Goal: Task Accomplishment & Management: Use online tool/utility

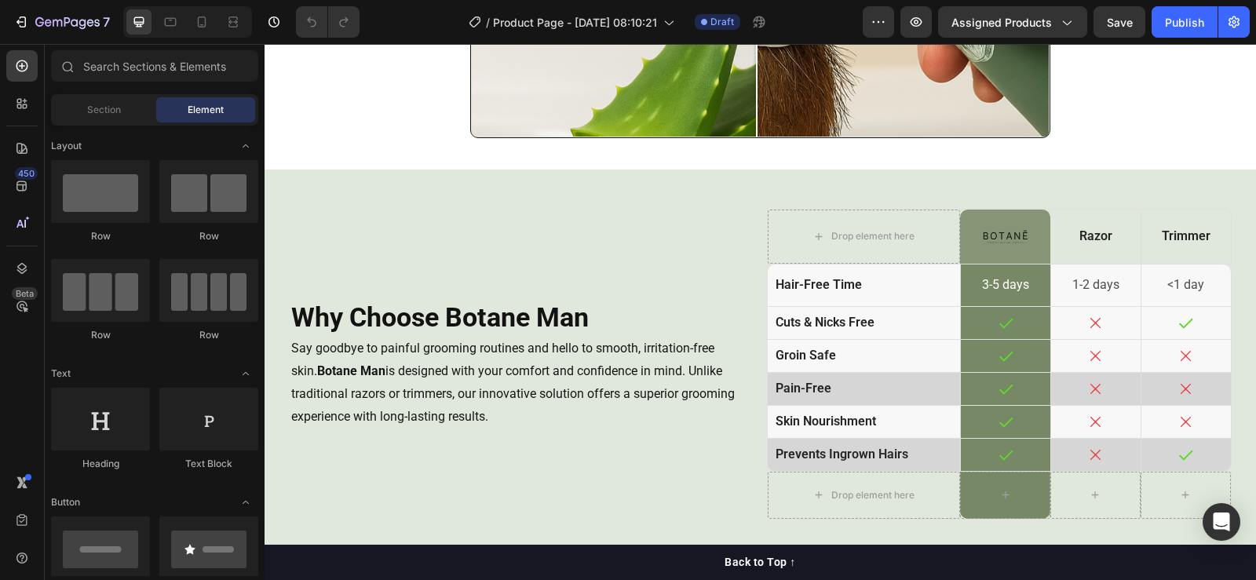
scroll to position [3061, 0]
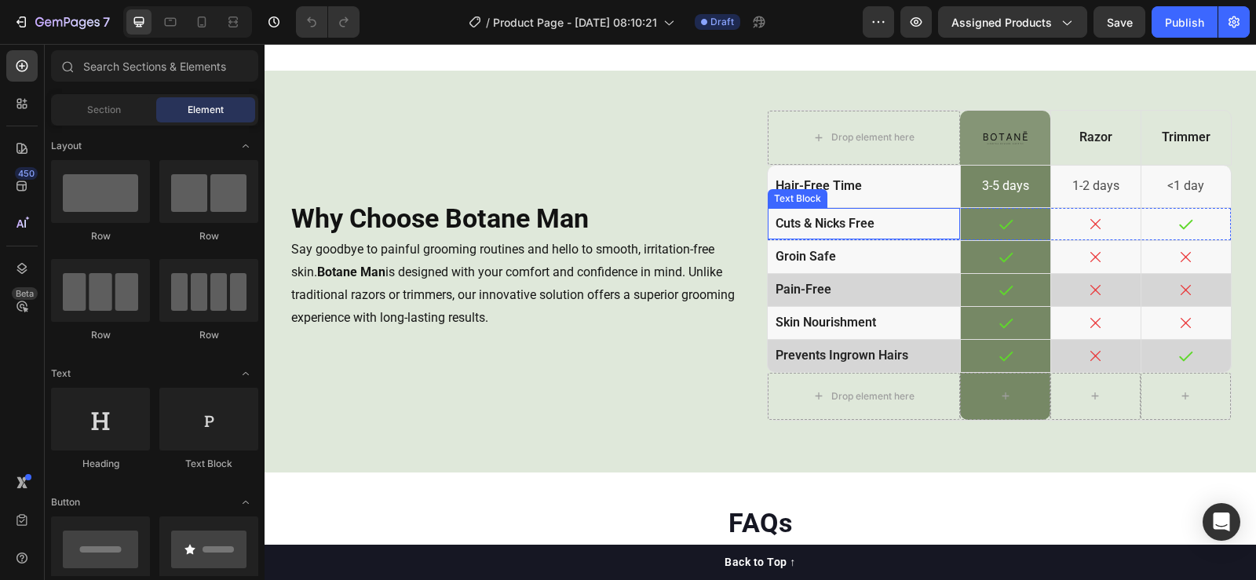
click at [768, 215] on div "cuts & nicks free" at bounding box center [864, 224] width 193 height 32
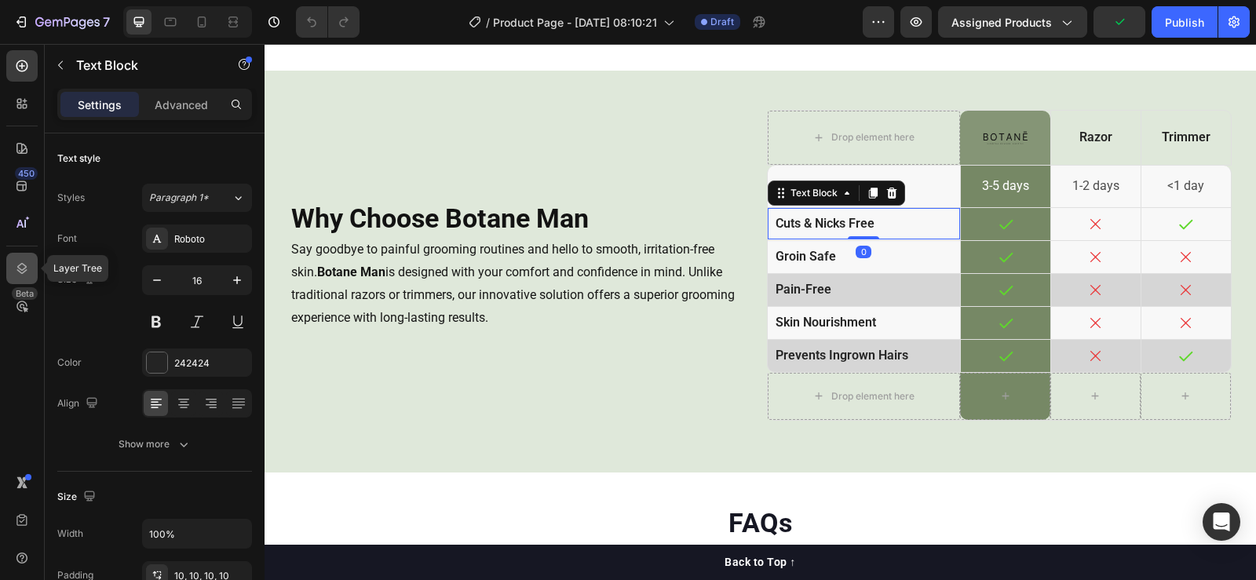
click at [25, 268] on icon at bounding box center [22, 268] width 10 height 11
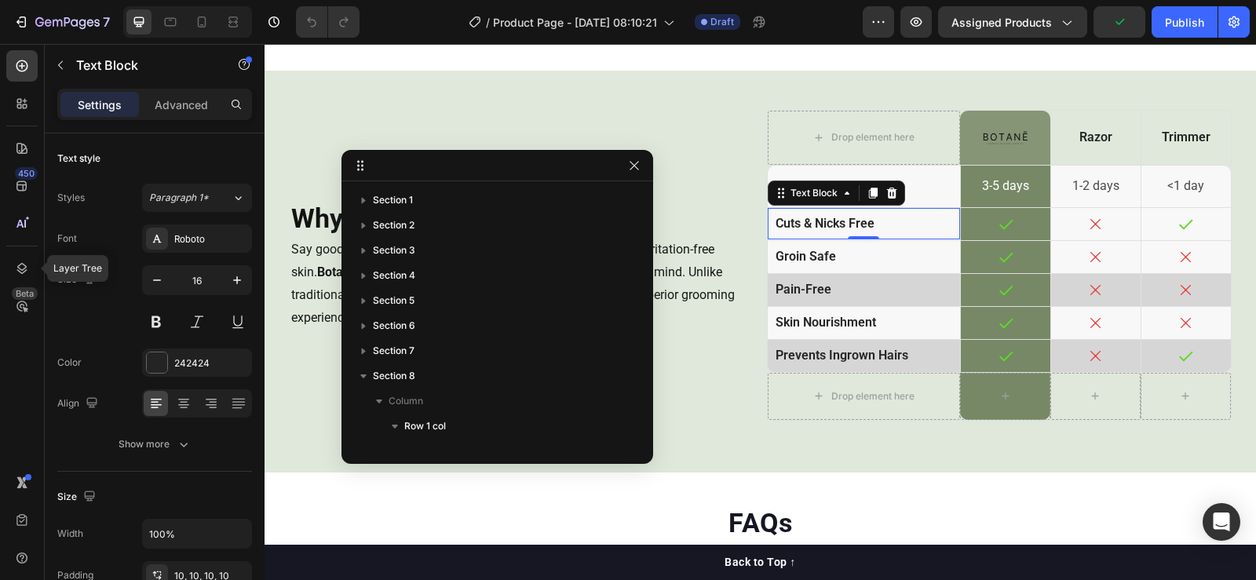
scroll to position [423, 0]
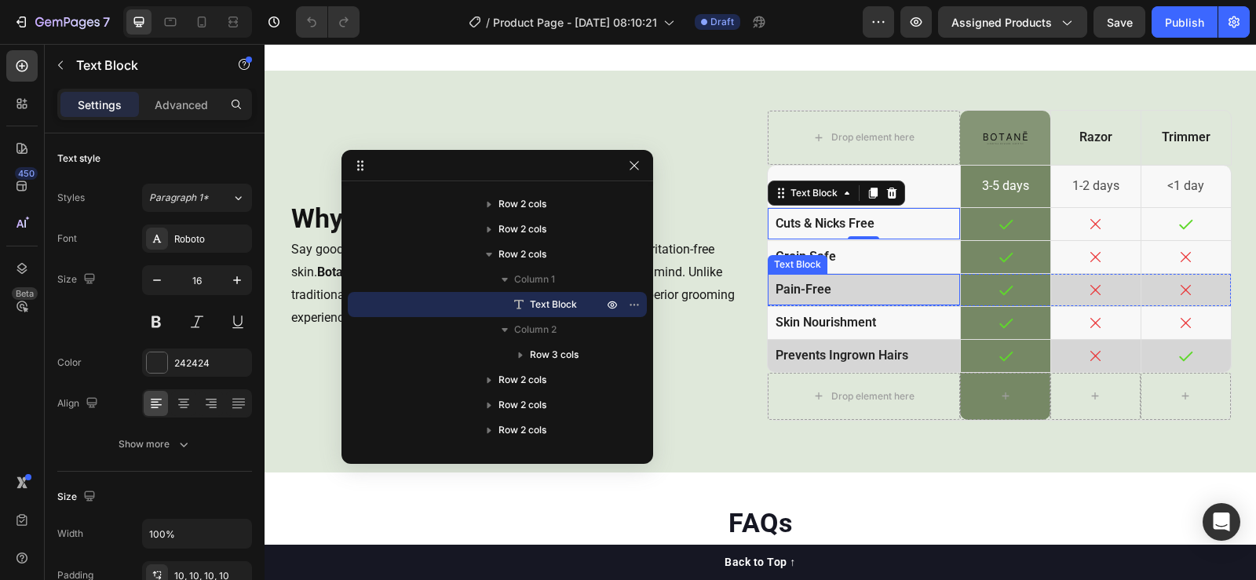
click at [863, 274] on div "pain-free" at bounding box center [864, 290] width 193 height 32
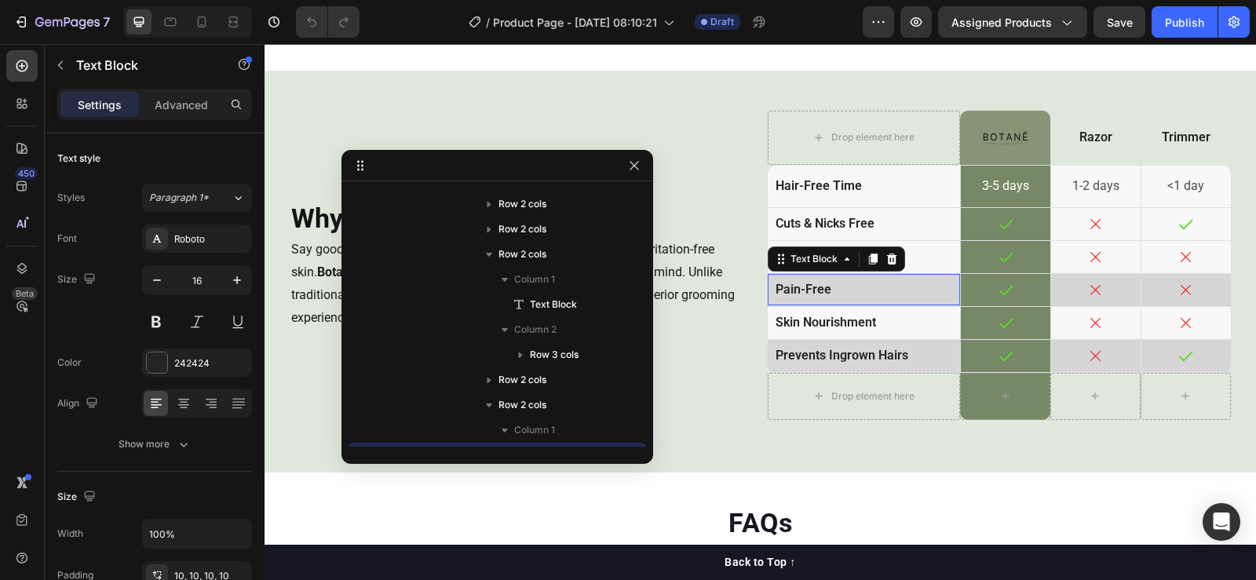
scroll to position [574, 0]
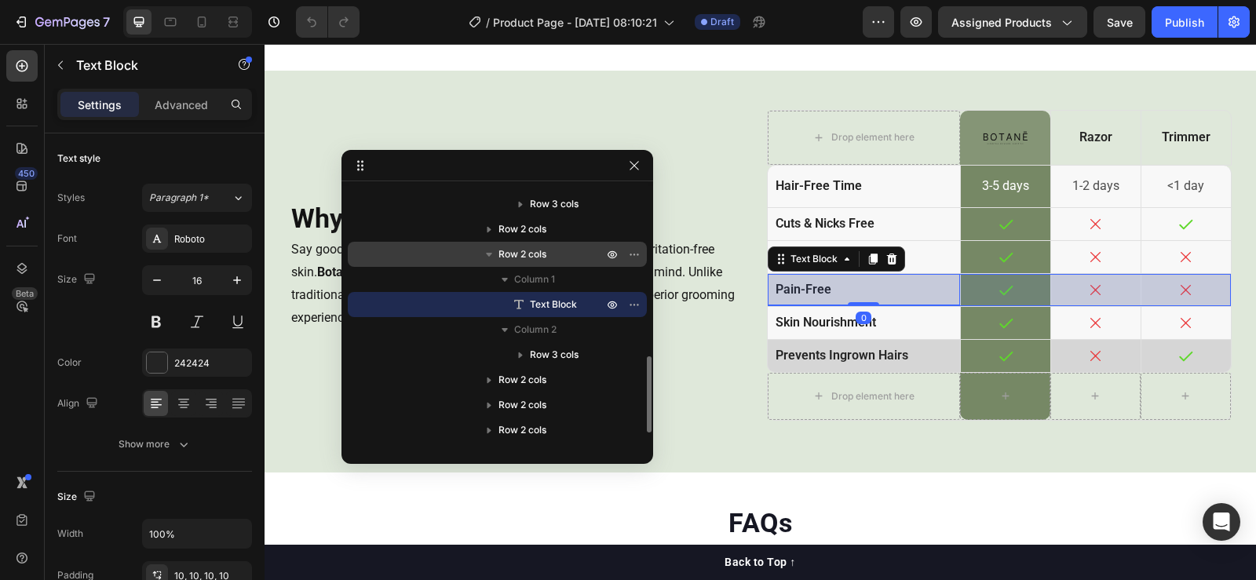
click at [531, 254] on span "Row 2 cols" at bounding box center [522, 254] width 48 height 16
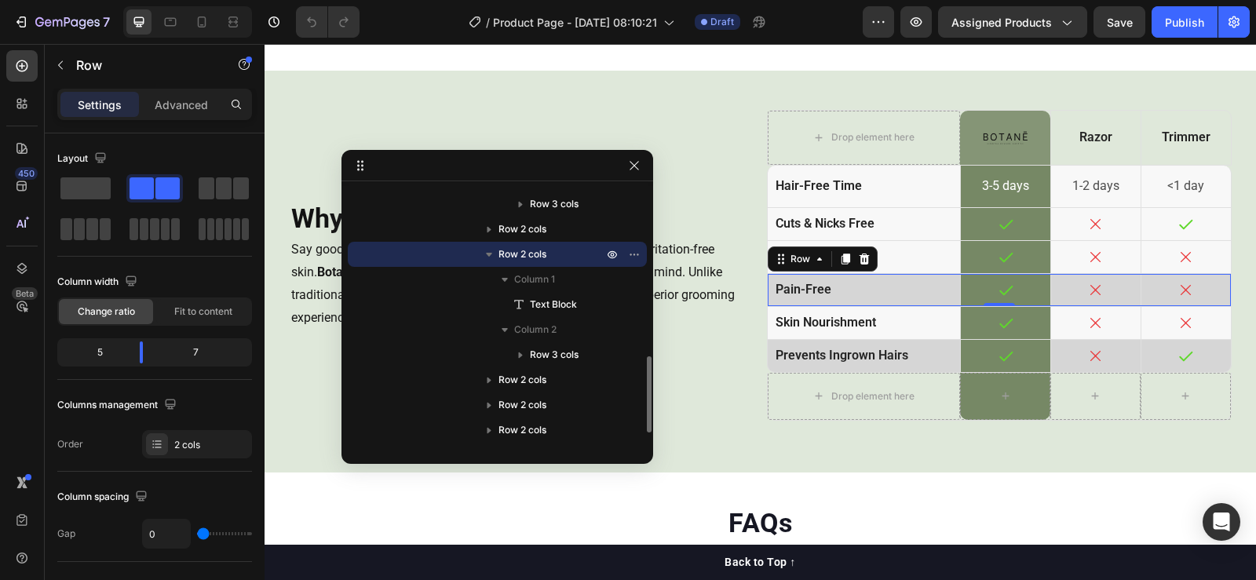
click at [528, 248] on span "Row 2 cols" at bounding box center [522, 254] width 48 height 16
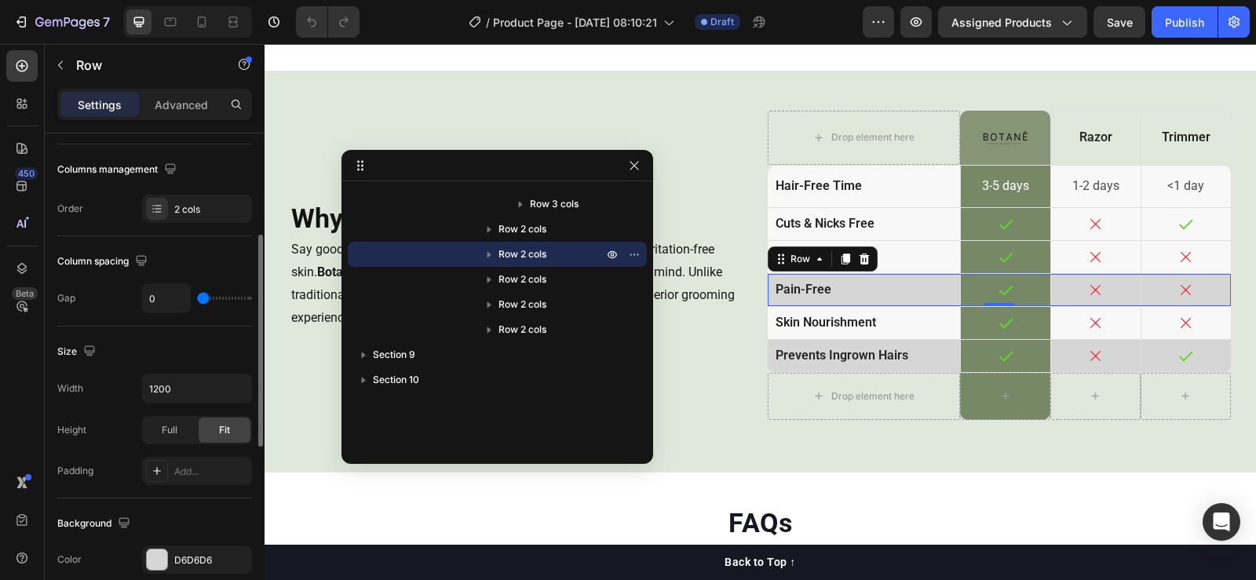
scroll to position [392, 0]
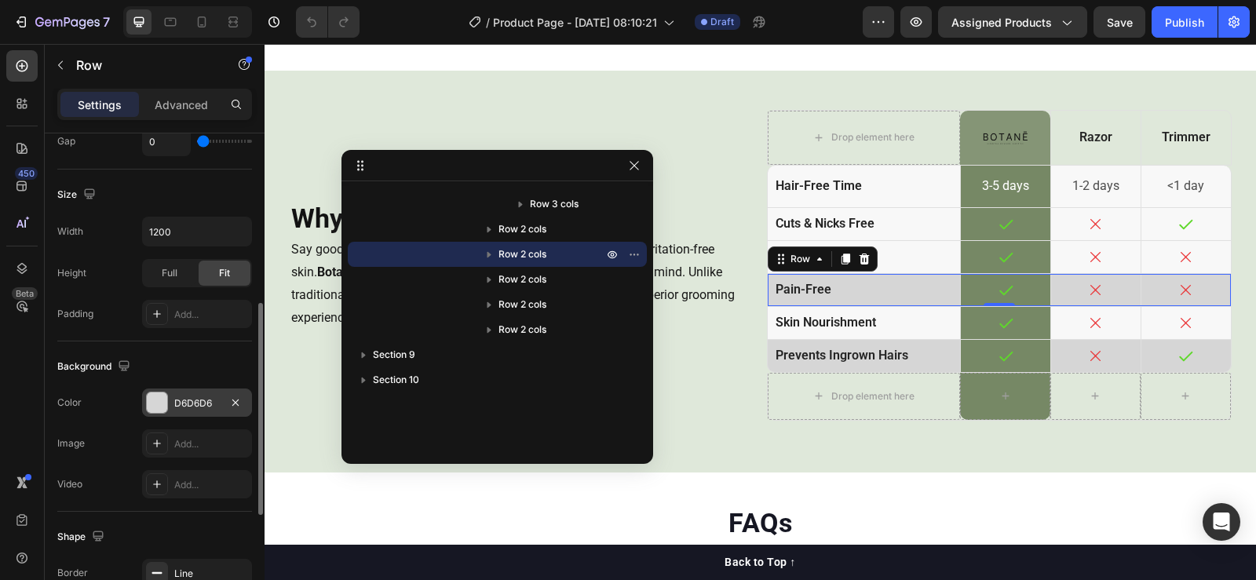
click at [193, 407] on div "D6D6D6" at bounding box center [197, 403] width 46 height 14
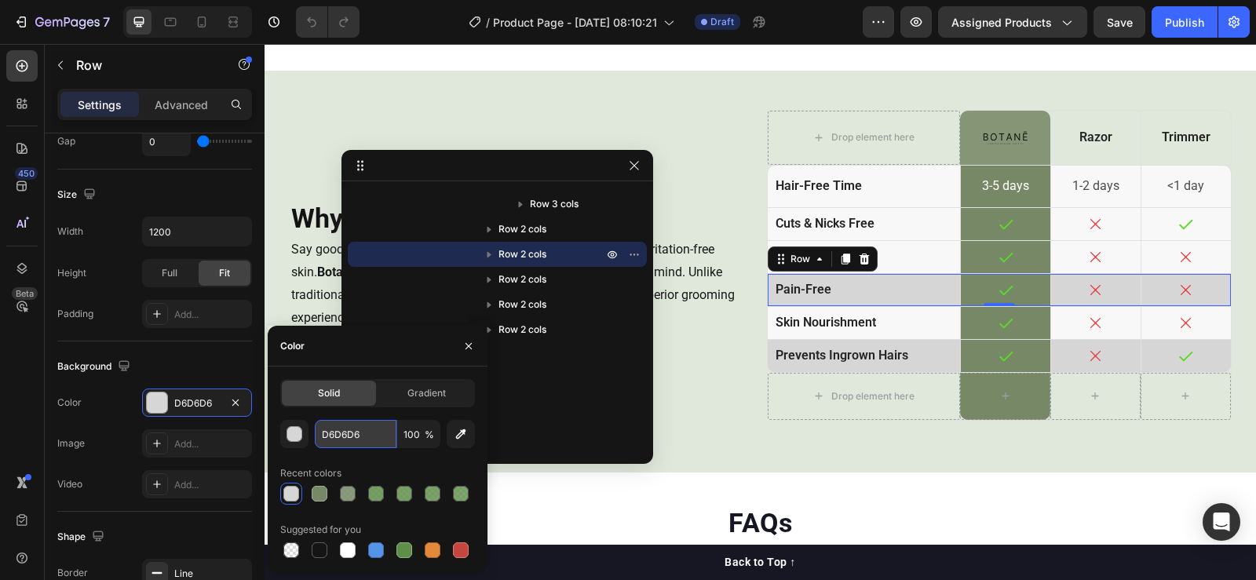
click at [336, 441] on input "D6D6D6" at bounding box center [356, 434] width 82 height 28
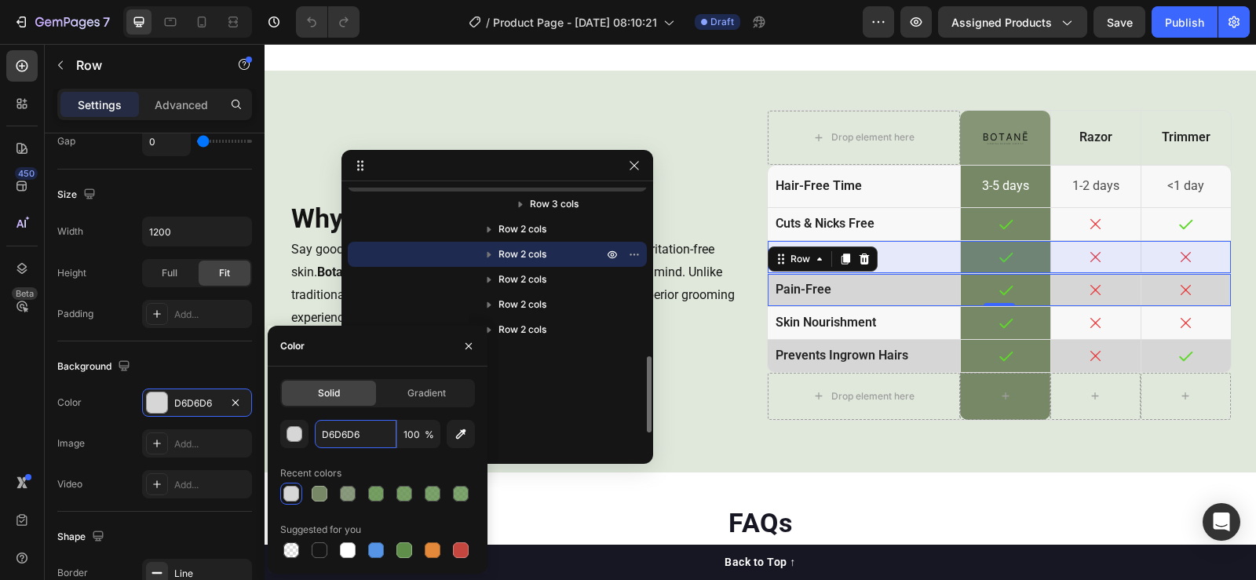
scroll to position [495, 0]
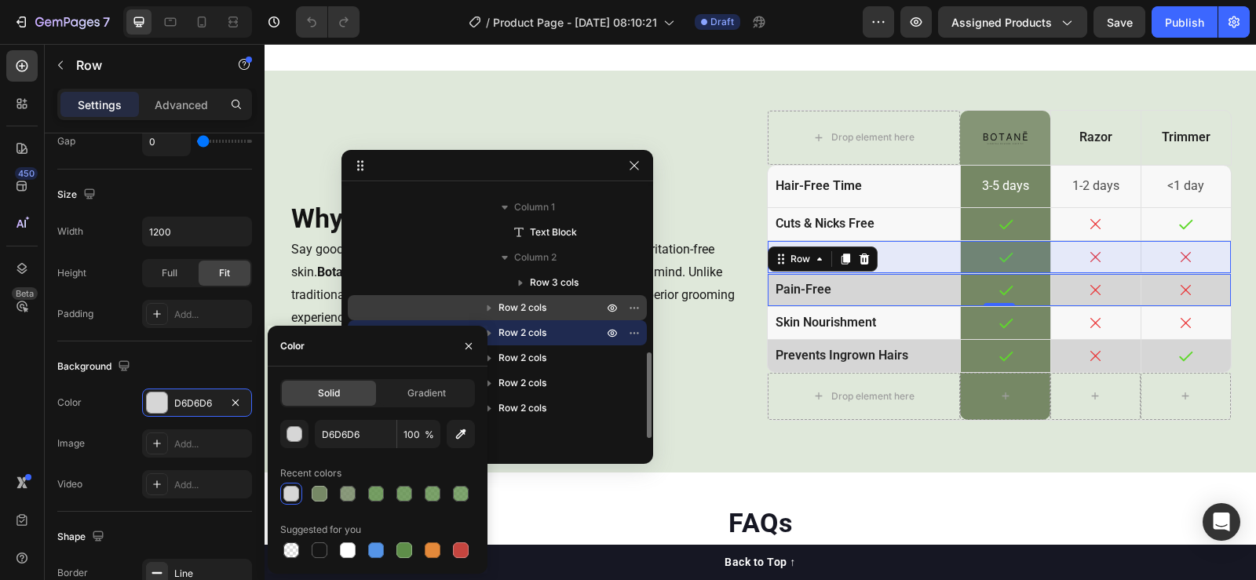
click at [542, 305] on span "Row 2 cols" at bounding box center [522, 308] width 48 height 16
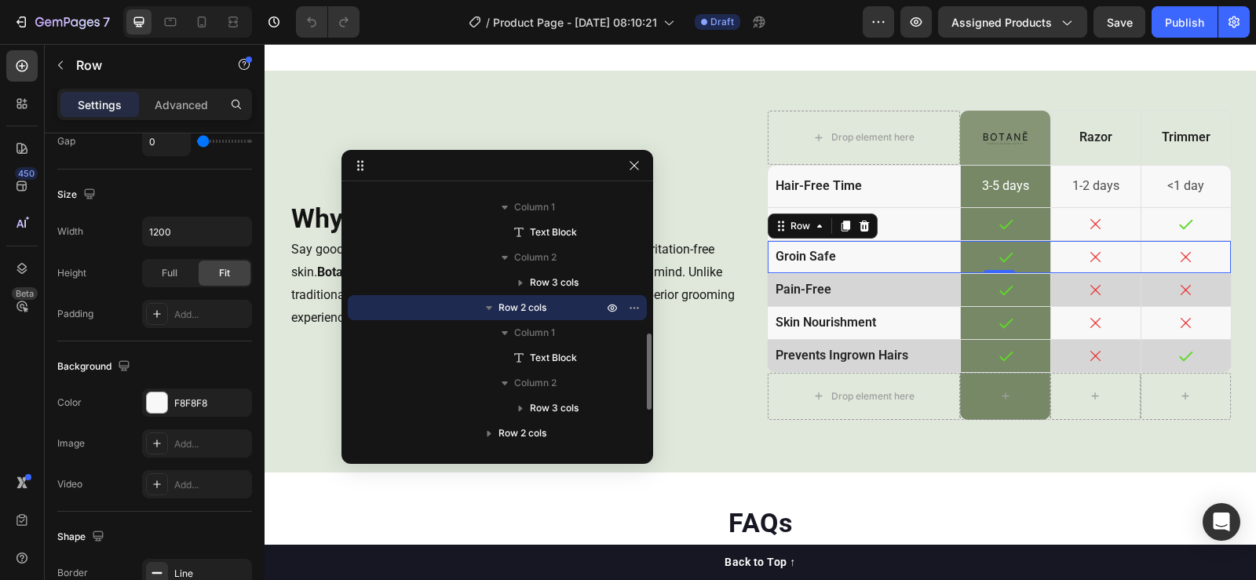
click at [525, 304] on span "Row 2 cols" at bounding box center [522, 308] width 48 height 16
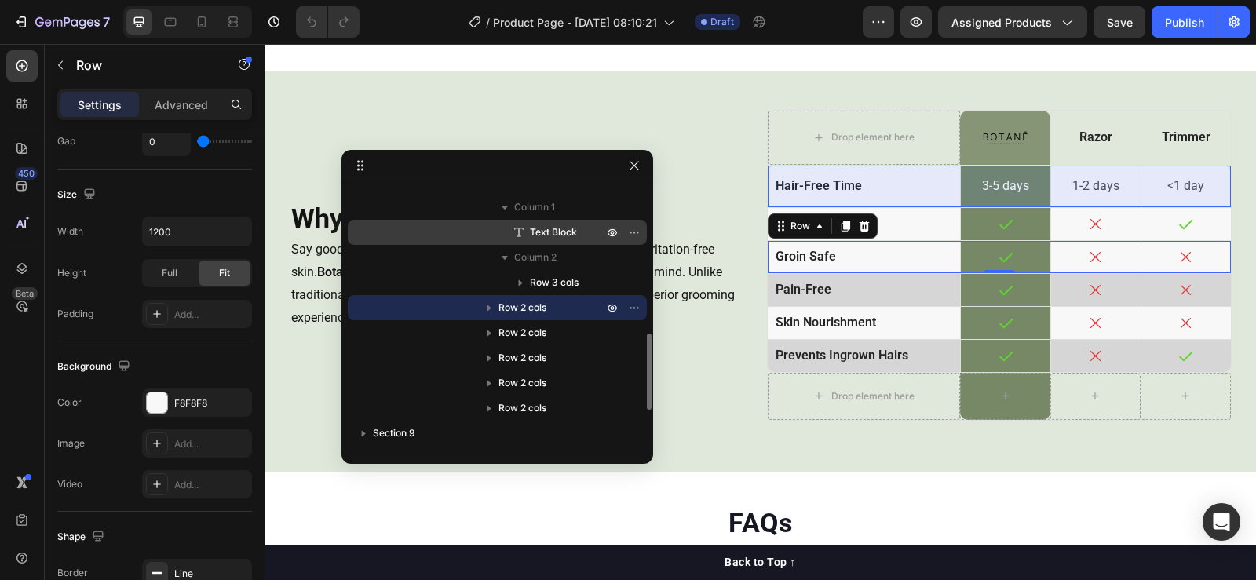
scroll to position [417, 0]
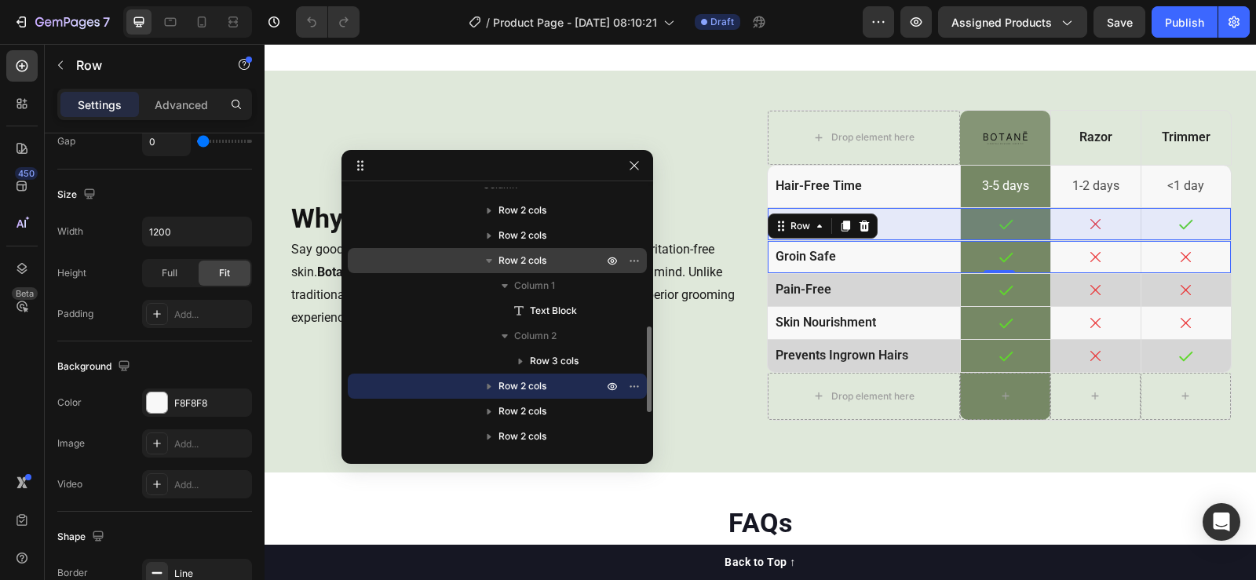
click at [532, 254] on span "Row 2 cols" at bounding box center [522, 261] width 48 height 16
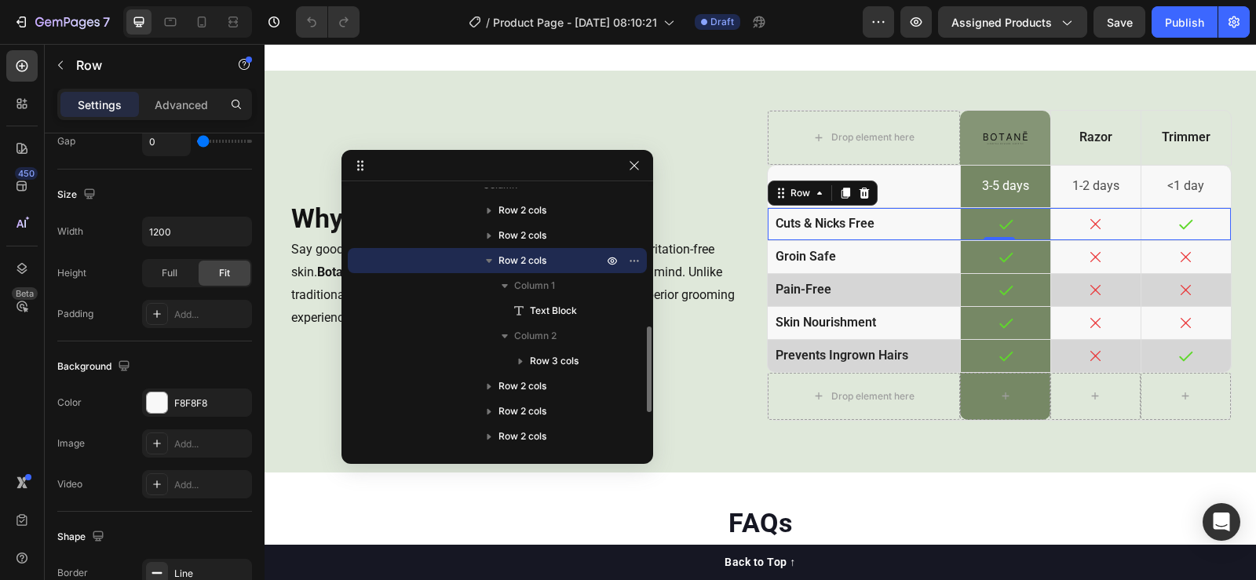
click at [532, 254] on span "Row 2 cols" at bounding box center [522, 261] width 48 height 16
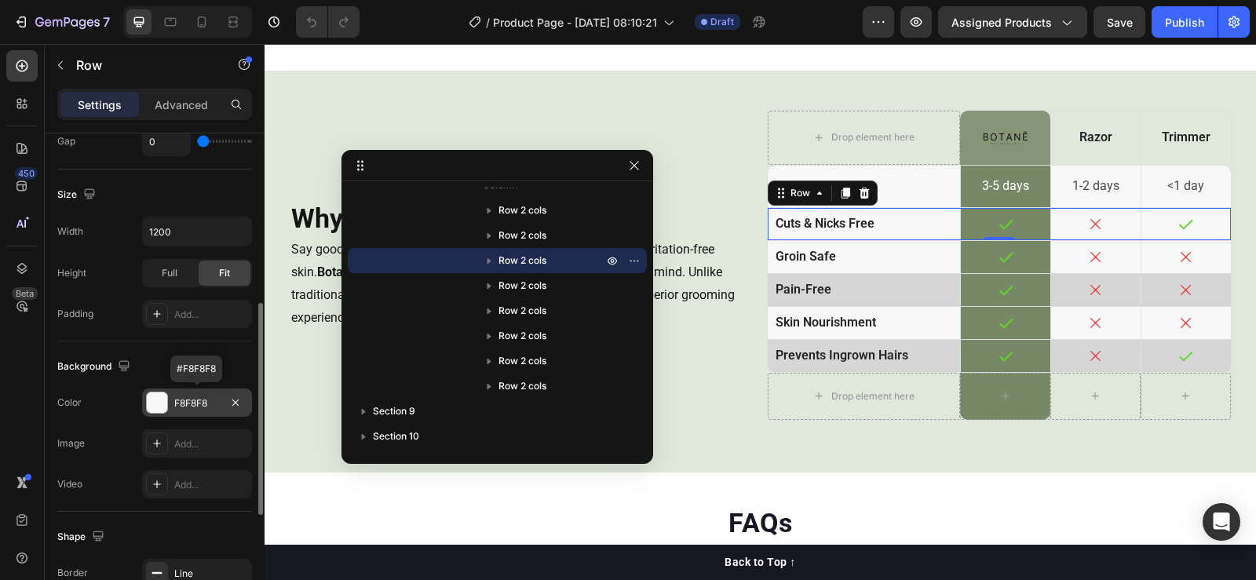
click at [186, 398] on div "F8F8F8" at bounding box center [197, 403] width 46 height 14
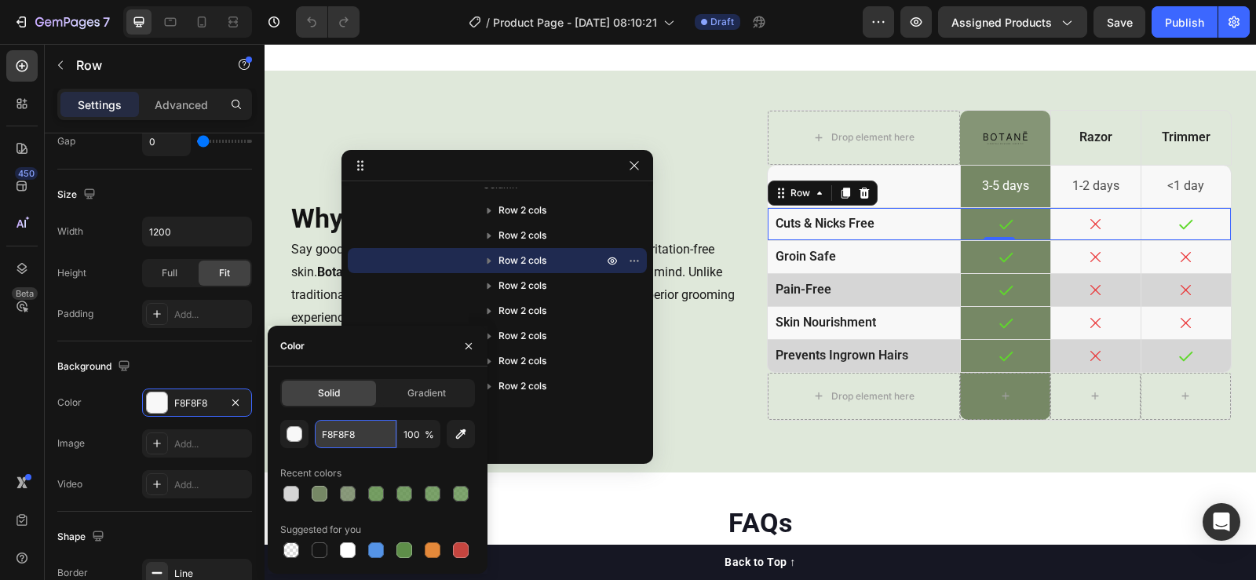
click at [358, 434] on input "F8F8F8" at bounding box center [356, 434] width 82 height 28
paste input "D6D6D6"
type input "D6D6D6"
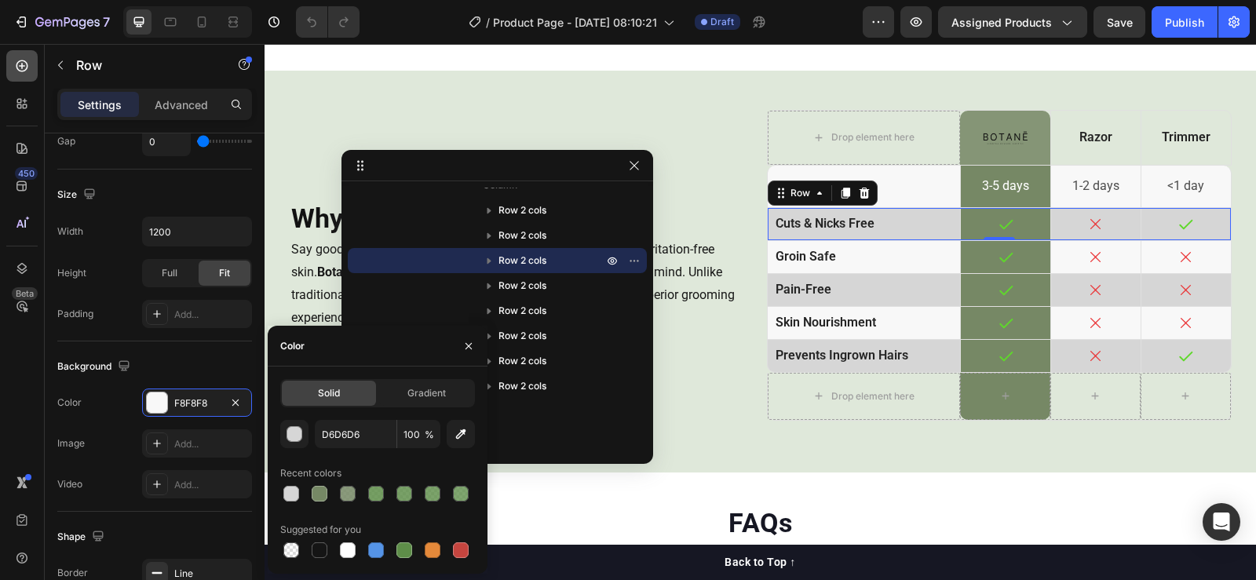
click at [16, 65] on icon at bounding box center [22, 66] width 16 height 16
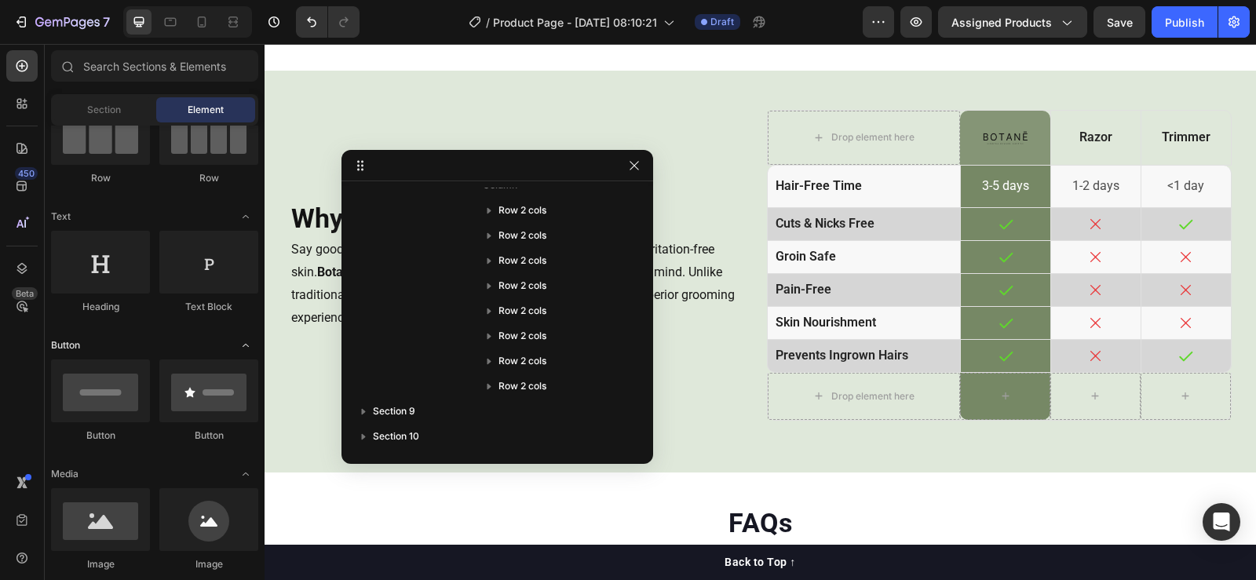
scroll to position [0, 0]
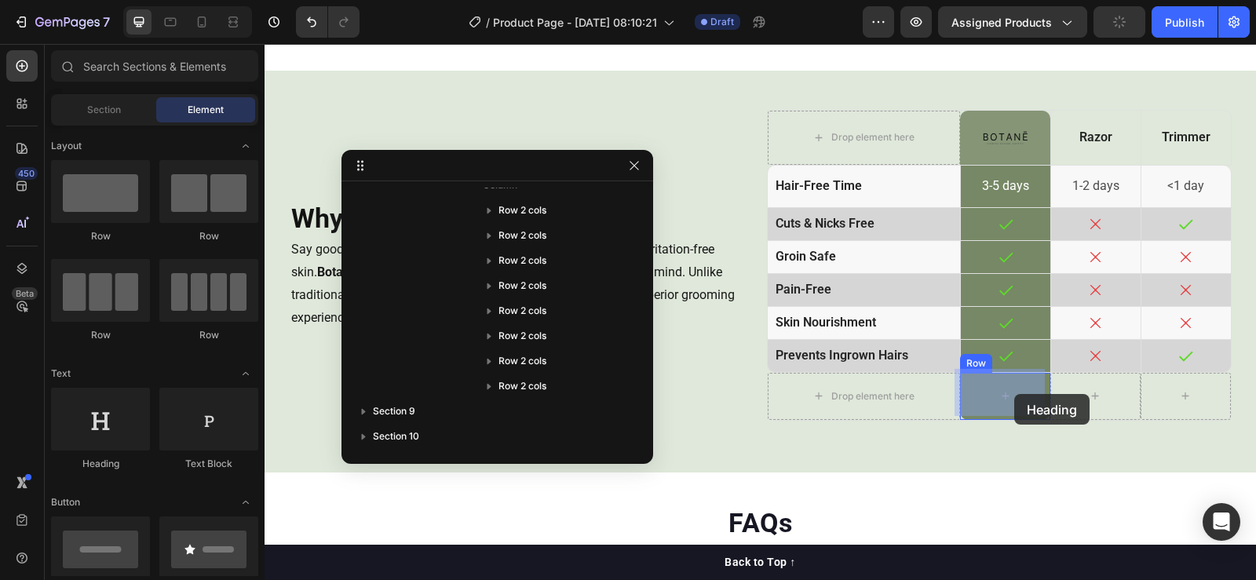
drag, startPoint x: 380, startPoint y: 465, endPoint x: 1014, endPoint y: 394, distance: 638.1
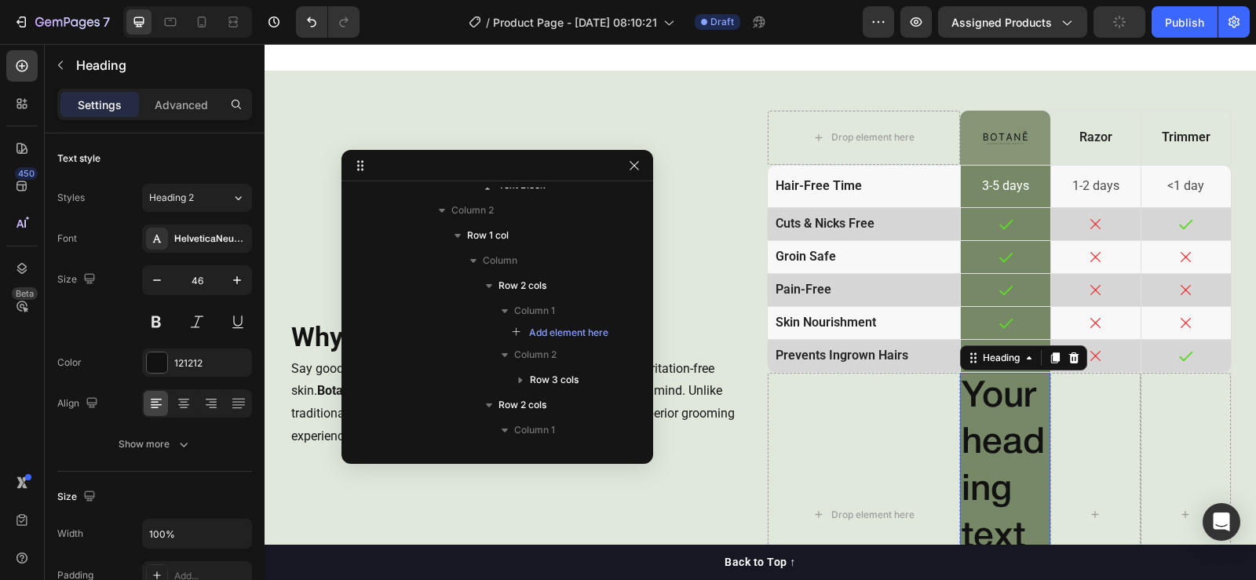
scroll to position [1465, 0]
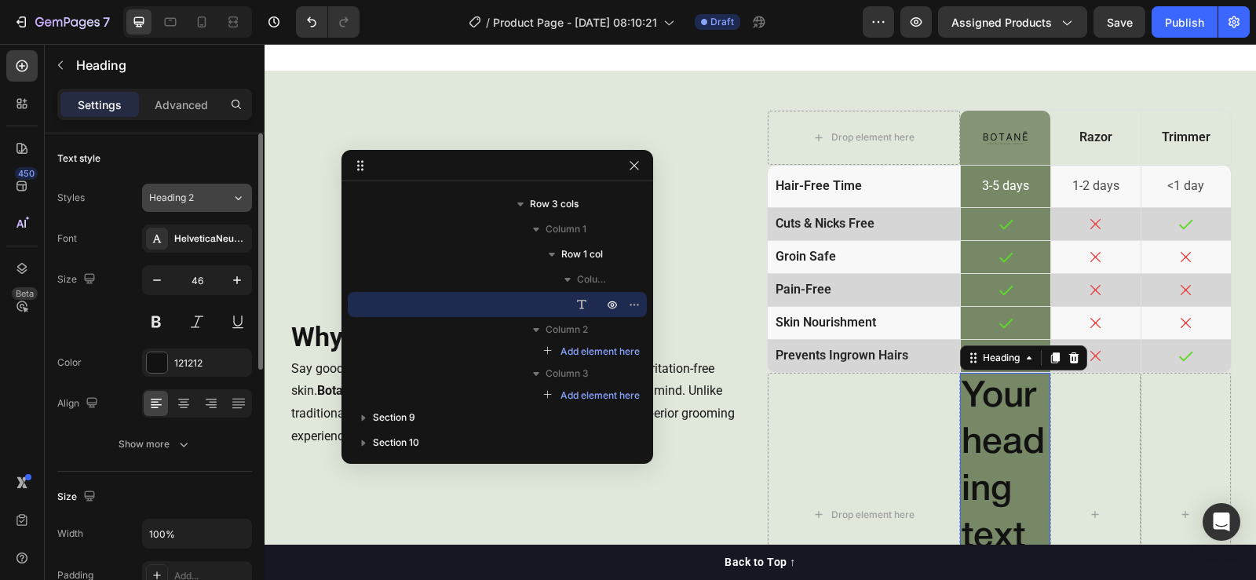
click at [170, 198] on span "Heading 2" at bounding box center [171, 198] width 45 height 14
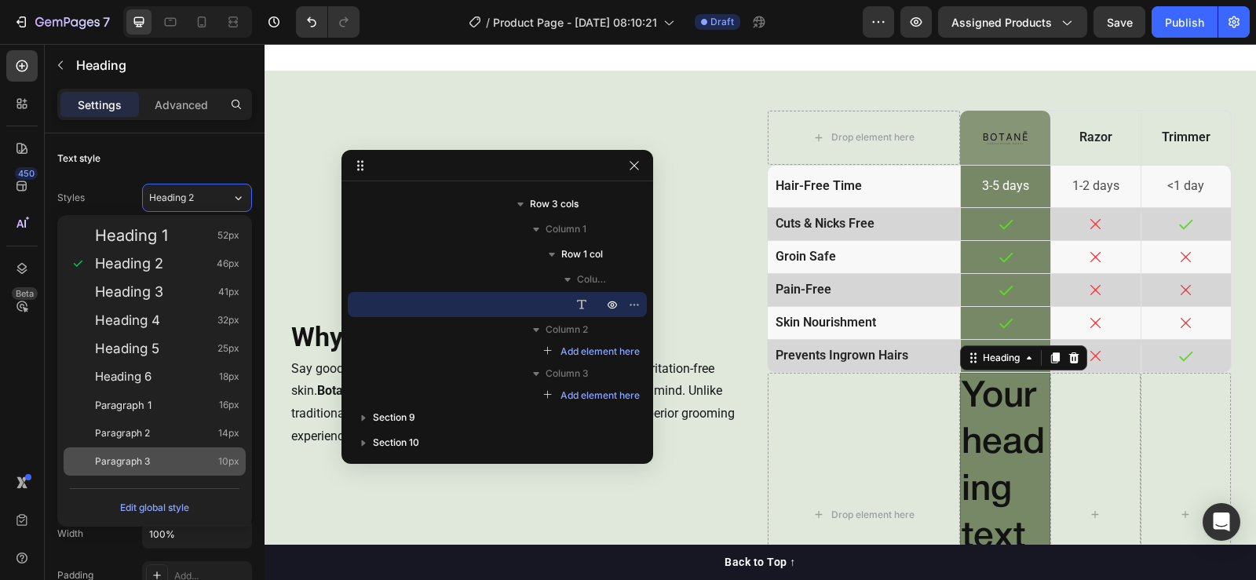
click at [148, 465] on span "Paragraph 3" at bounding box center [122, 462] width 55 height 16
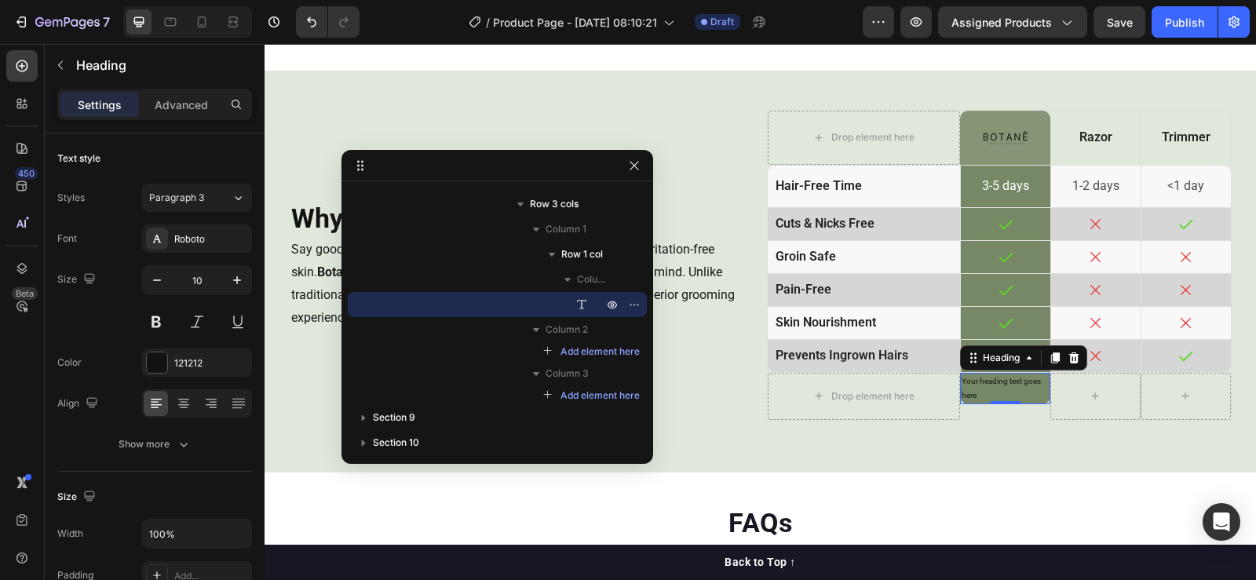
type input "46"
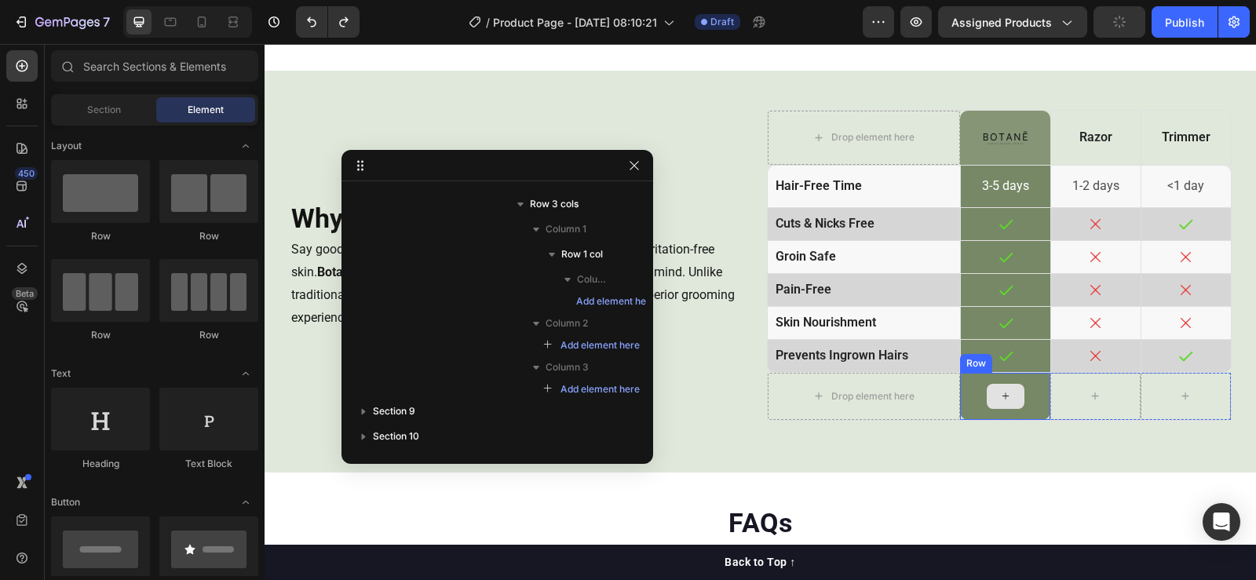
click at [999, 389] on icon at bounding box center [1005, 395] width 13 height 13
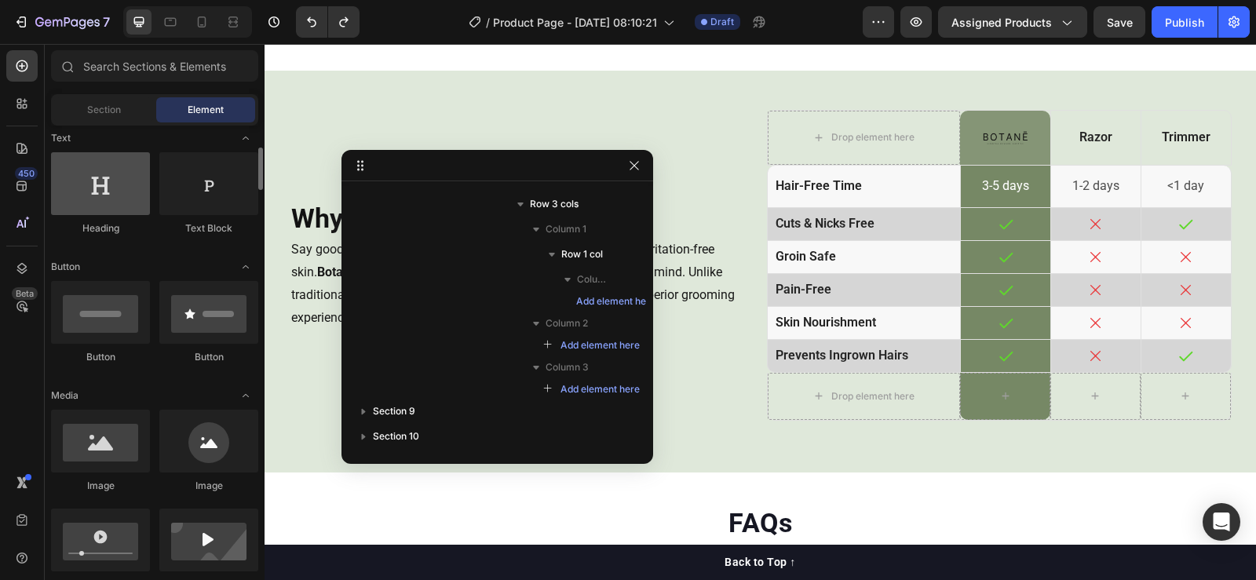
scroll to position [0, 0]
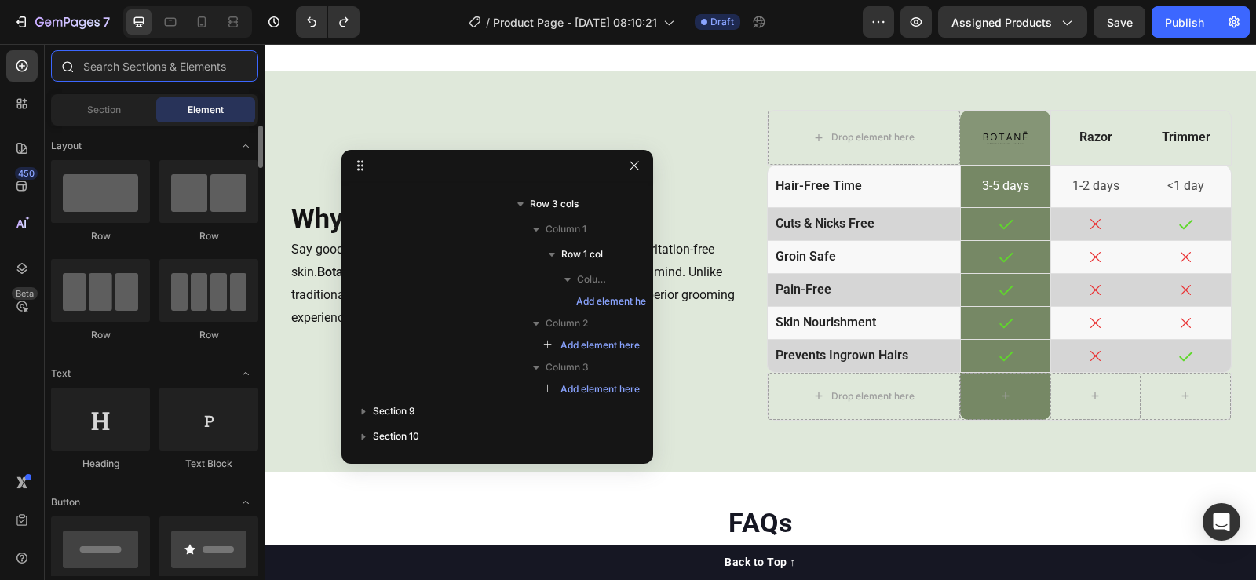
click at [157, 76] on input "text" at bounding box center [154, 65] width 207 height 31
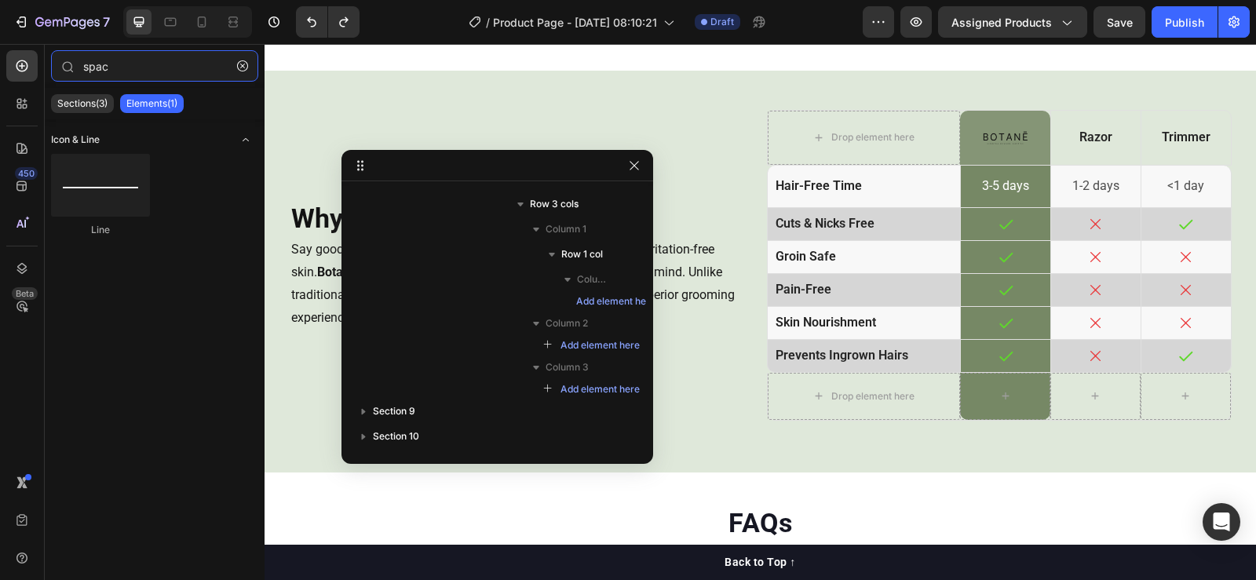
type input "spac"
click at [247, 134] on icon "Toggle open" at bounding box center [245, 139] width 13 height 13
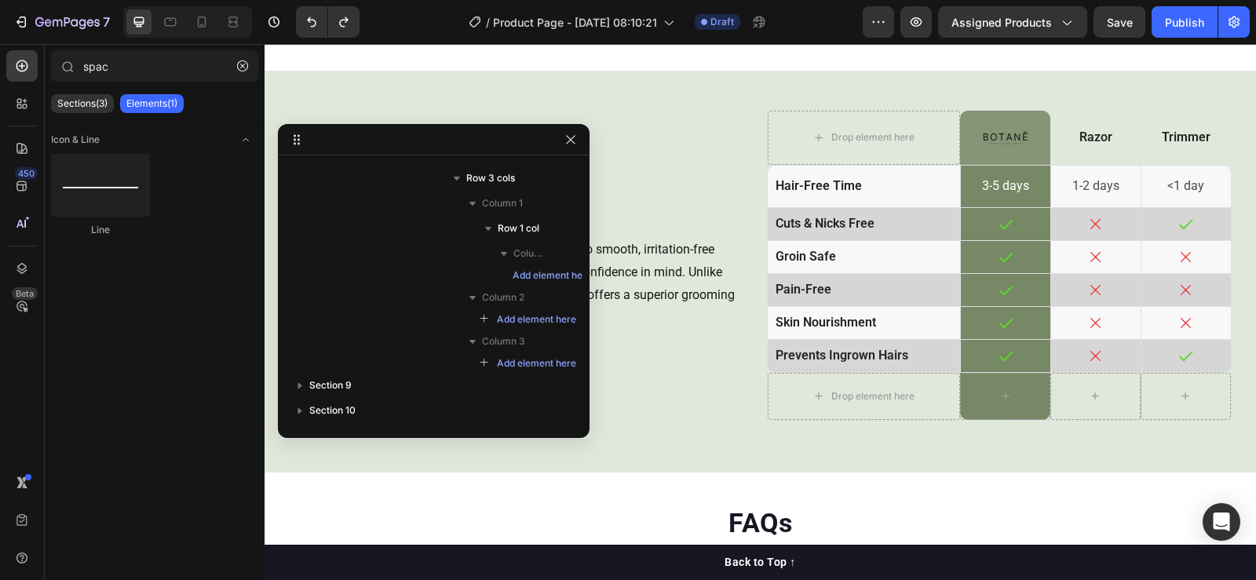
drag, startPoint x: 448, startPoint y: 167, endPoint x: 384, endPoint y: 141, distance: 69.4
click at [1029, 362] on div "Icon" at bounding box center [1005, 356] width 89 height 32
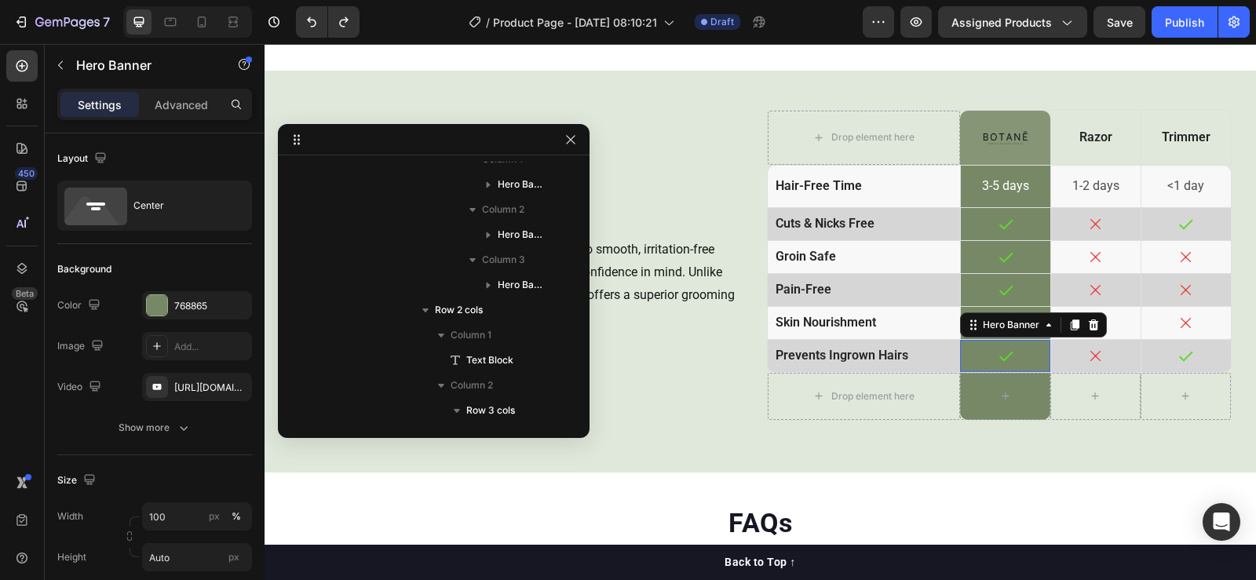
scroll to position [2200, 0]
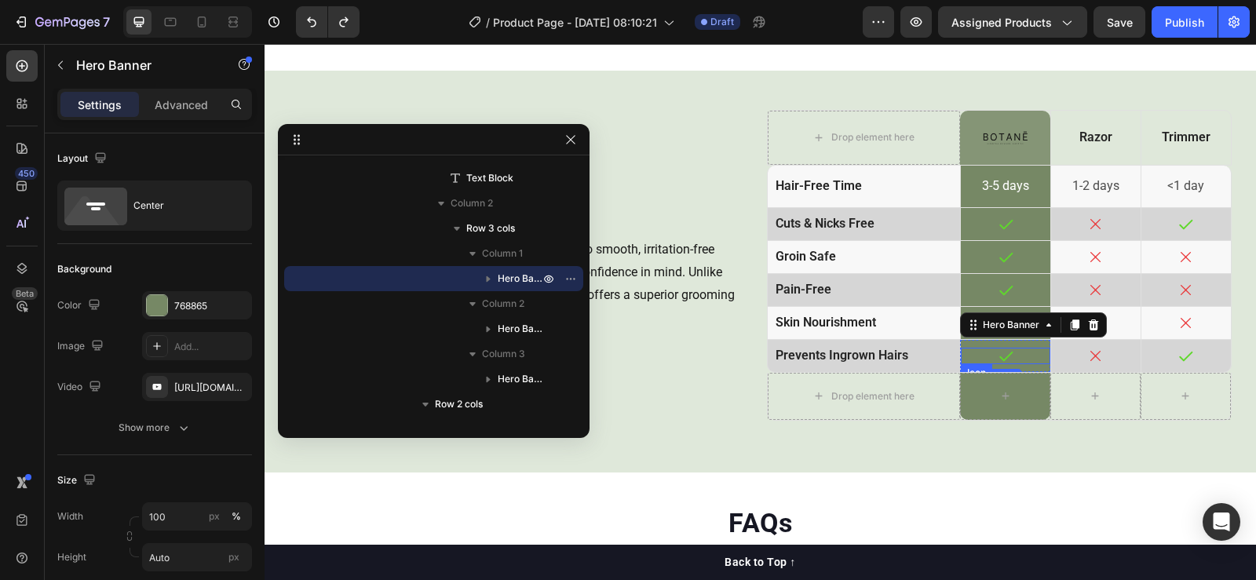
click at [961, 348] on div "Icon" at bounding box center [1005, 356] width 89 height 16
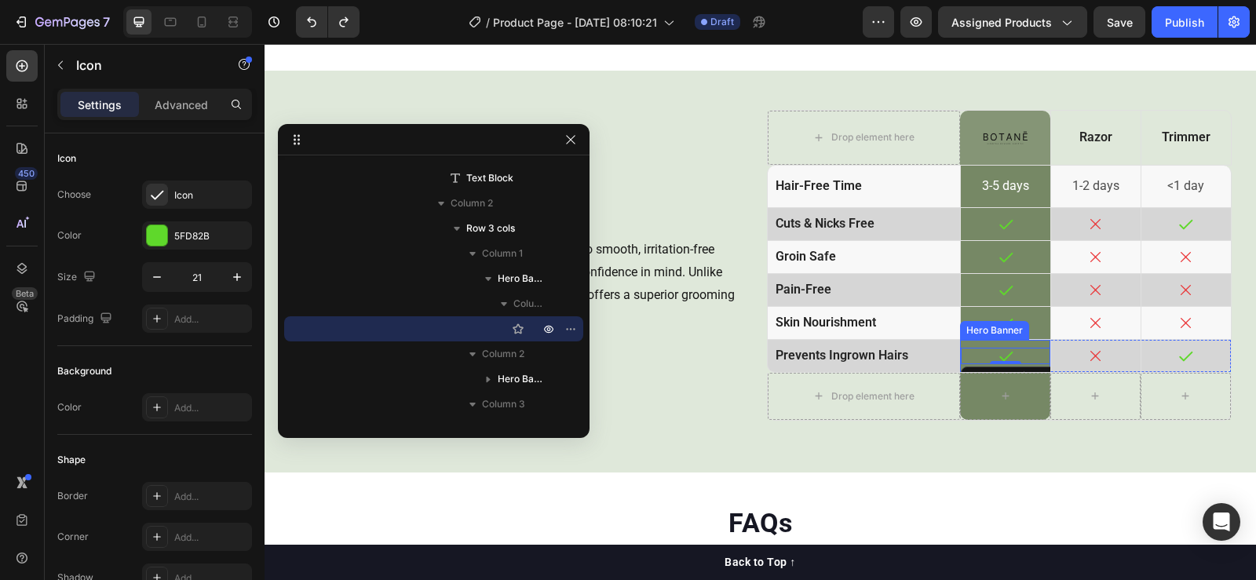
click at [966, 340] on div "Icon 0 Hero Banner" at bounding box center [1005, 356] width 90 height 32
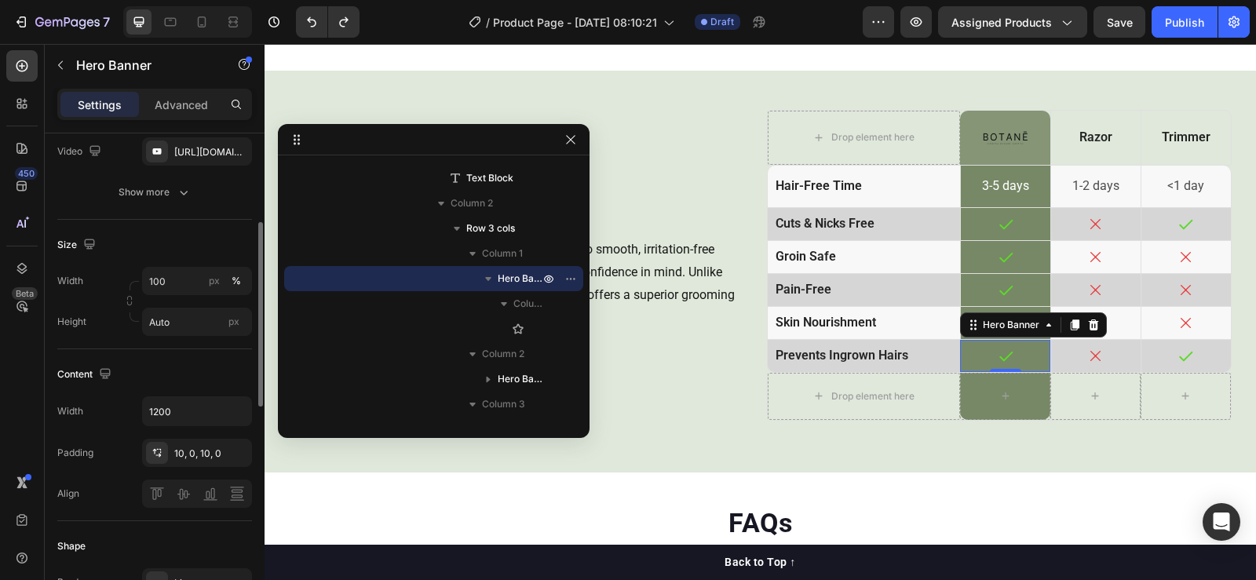
scroll to position [392, 0]
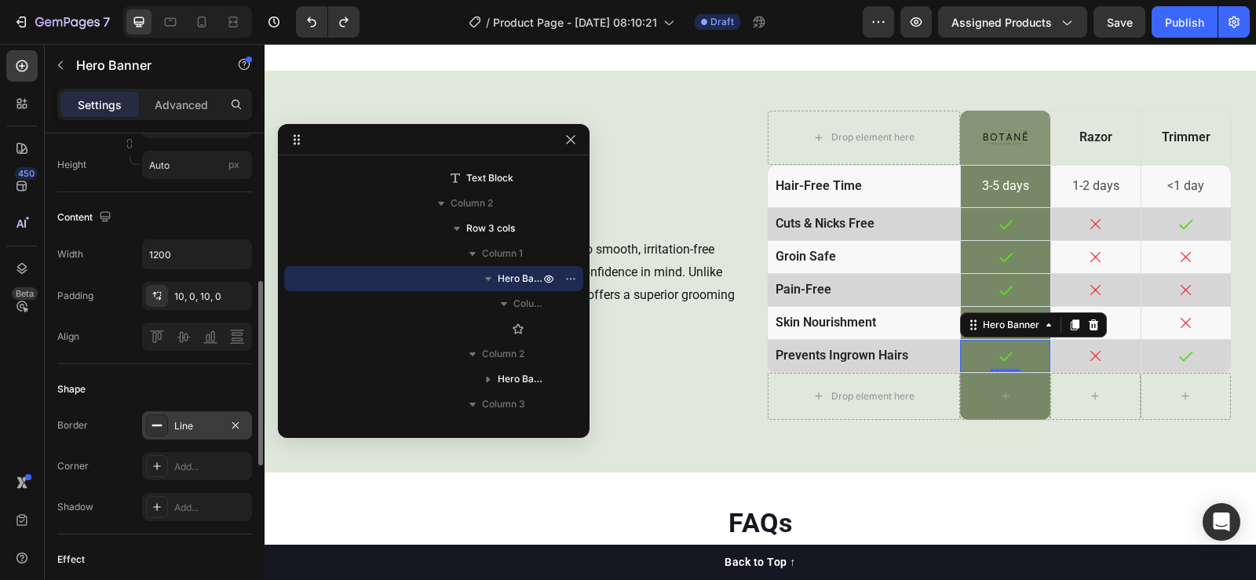
click at [184, 421] on div "Line" at bounding box center [197, 426] width 46 height 14
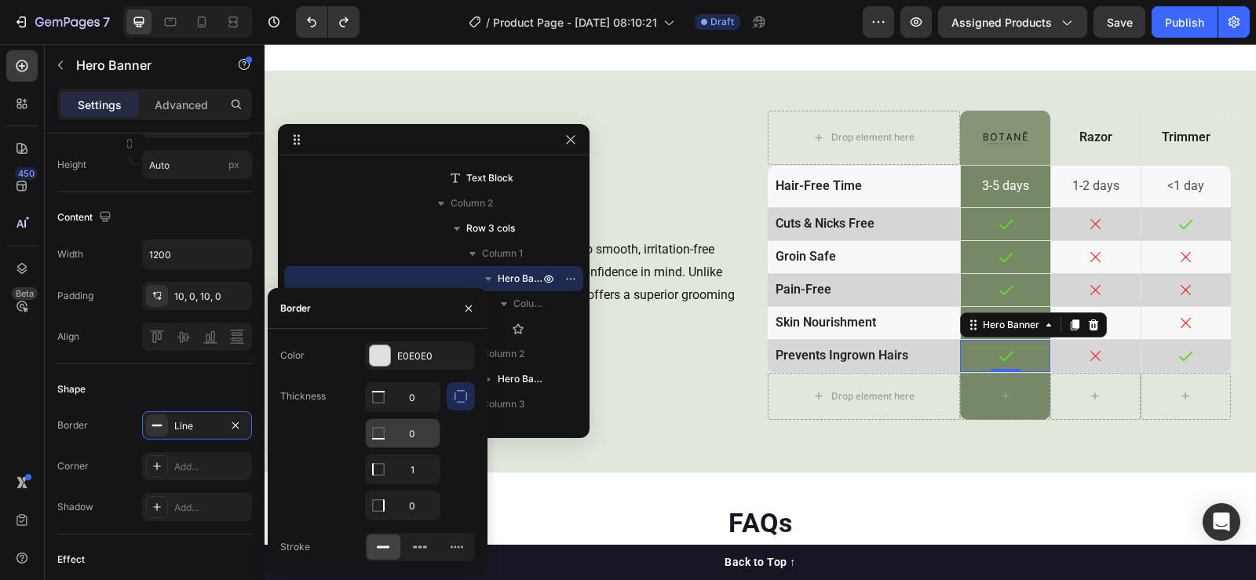
click at [381, 405] on icon at bounding box center [378, 397] width 16 height 16
click at [415, 411] on input "0" at bounding box center [403, 397] width 74 height 28
click at [415, 429] on input "0" at bounding box center [403, 433] width 74 height 28
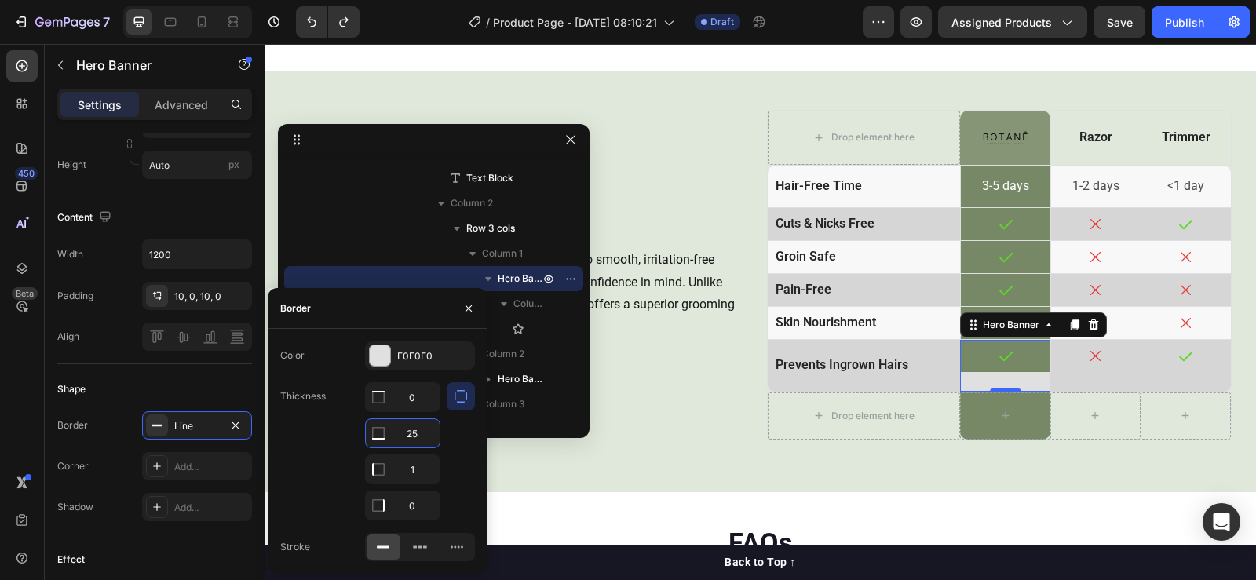
type input "2"
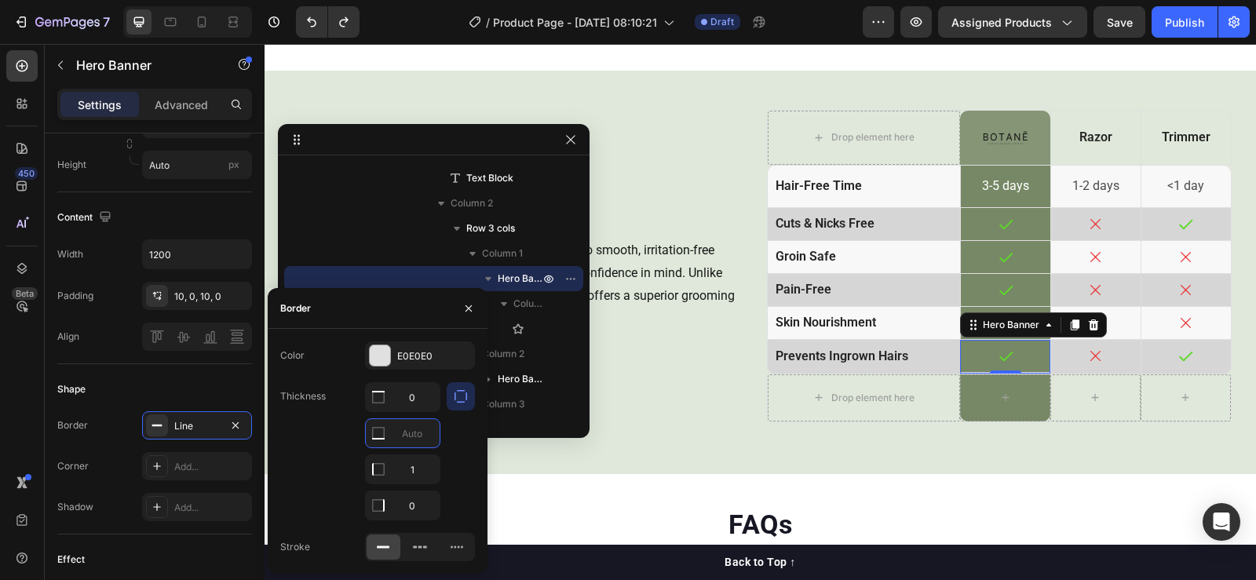
type input "0"
click at [28, 65] on icon at bounding box center [22, 66] width 16 height 16
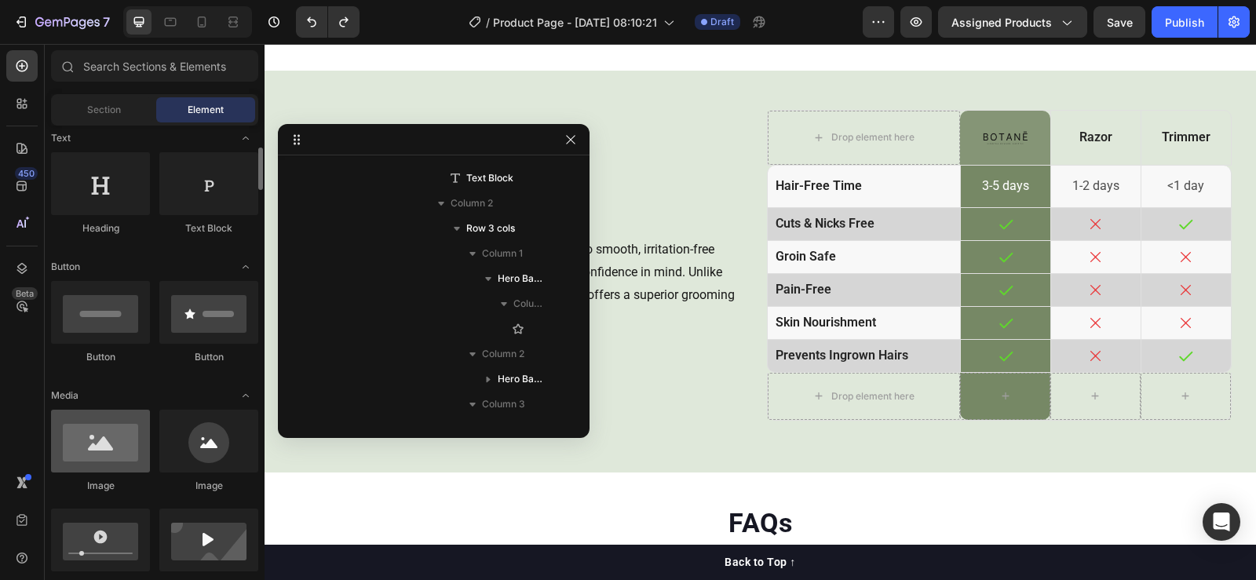
scroll to position [314, 0]
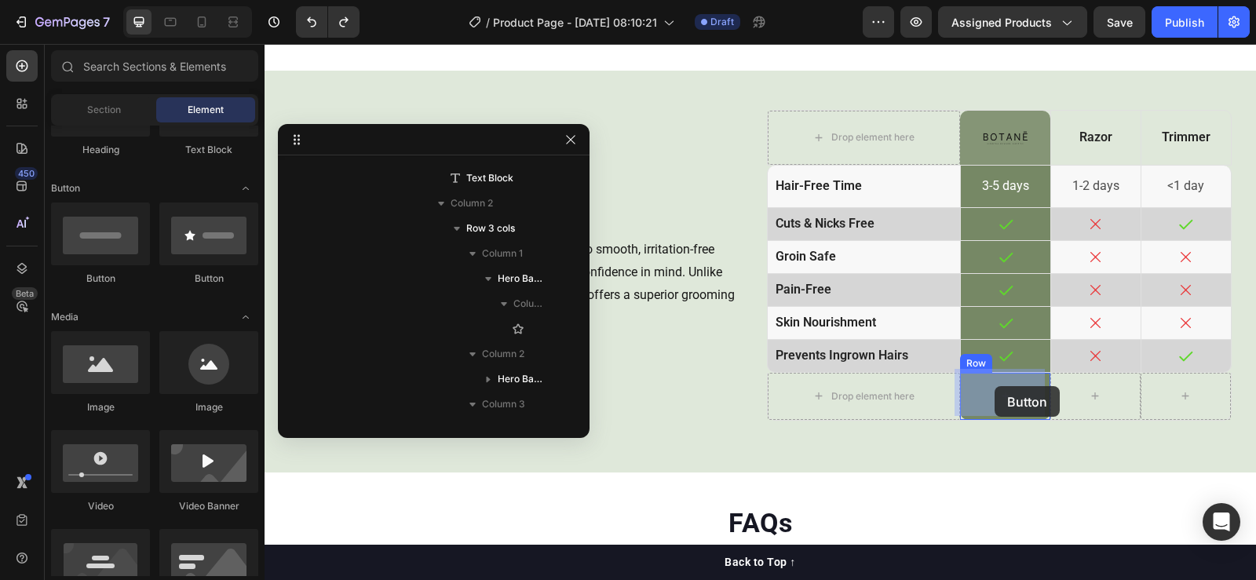
drag, startPoint x: 368, startPoint y: 296, endPoint x: 994, endPoint y: 386, distance: 632.8
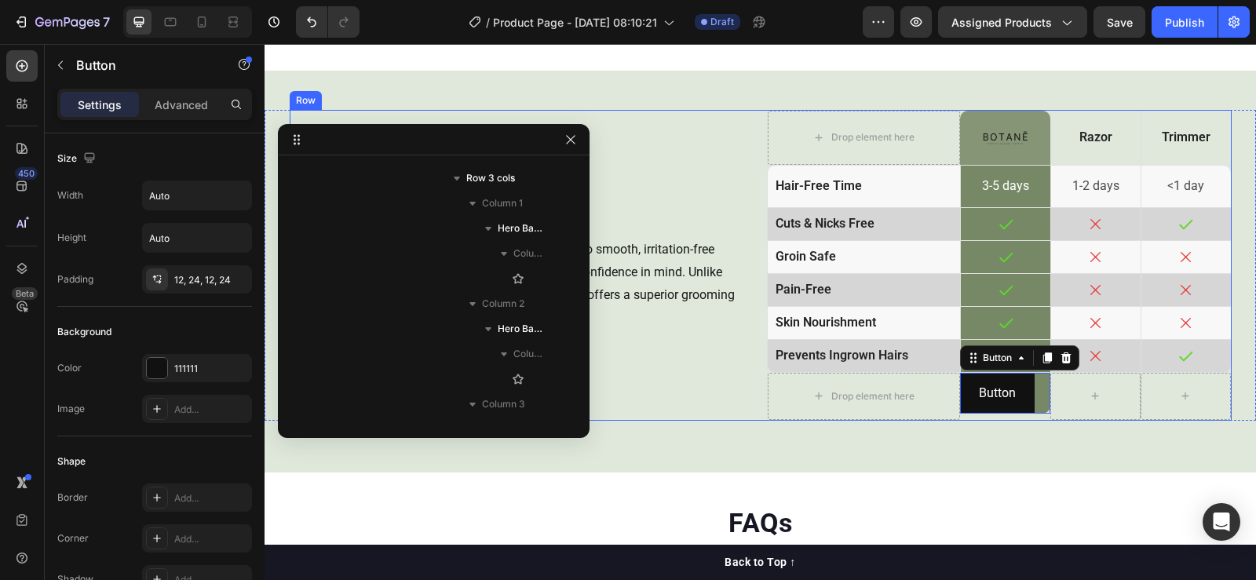
scroll to position [3475, 0]
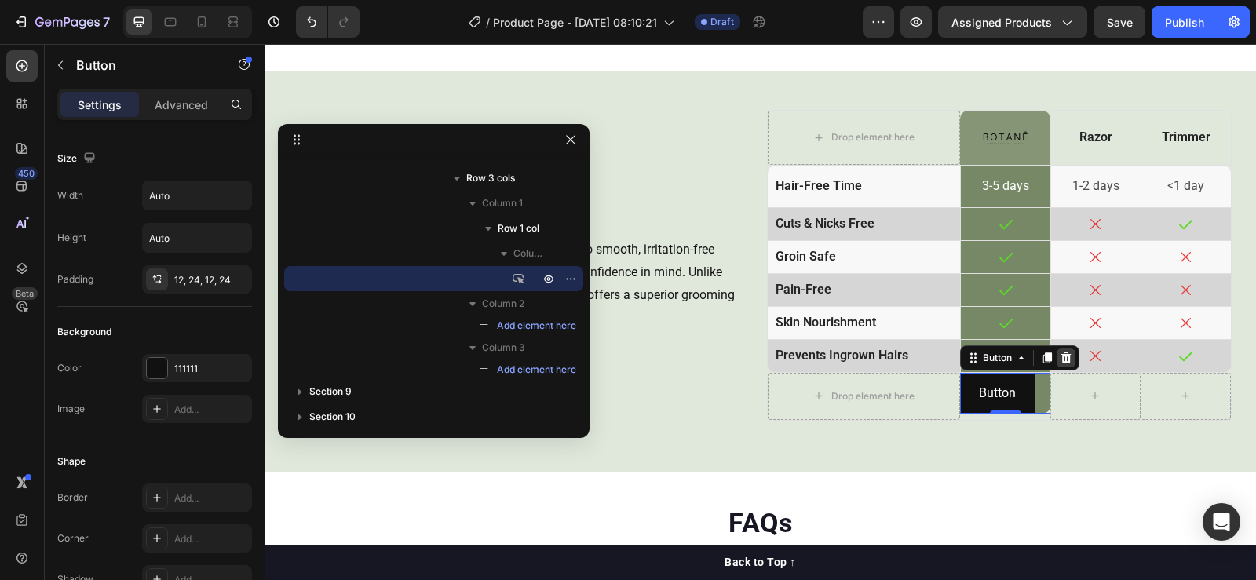
click at [1062, 352] on icon at bounding box center [1066, 357] width 10 height 11
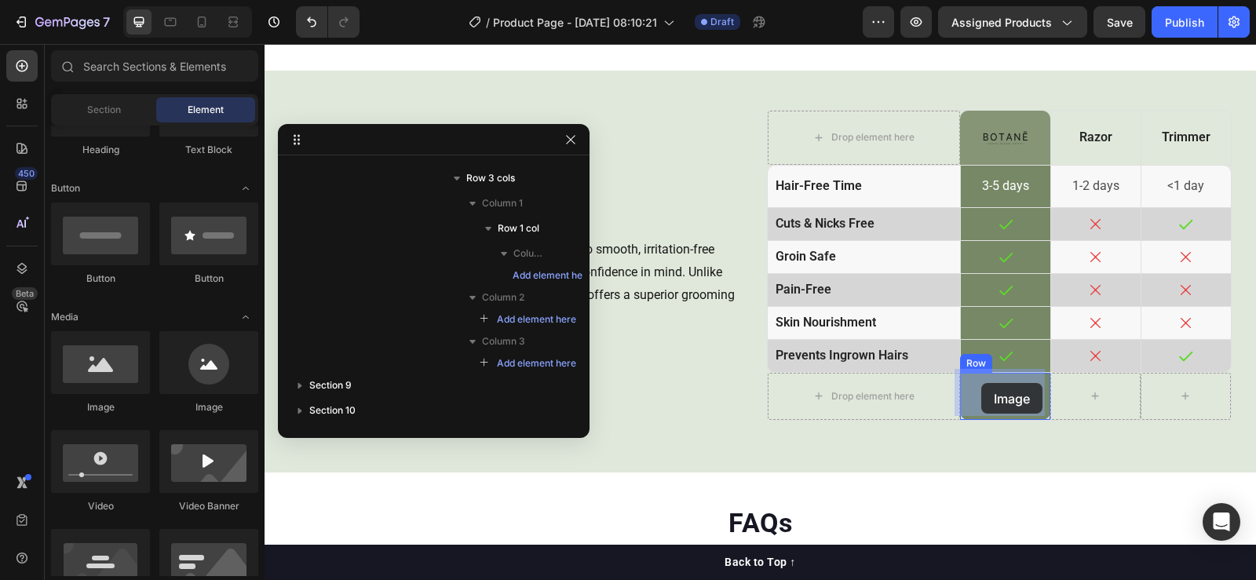
drag, startPoint x: 368, startPoint y: 423, endPoint x: 985, endPoint y: 387, distance: 618.0
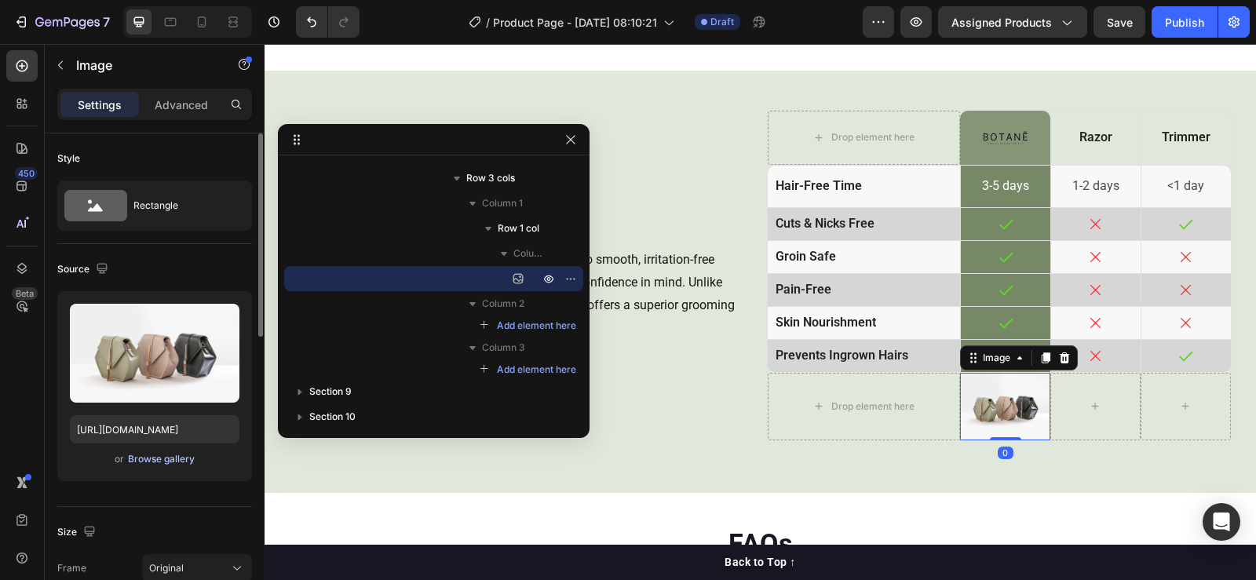
click at [169, 458] on div "Browse gallery" at bounding box center [161, 459] width 67 height 14
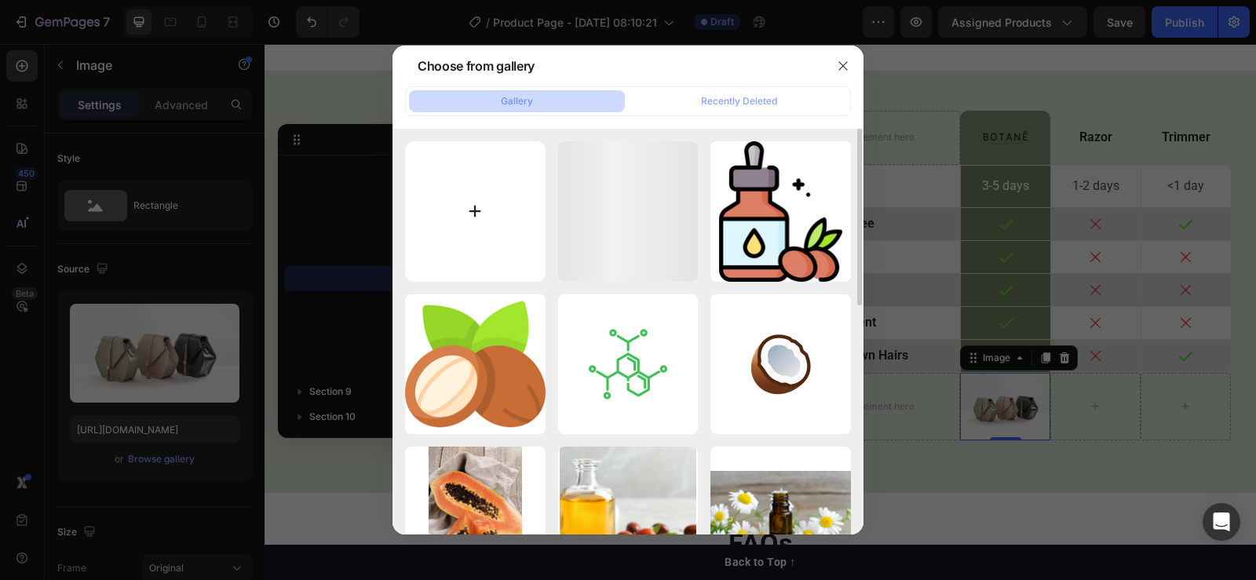
click at [460, 210] on input "file" at bounding box center [475, 211] width 140 height 140
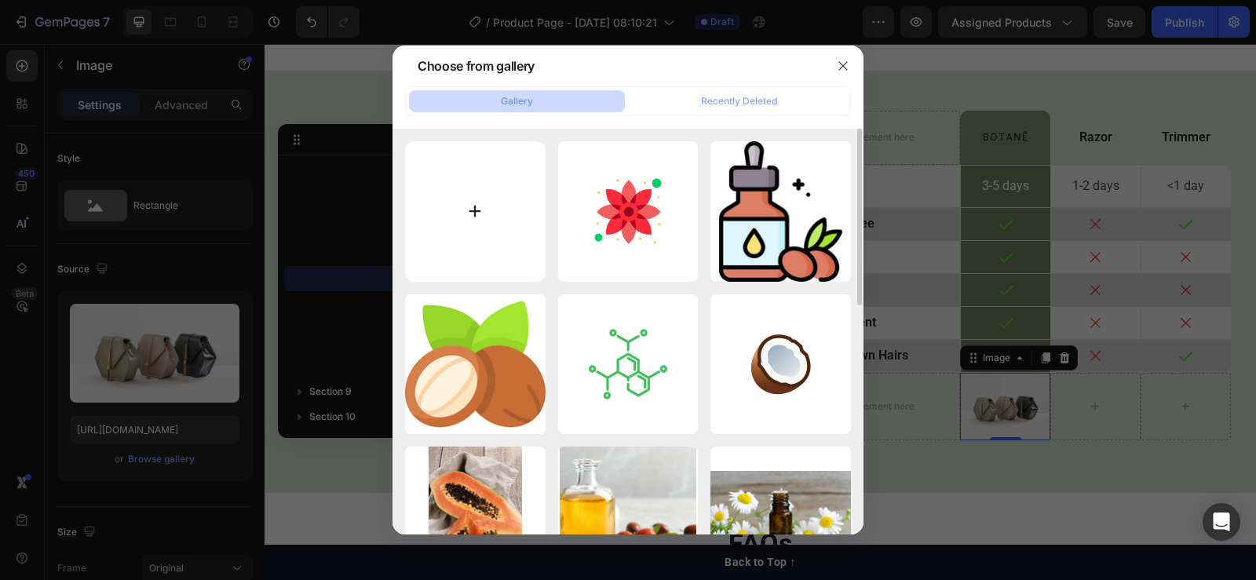
type input "C:\fakepath\Screenshot [DATE] 171709.png"
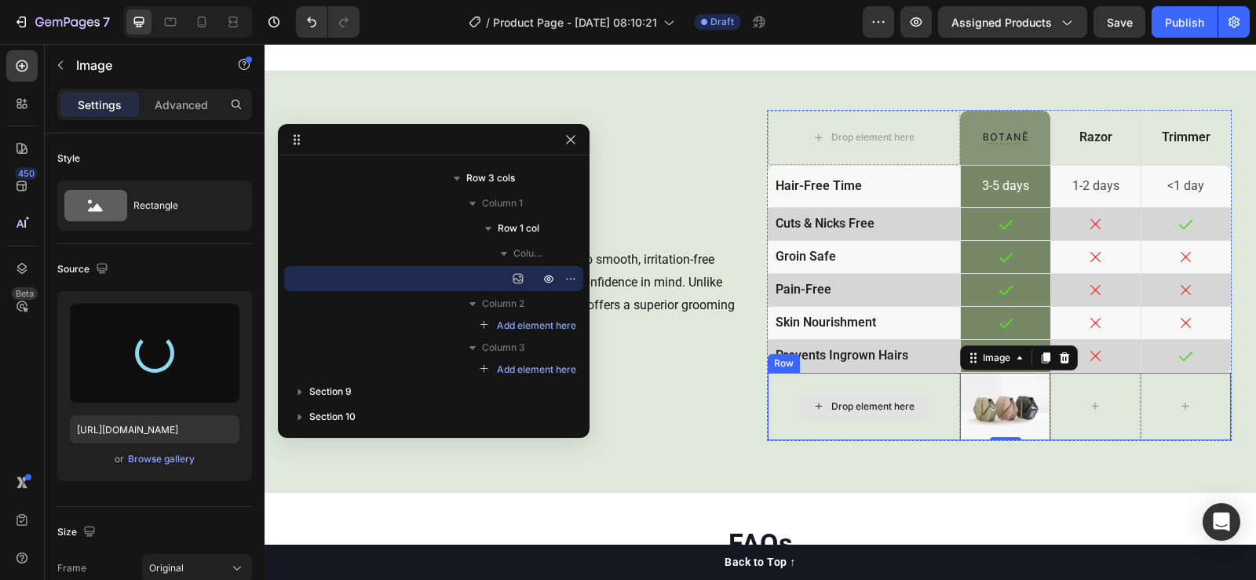
type input "[URL][DOMAIN_NAME]"
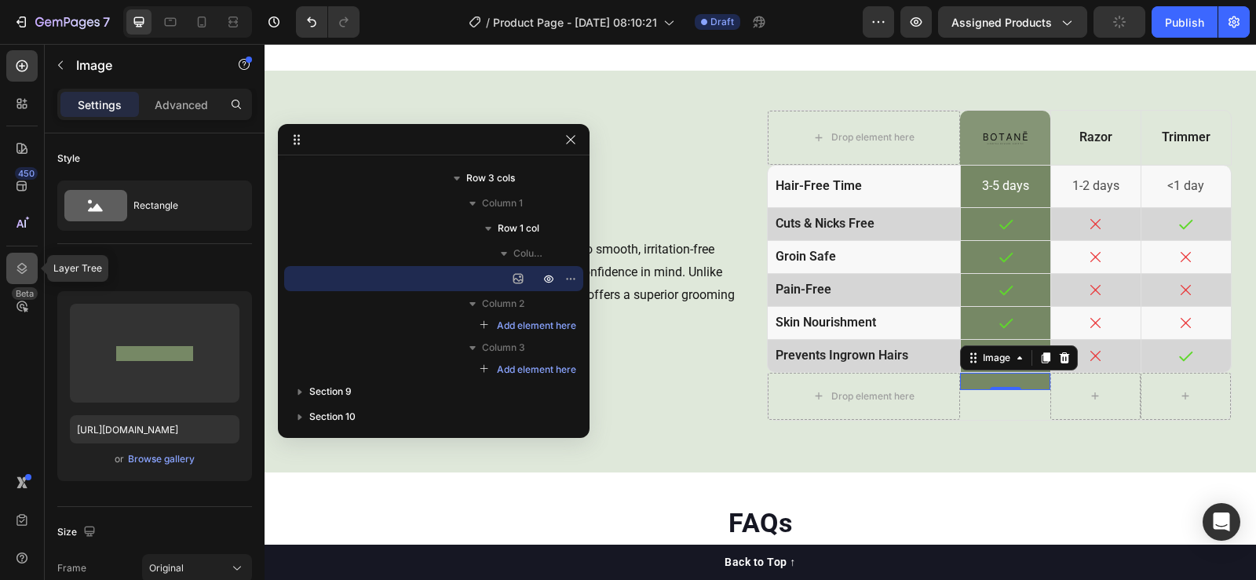
click at [20, 279] on div at bounding box center [21, 268] width 31 height 31
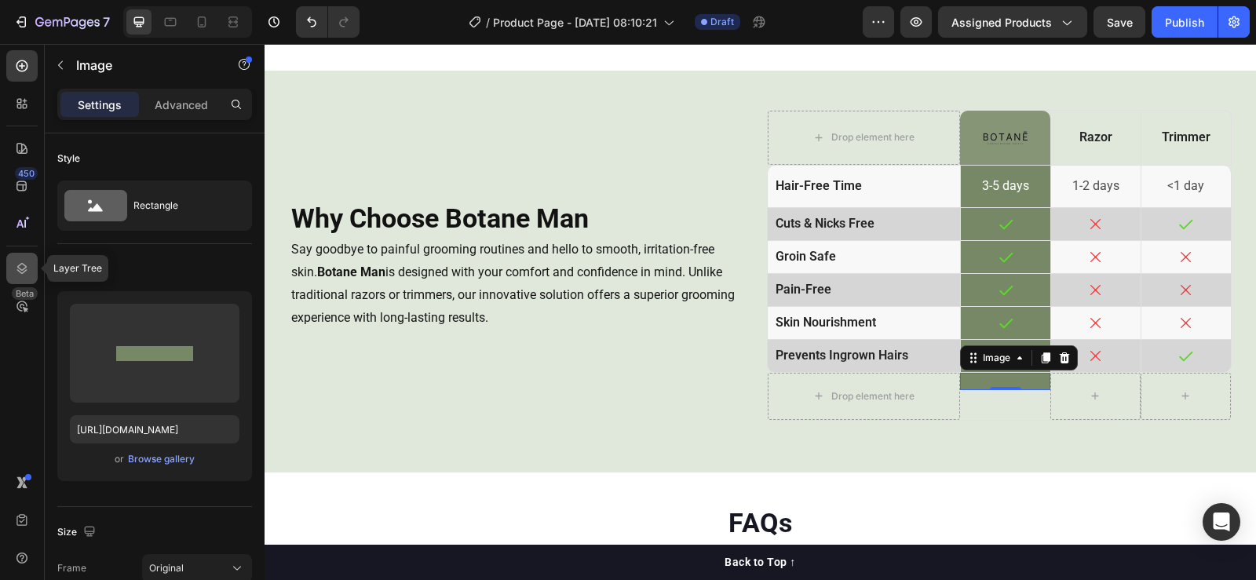
click at [29, 257] on div at bounding box center [21, 268] width 31 height 31
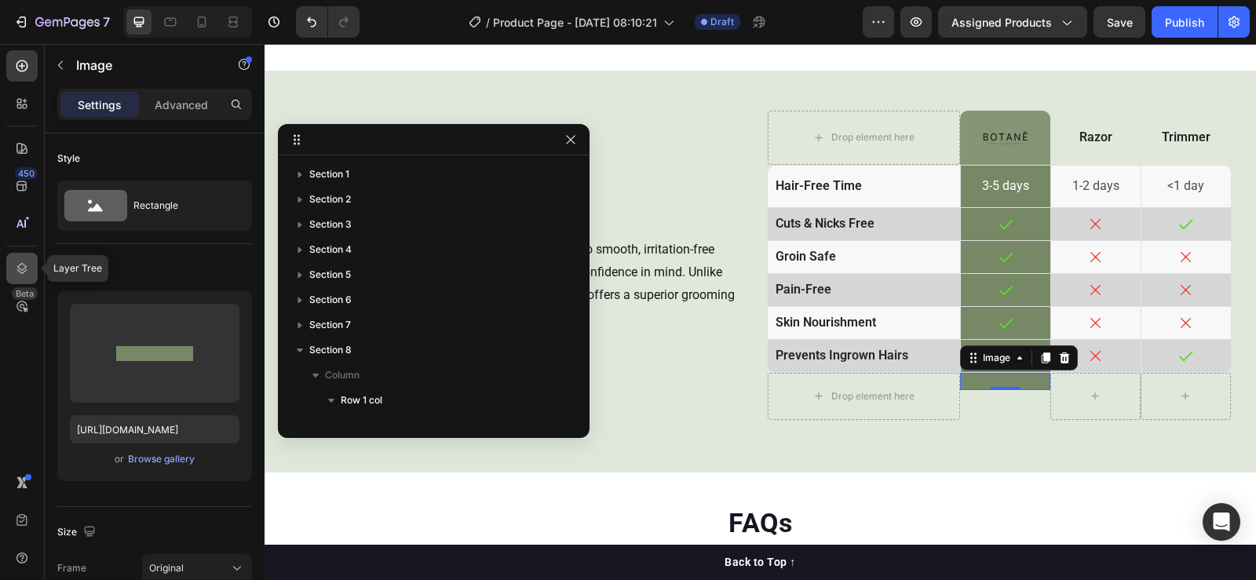
scroll to position [693, 0]
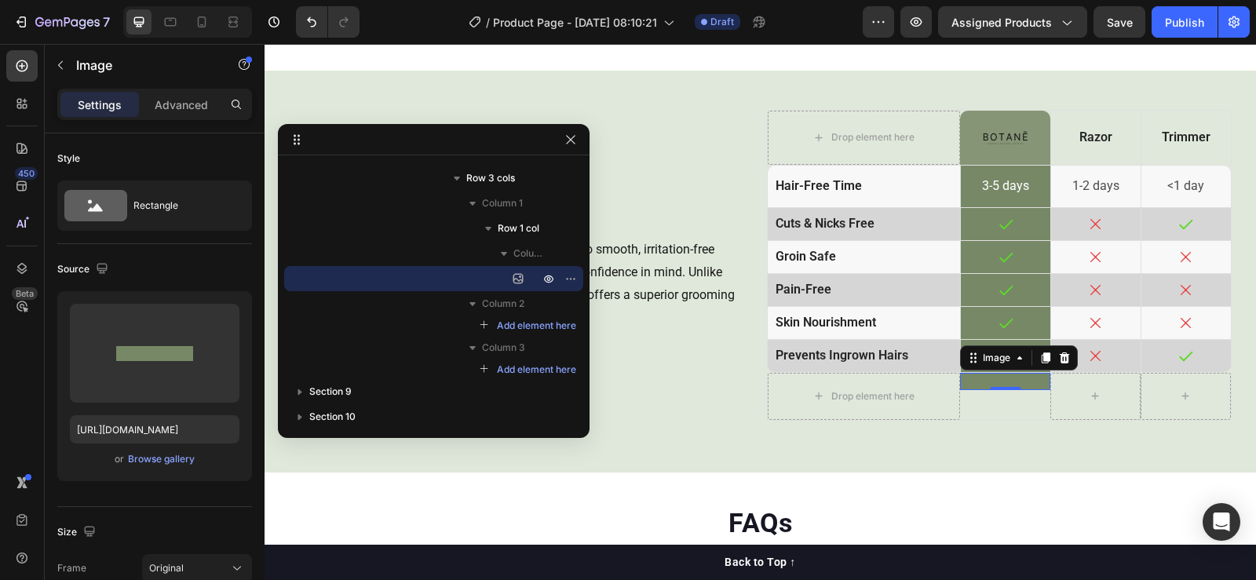
click at [987, 376] on img at bounding box center [1005, 381] width 90 height 17
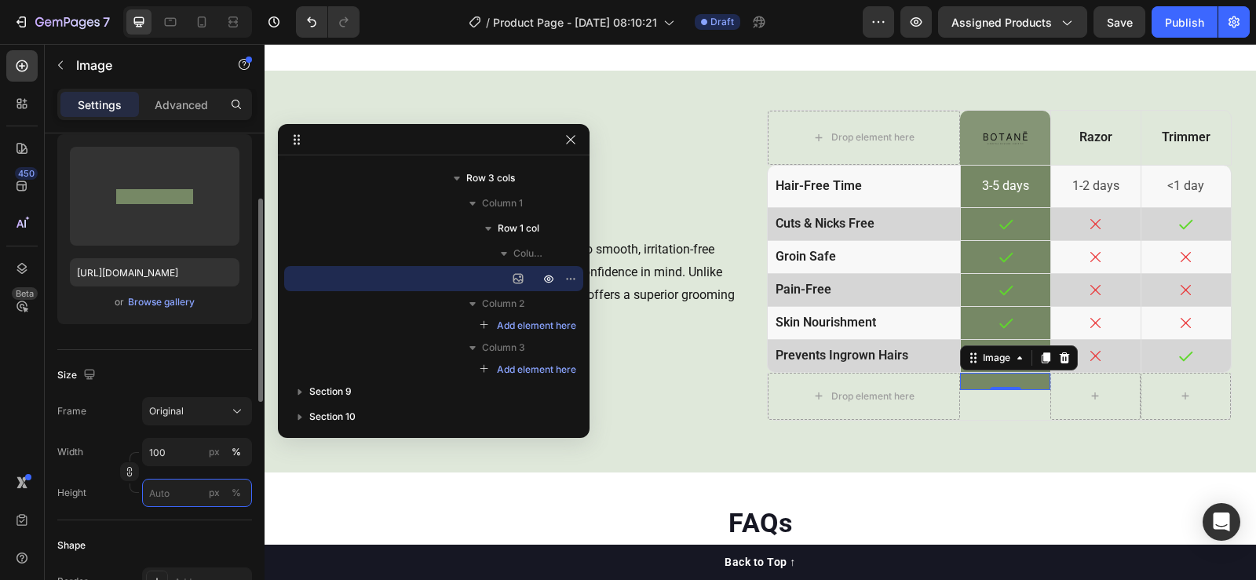
click at [173, 487] on input "px %" at bounding box center [197, 493] width 110 height 28
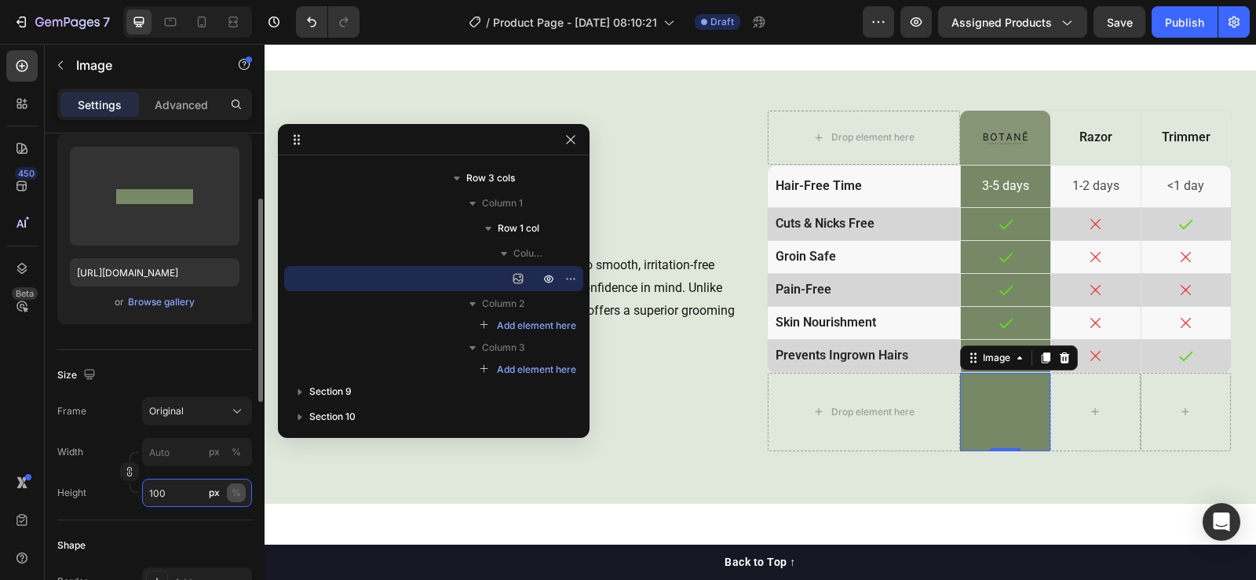
type input "100"
click at [232, 490] on div "%" at bounding box center [236, 493] width 9 height 14
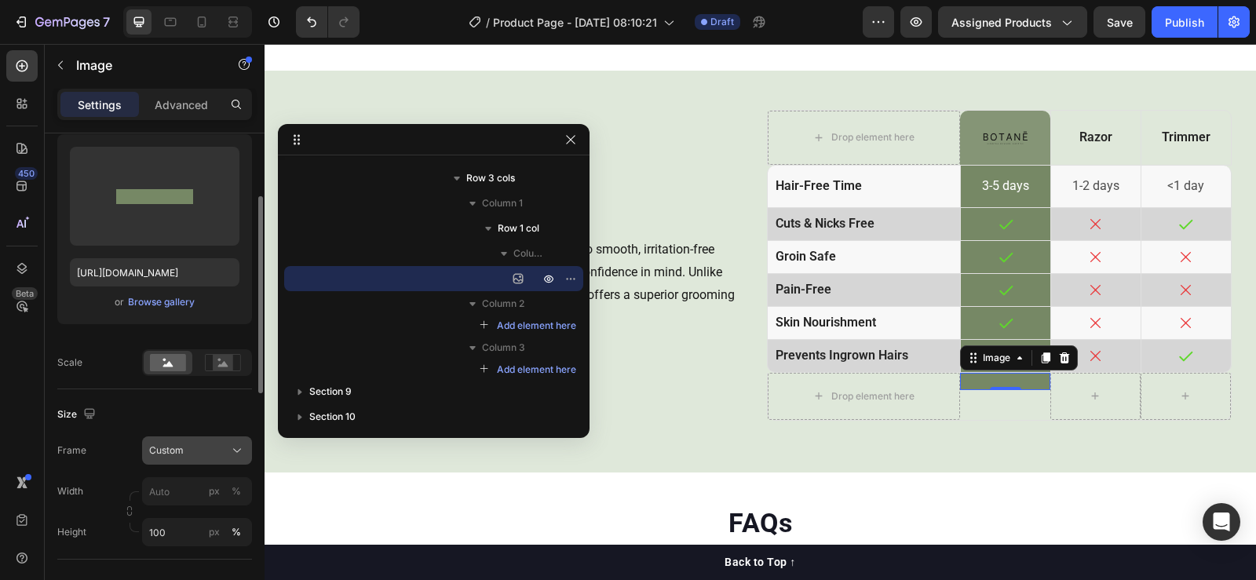
click at [233, 451] on icon at bounding box center [237, 451] width 16 height 16
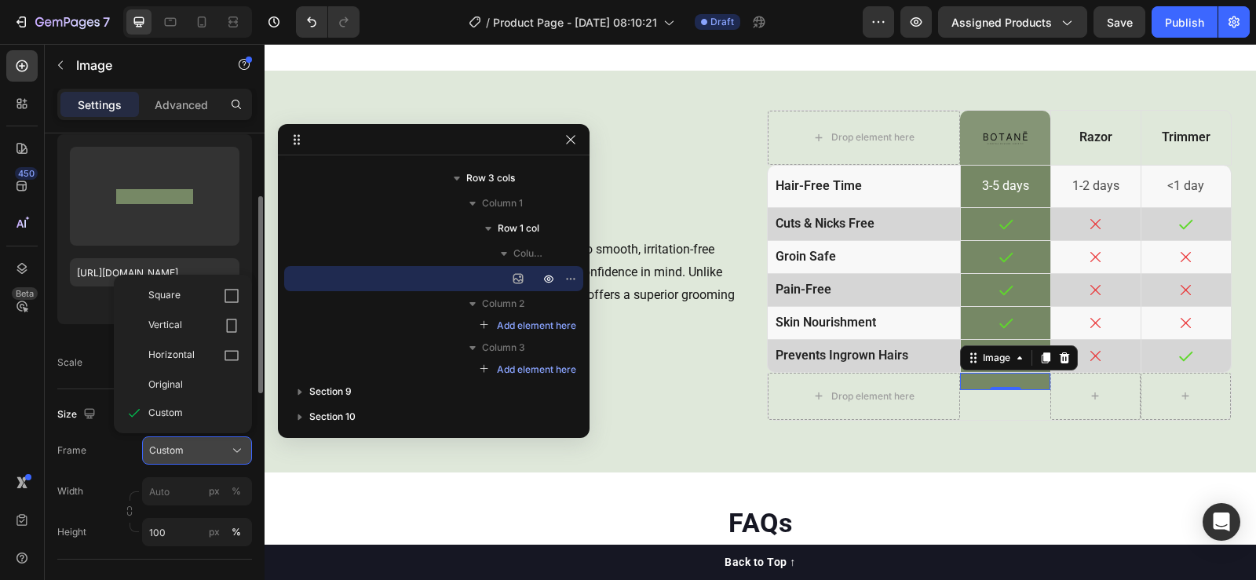
click at [233, 451] on icon at bounding box center [237, 451] width 16 height 16
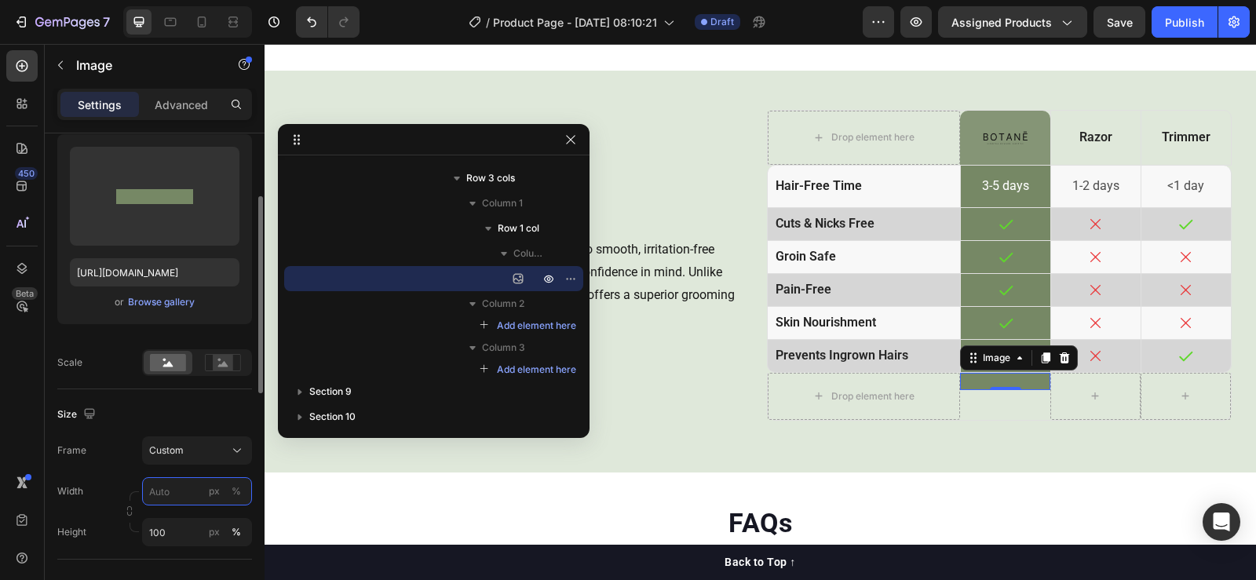
click at [165, 492] on input "px %" at bounding box center [197, 491] width 110 height 28
click at [242, 452] on div "Frame Custom Width px % Height 100 px %" at bounding box center [154, 491] width 195 height 110
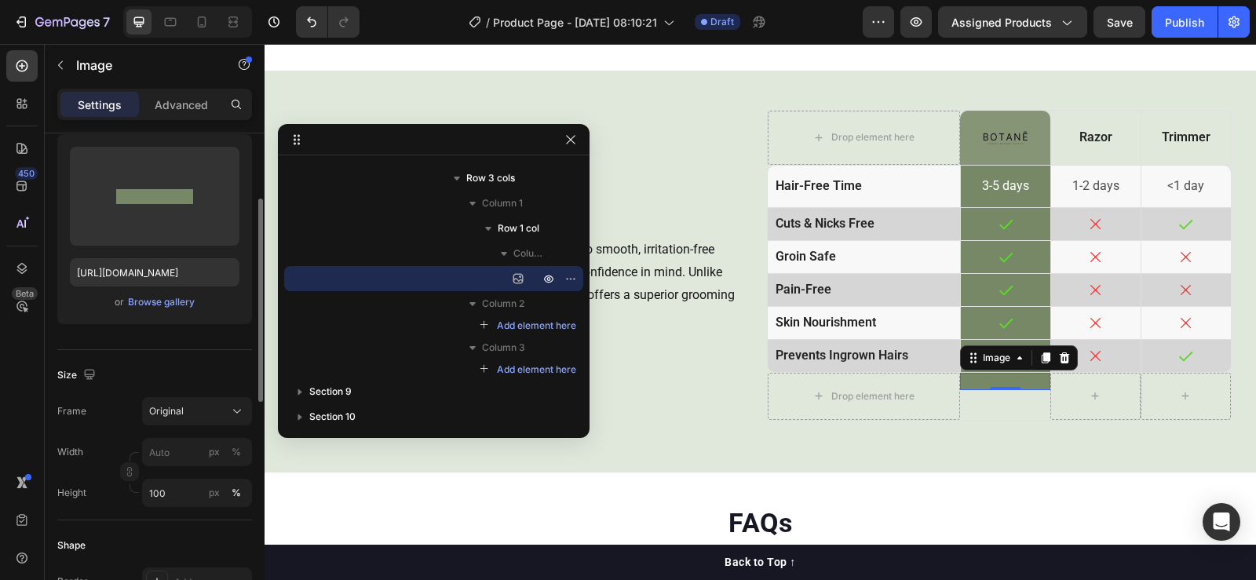
click at [159, 467] on div "Width px % Height 100 px %" at bounding box center [154, 472] width 195 height 69
click at [157, 448] on input "px %" at bounding box center [197, 452] width 110 height 28
type input "1"
type input "100"
click at [238, 451] on div "%" at bounding box center [236, 452] width 9 height 14
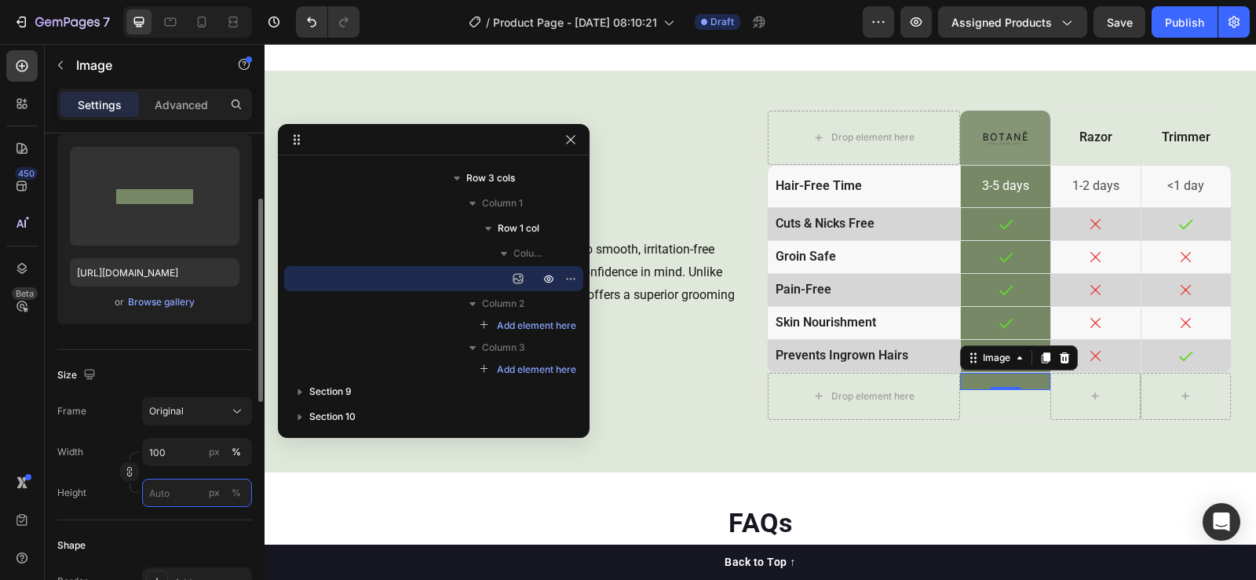
click at [174, 500] on input "px %" at bounding box center [197, 493] width 110 height 28
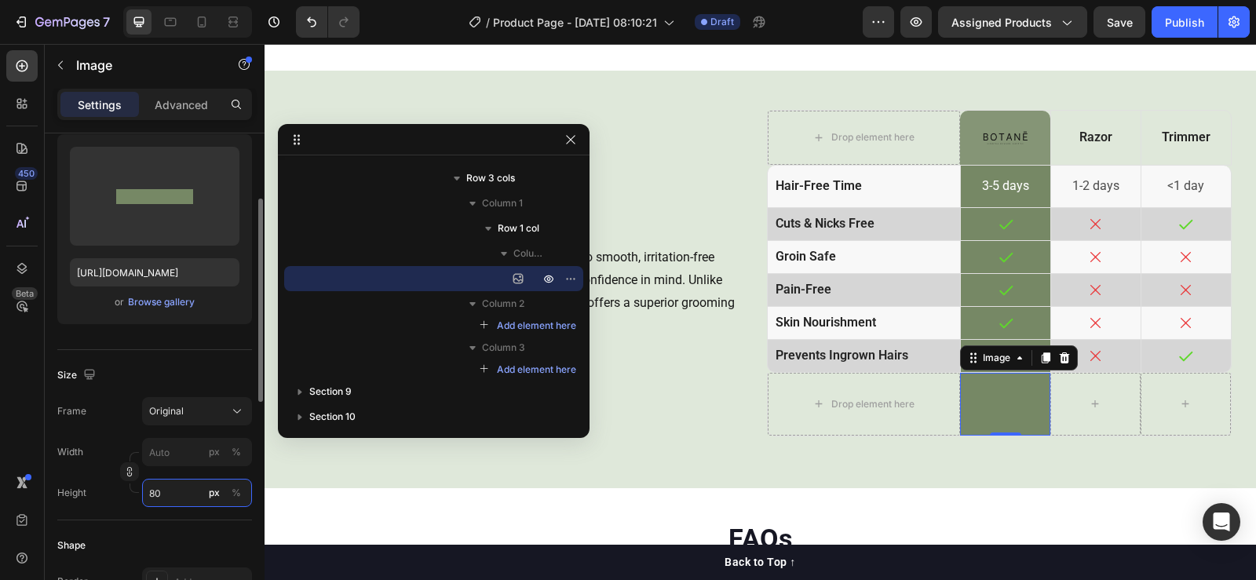
click at [164, 500] on input "80" at bounding box center [197, 493] width 110 height 28
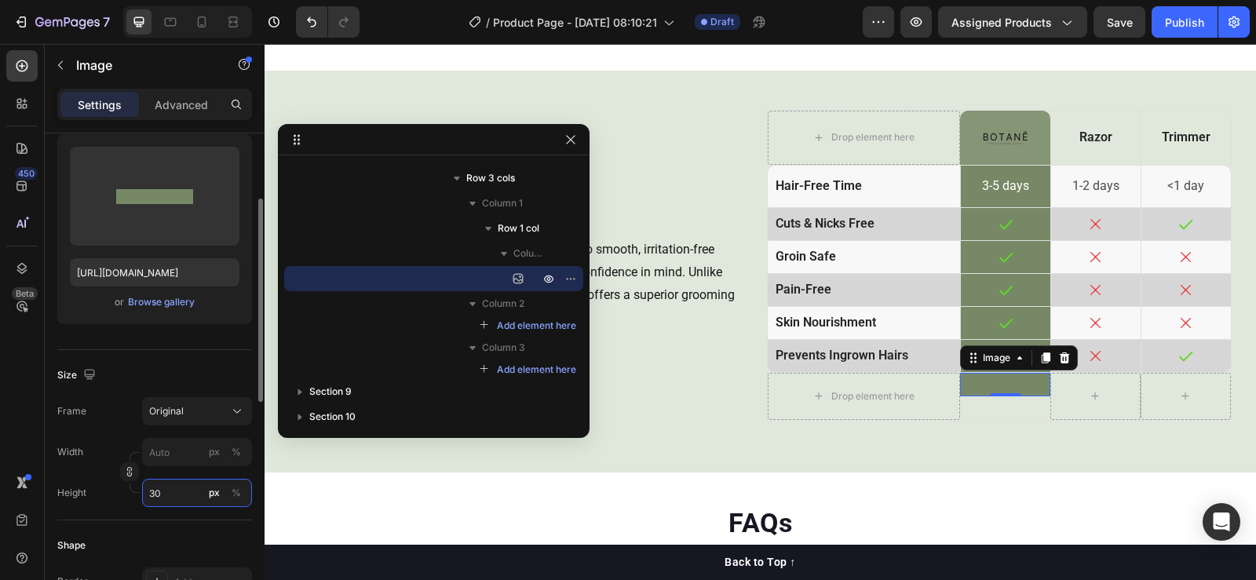
type input "3"
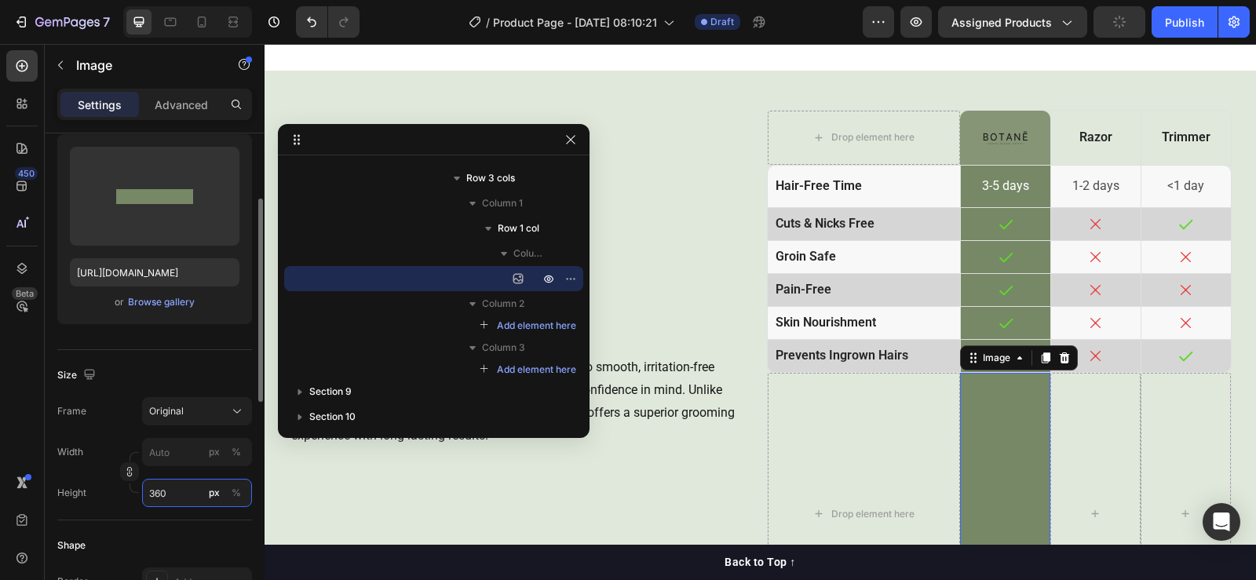
click at [151, 502] on input "360" at bounding box center [197, 493] width 110 height 28
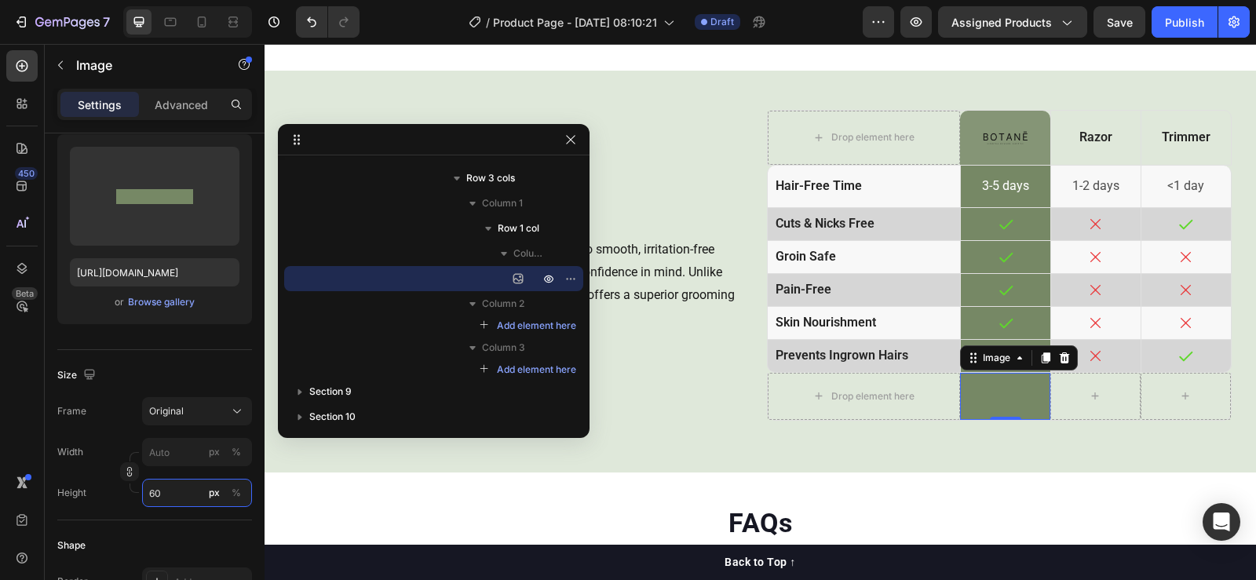
scroll to position [471, 0]
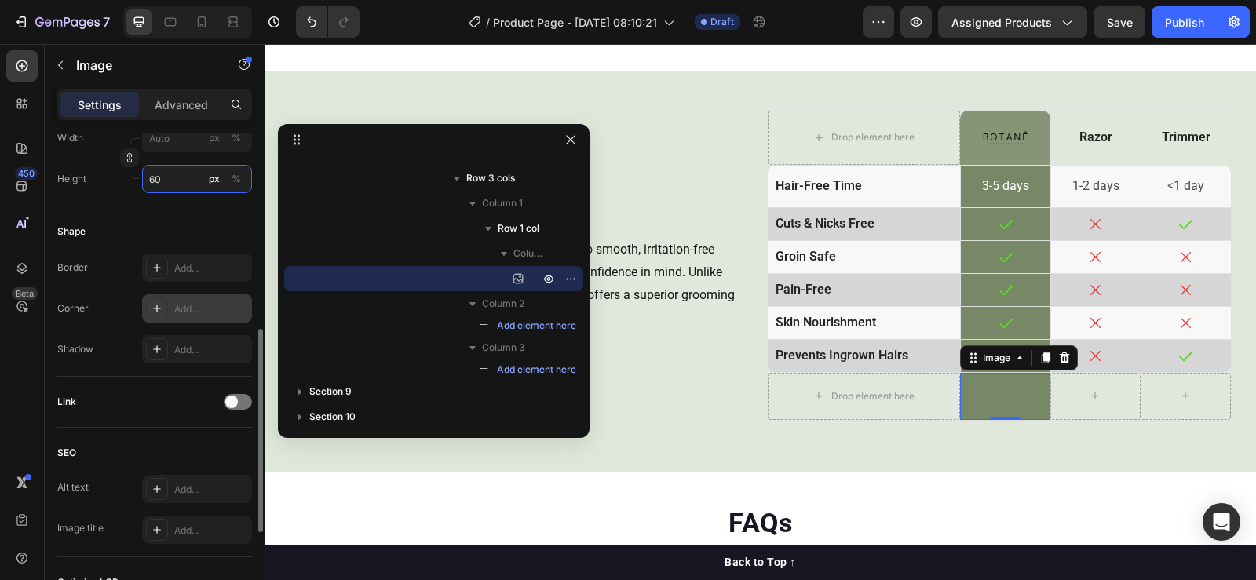
type input "60"
click at [181, 297] on div "Add..." at bounding box center [197, 308] width 110 height 28
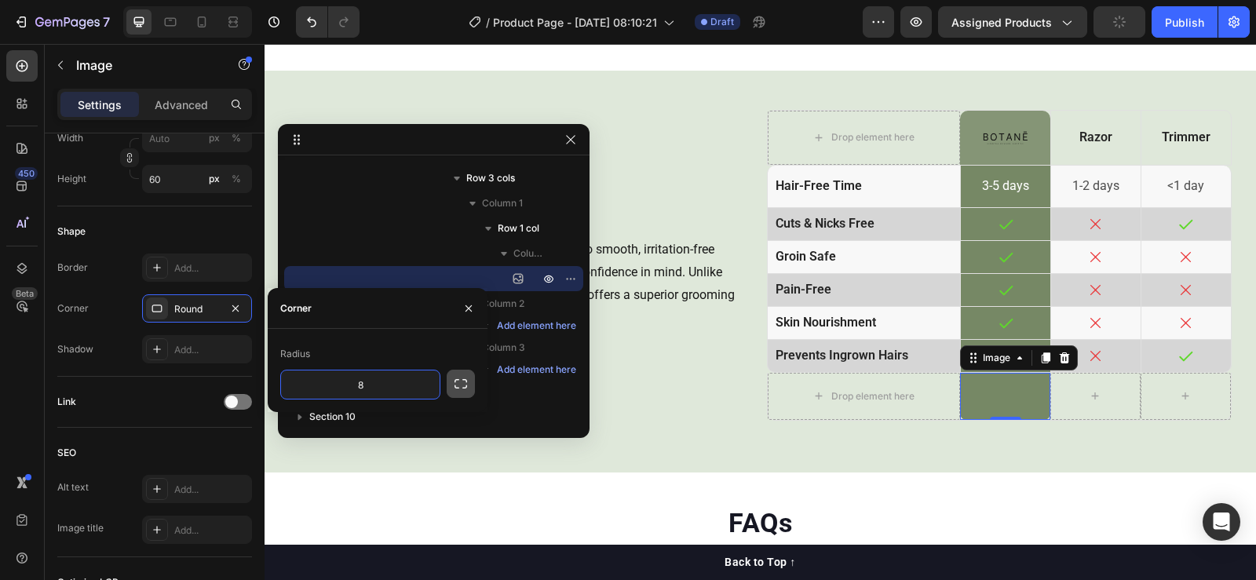
click at [466, 379] on icon "button" at bounding box center [461, 384] width 16 height 16
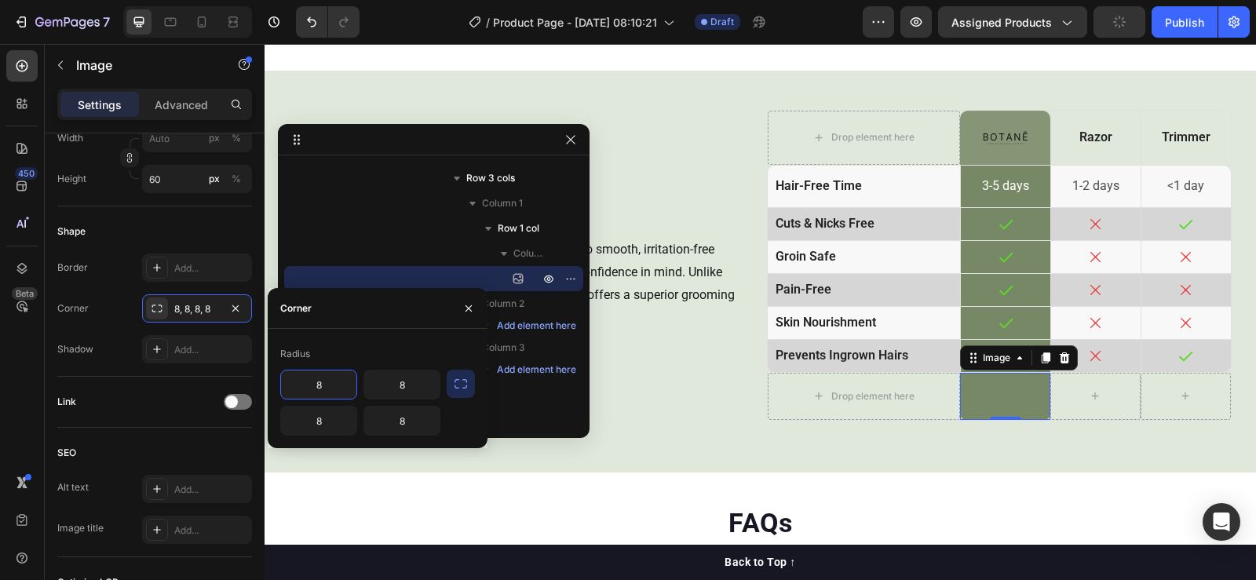
click at [310, 384] on input "8" at bounding box center [318, 384] width 75 height 28
type input "0"
click at [383, 373] on input "8" at bounding box center [401, 384] width 75 height 28
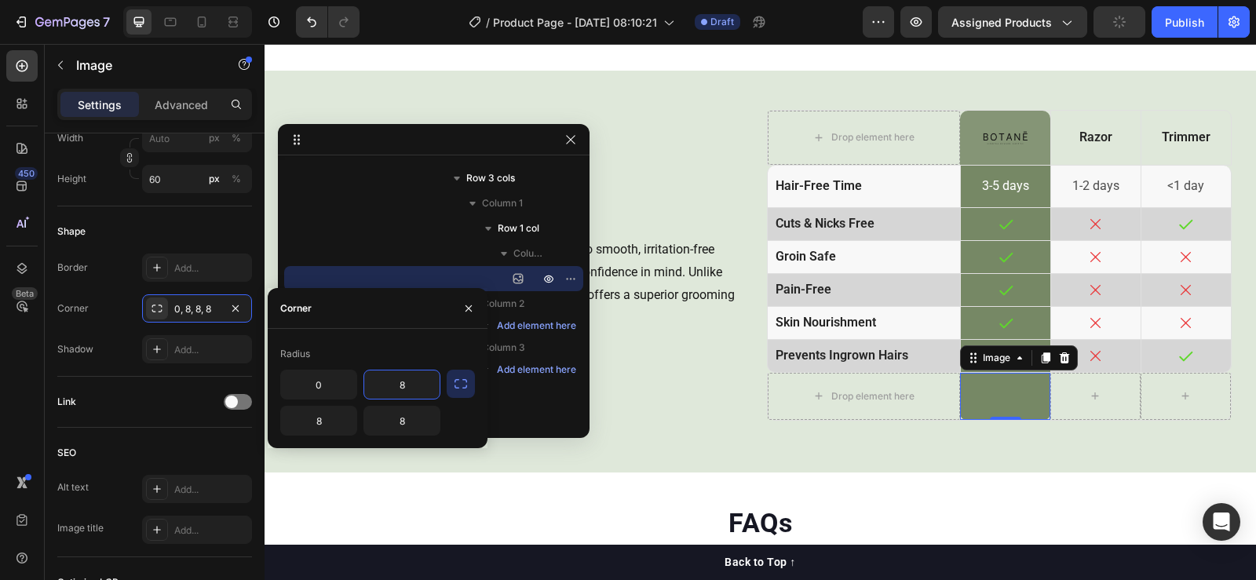
click at [383, 373] on input "8" at bounding box center [401, 384] width 75 height 28
type input "0"
click at [402, 425] on input "8" at bounding box center [401, 421] width 75 height 28
type input "10"
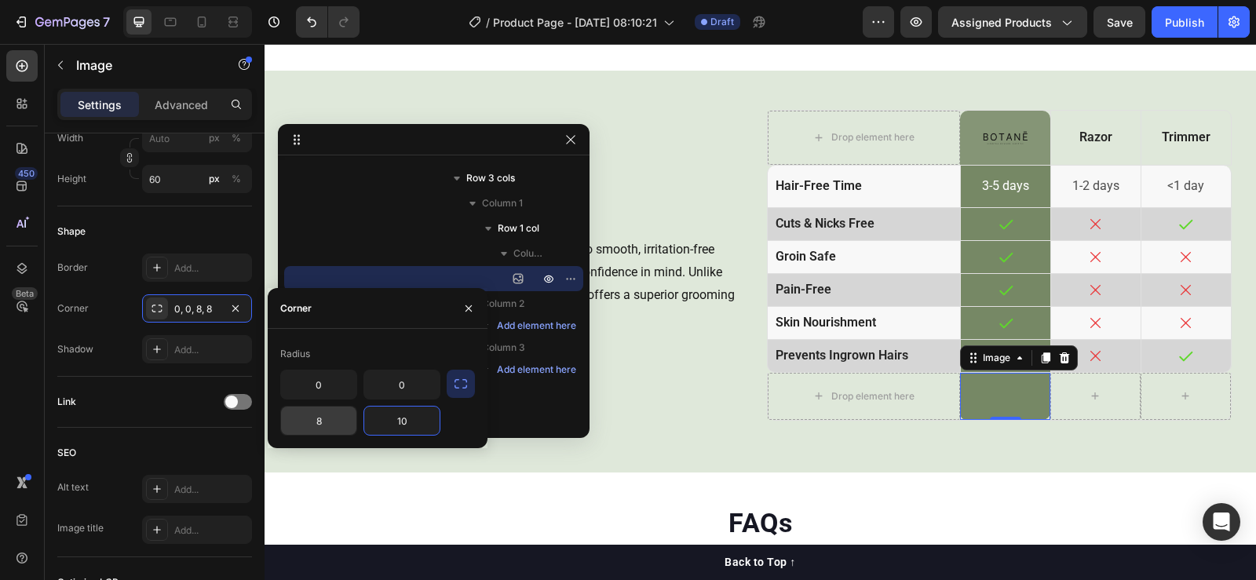
click at [325, 425] on input "8" at bounding box center [318, 421] width 75 height 28
type input "10"
click at [177, 414] on div "Link" at bounding box center [154, 402] width 195 height 51
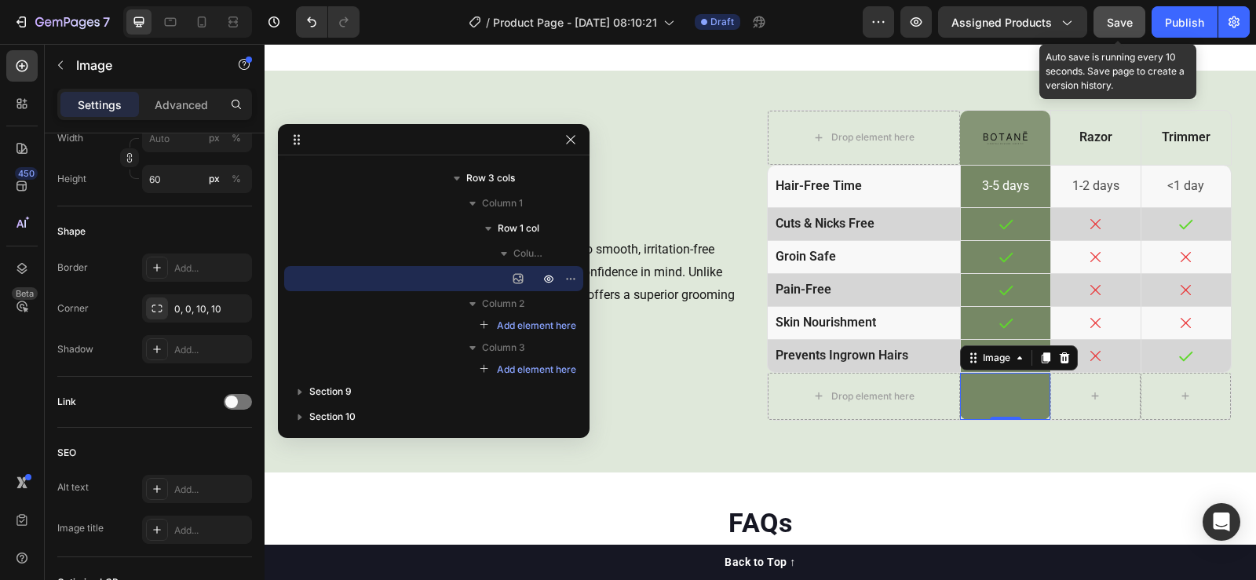
click at [1135, 24] on button "Save" at bounding box center [1119, 21] width 52 height 31
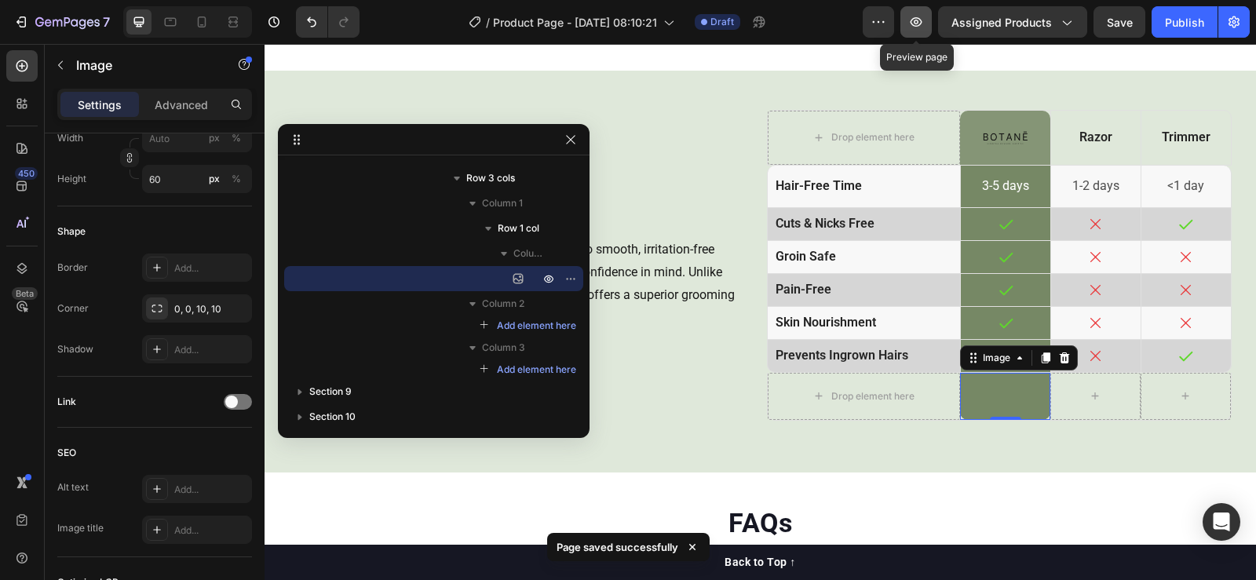
click at [922, 24] on icon "button" at bounding box center [916, 21] width 12 height 9
click at [1011, 403] on img at bounding box center [1005, 396] width 90 height 47
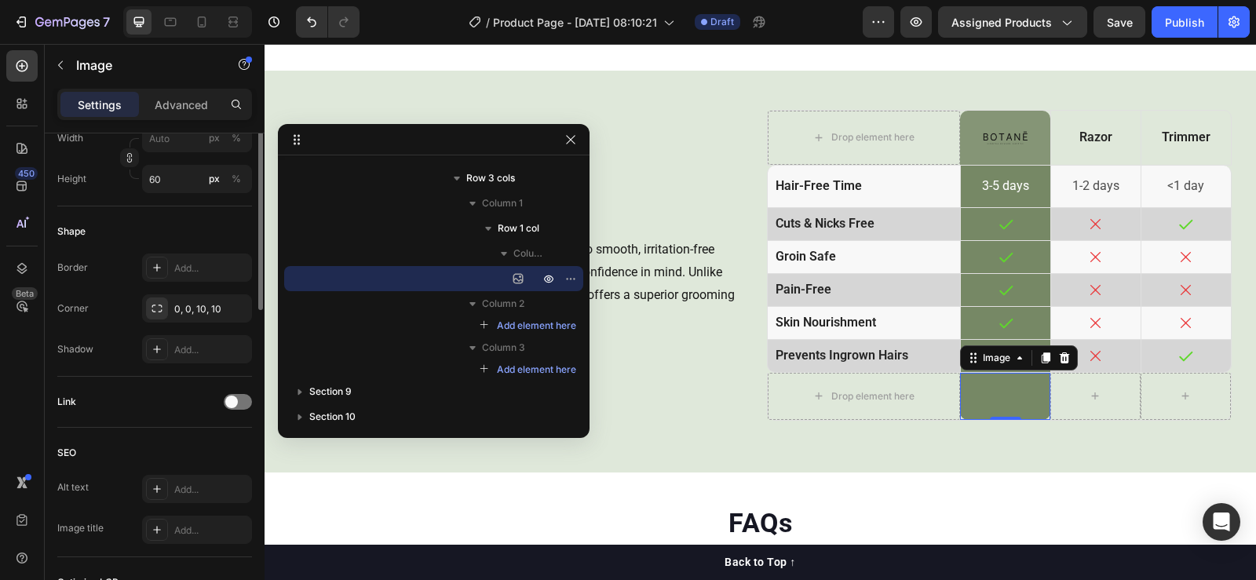
scroll to position [235, 0]
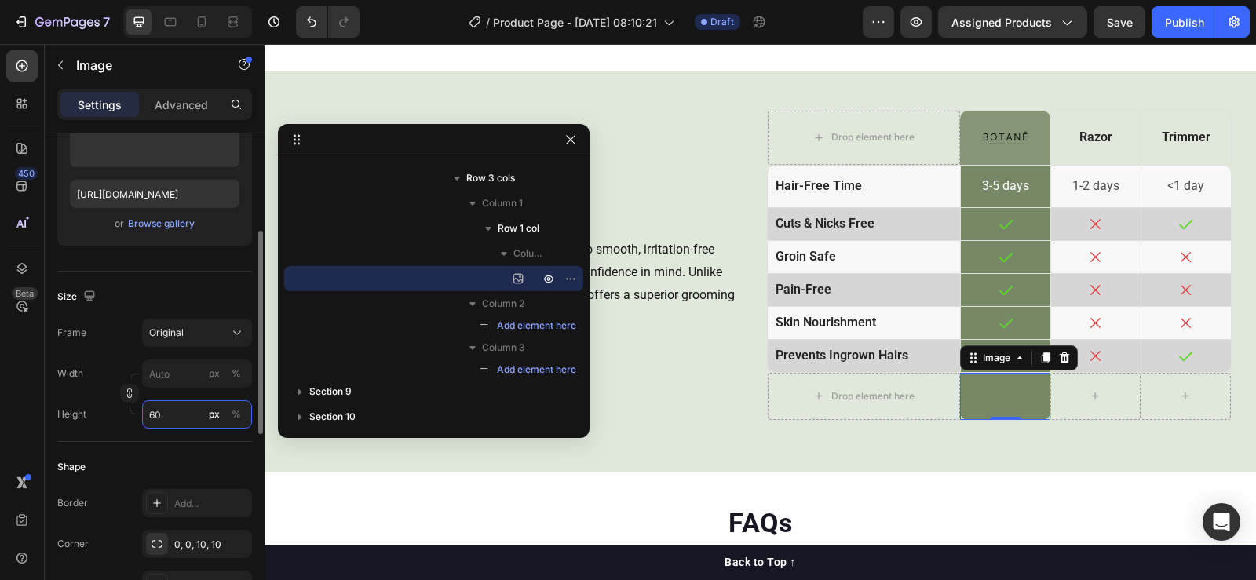
click at [171, 415] on input "60" at bounding box center [197, 414] width 110 height 28
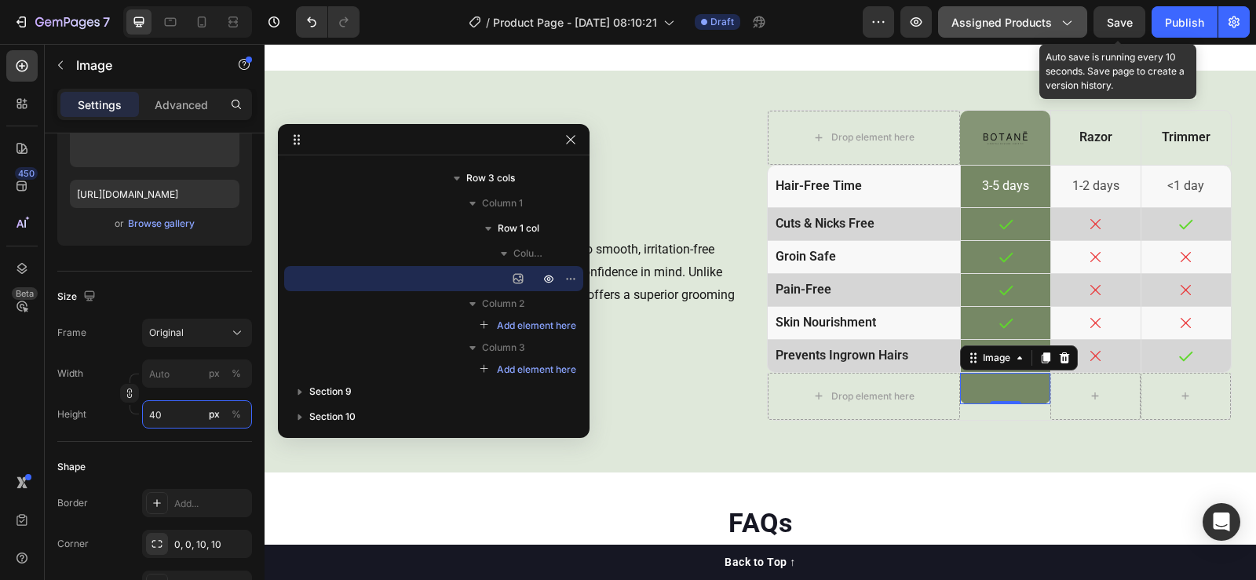
type input "40"
click at [1113, 18] on span "Save" at bounding box center [1120, 22] width 26 height 13
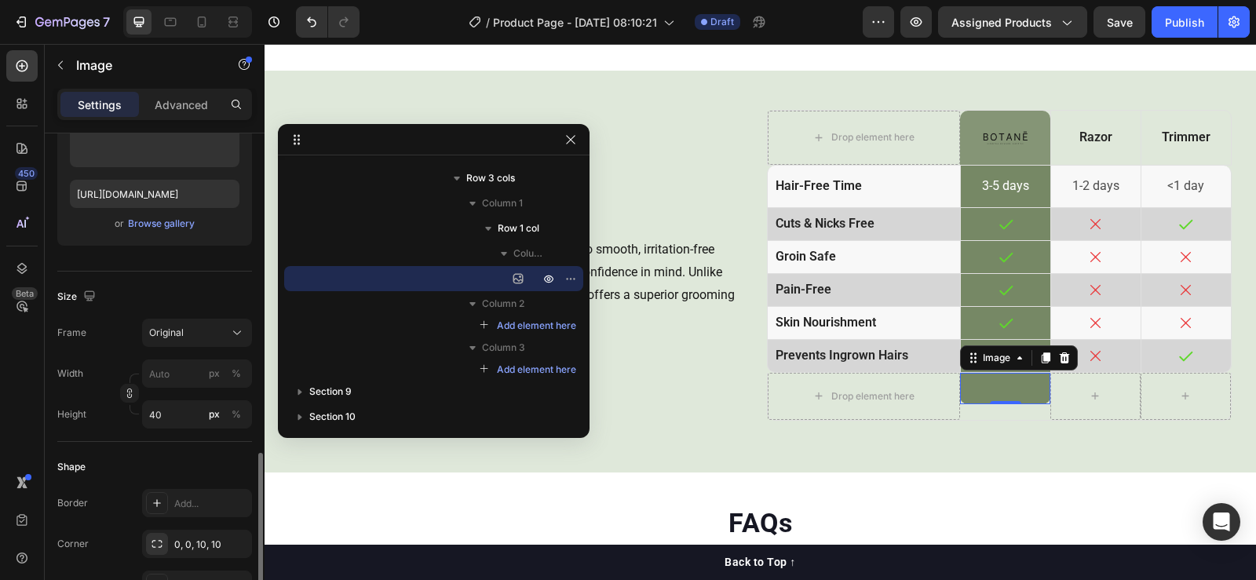
scroll to position [392, 0]
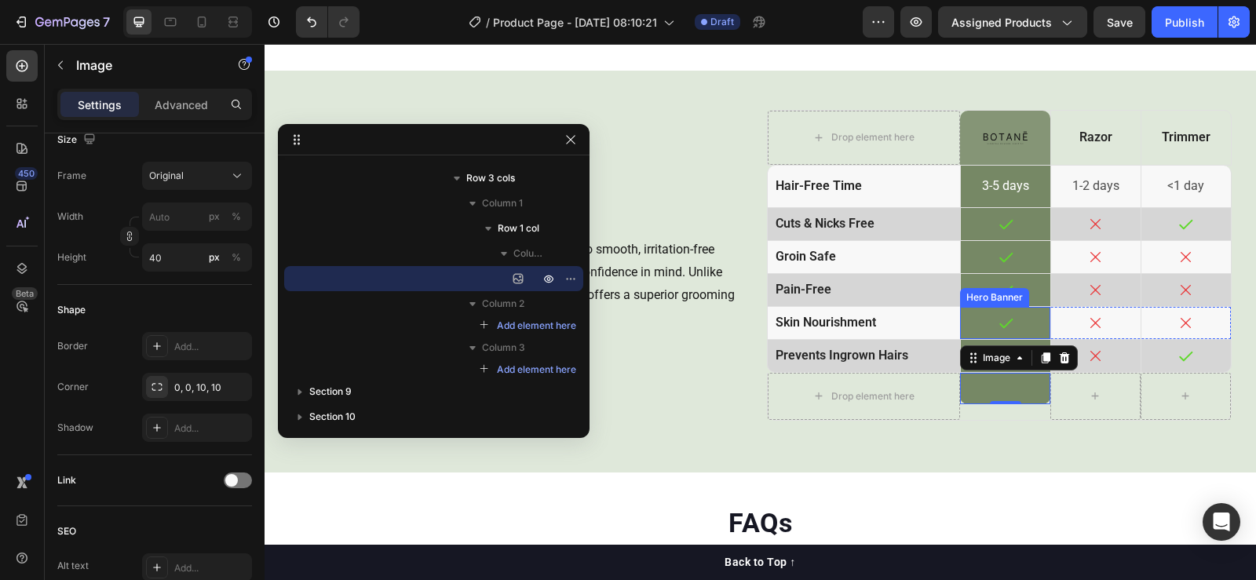
click at [962, 309] on div "Icon" at bounding box center [1005, 323] width 89 height 32
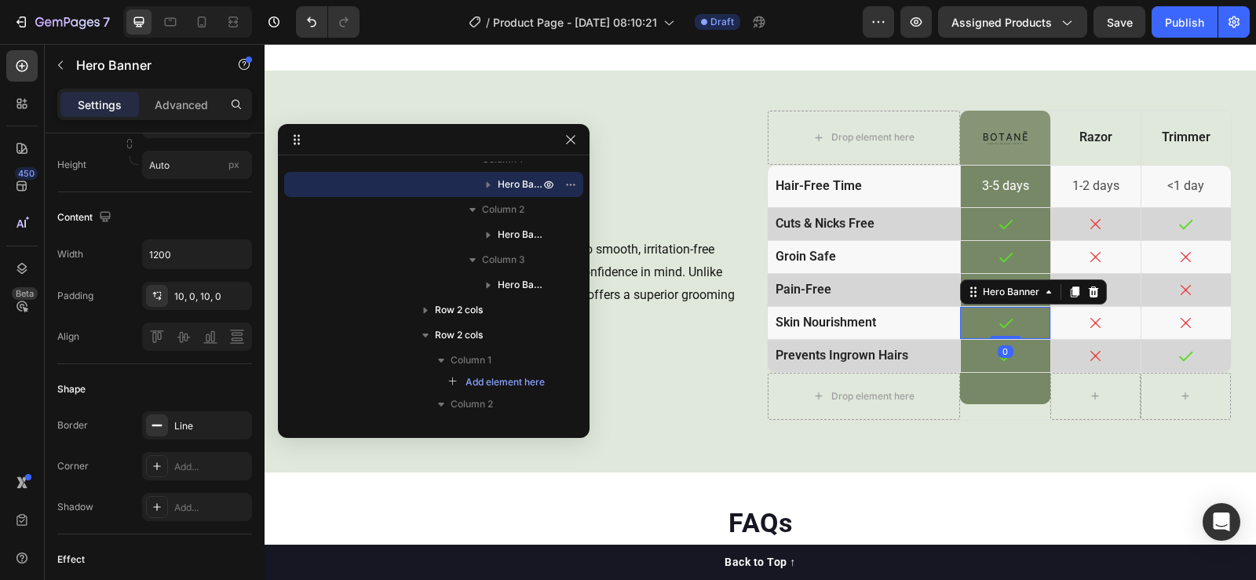
scroll to position [0, 0]
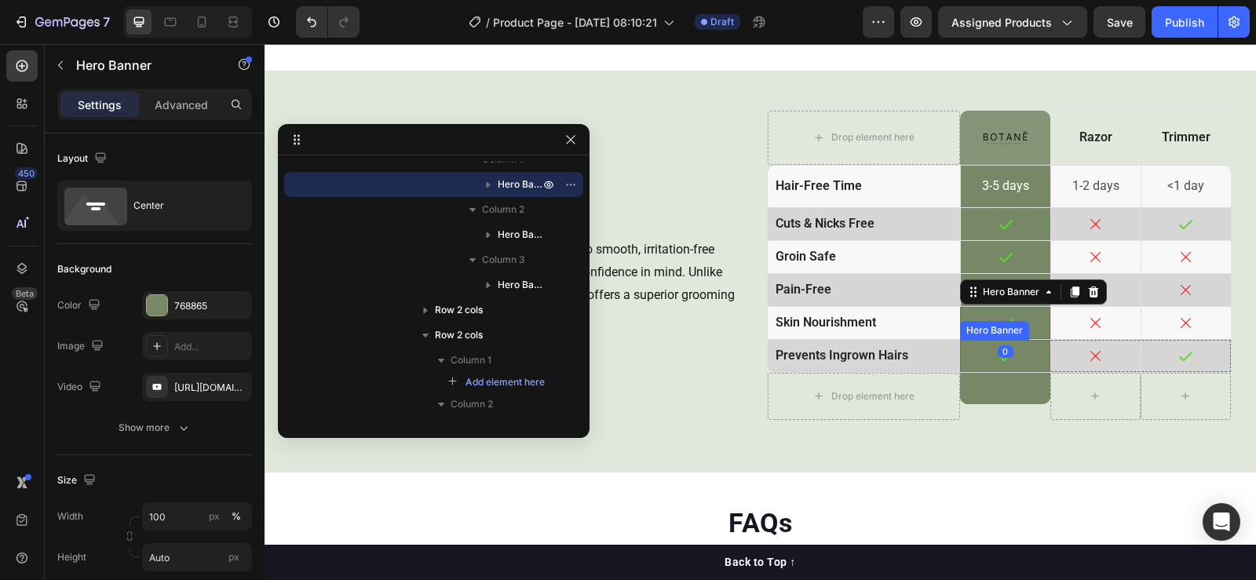
click at [961, 340] on div "Icon" at bounding box center [1005, 356] width 89 height 32
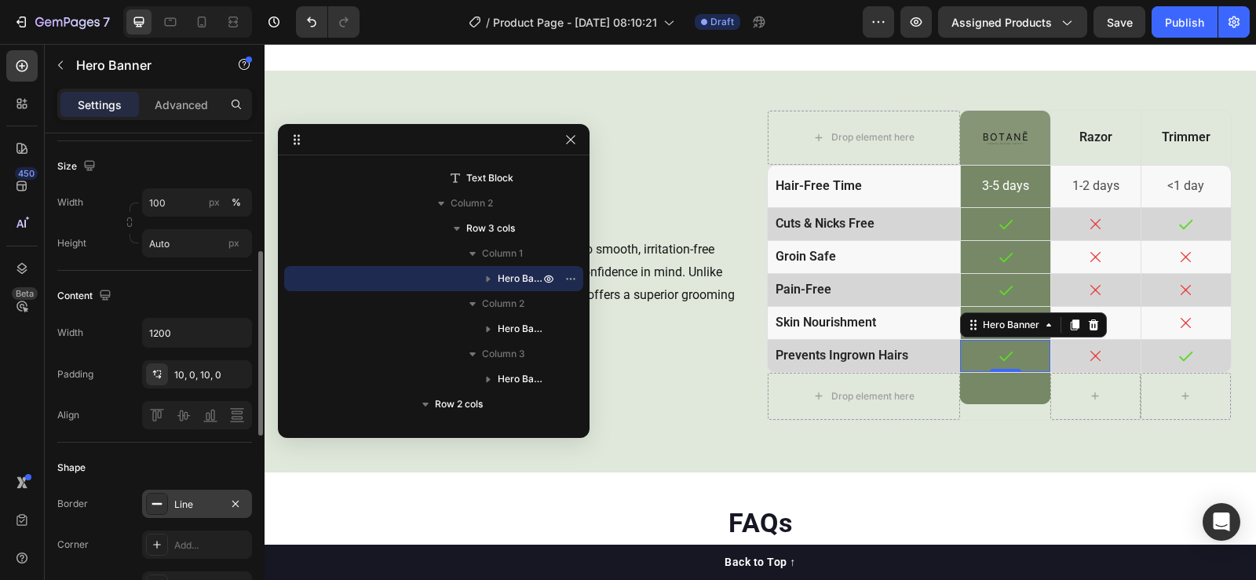
scroll to position [471, 0]
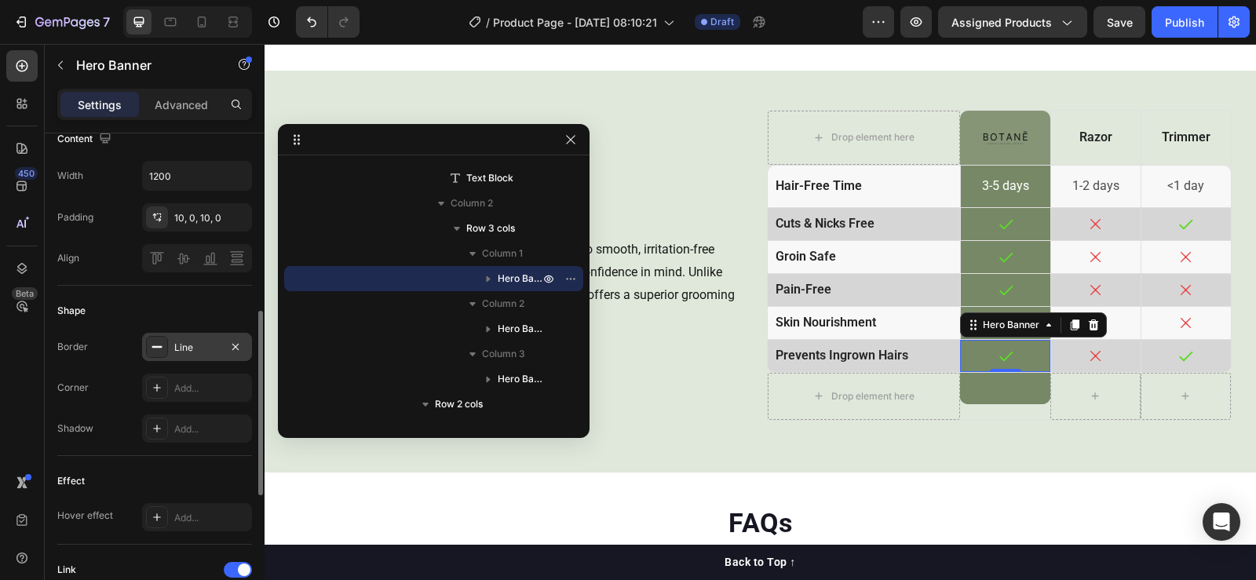
click at [192, 341] on div "Line" at bounding box center [197, 348] width 46 height 14
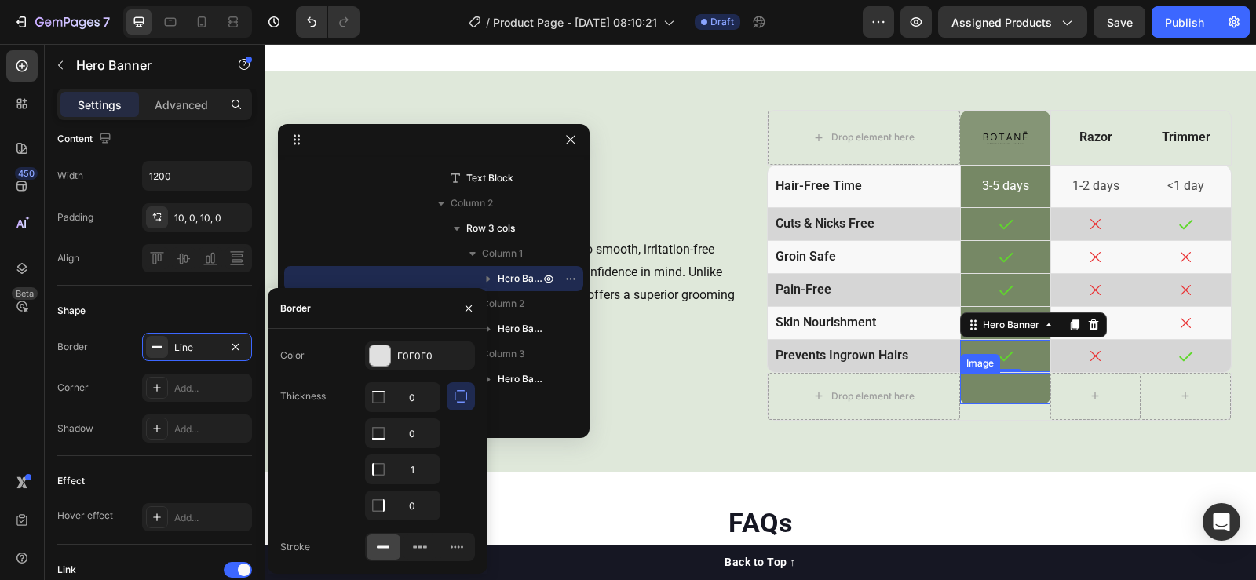
click at [960, 379] on img at bounding box center [1005, 388] width 90 height 31
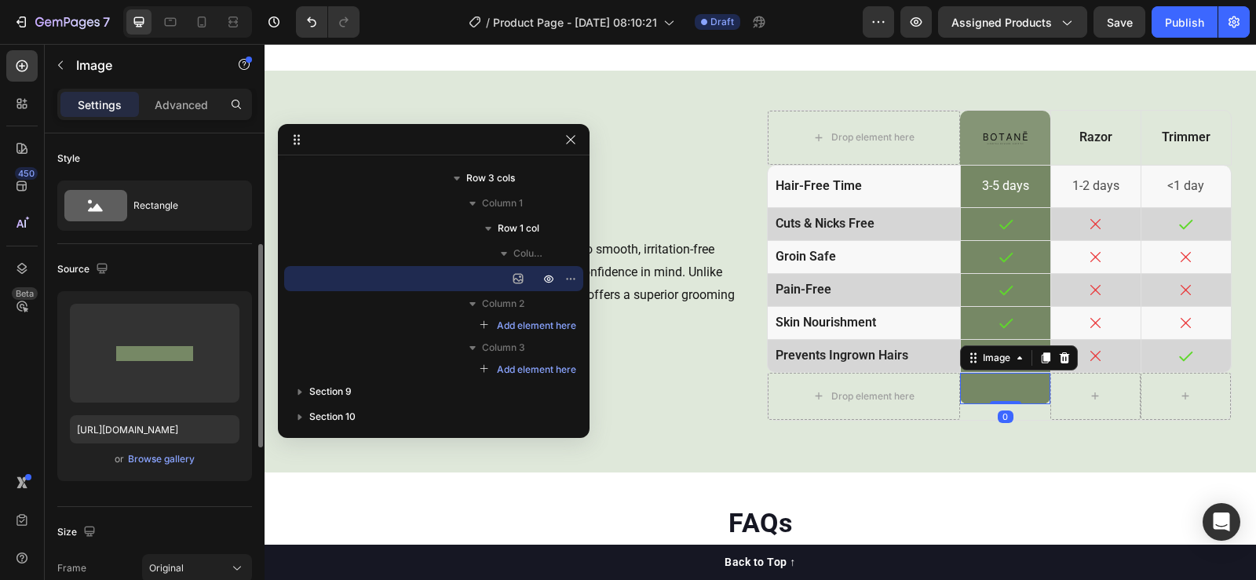
scroll to position [314, 0]
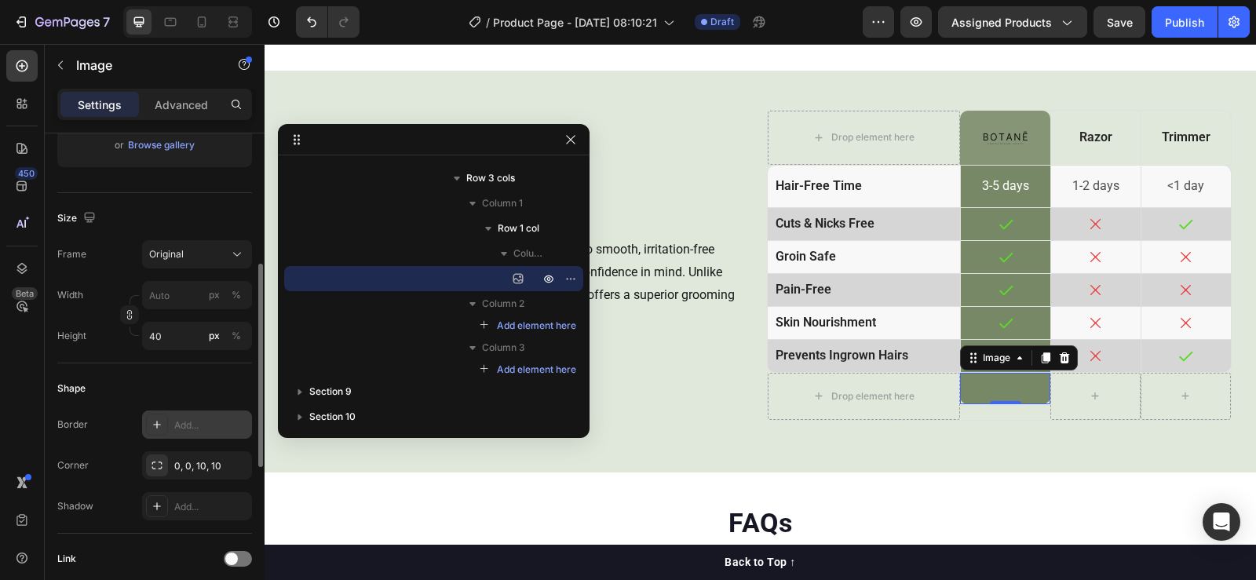
click at [199, 426] on div "Add..." at bounding box center [211, 425] width 74 height 14
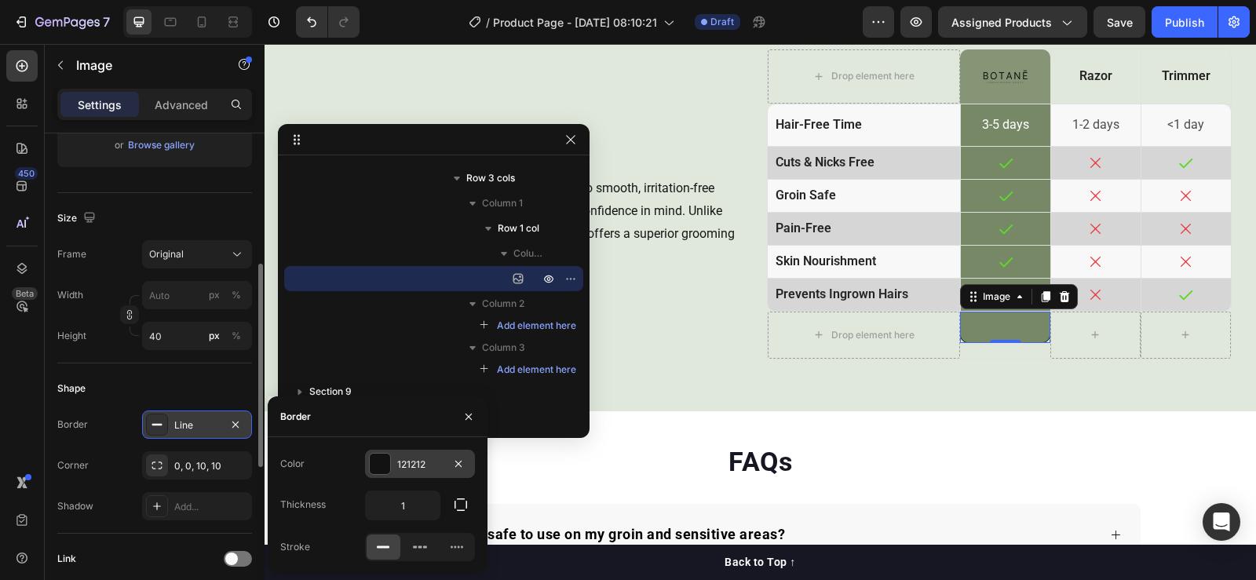
scroll to position [3140, 0]
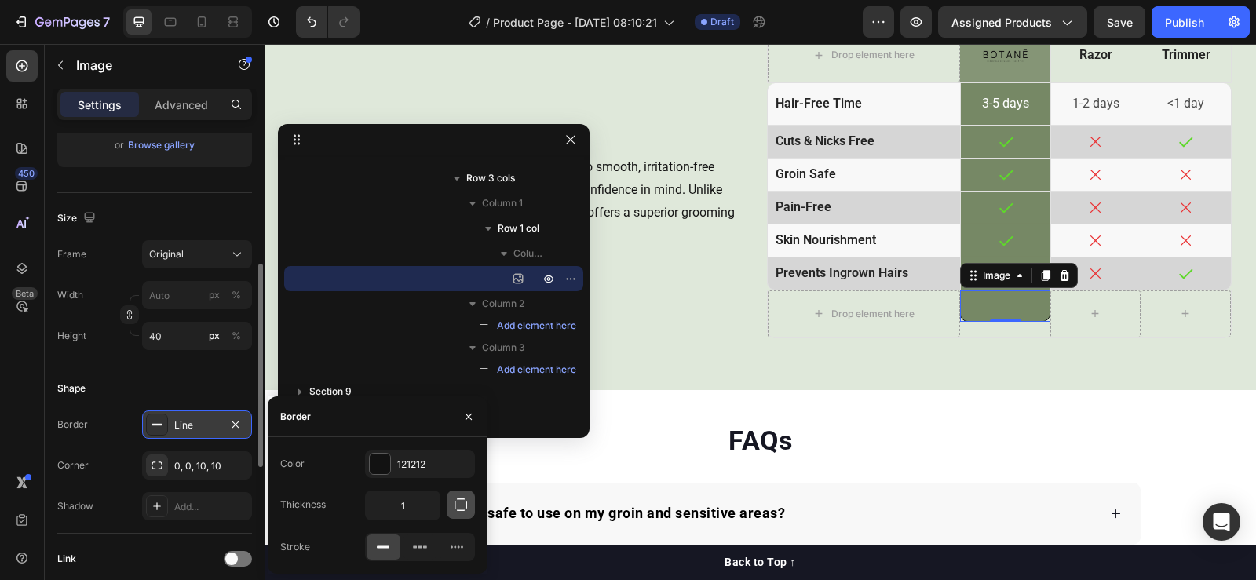
click at [462, 498] on icon "button" at bounding box center [460, 504] width 13 height 13
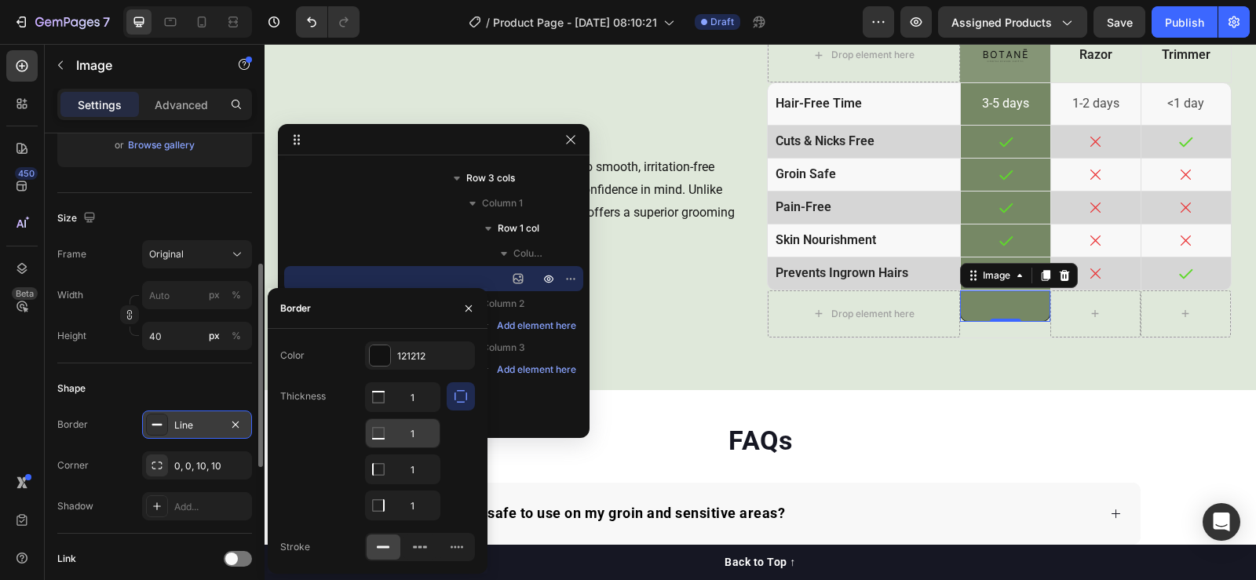
click at [409, 411] on input "1" at bounding box center [403, 397] width 74 height 28
click at [408, 426] on input "1" at bounding box center [403, 433] width 74 height 28
type input "0"
click at [398, 410] on div "1 0 1 1" at bounding box center [402, 451] width 75 height 138
click at [411, 392] on input "1" at bounding box center [403, 397] width 74 height 28
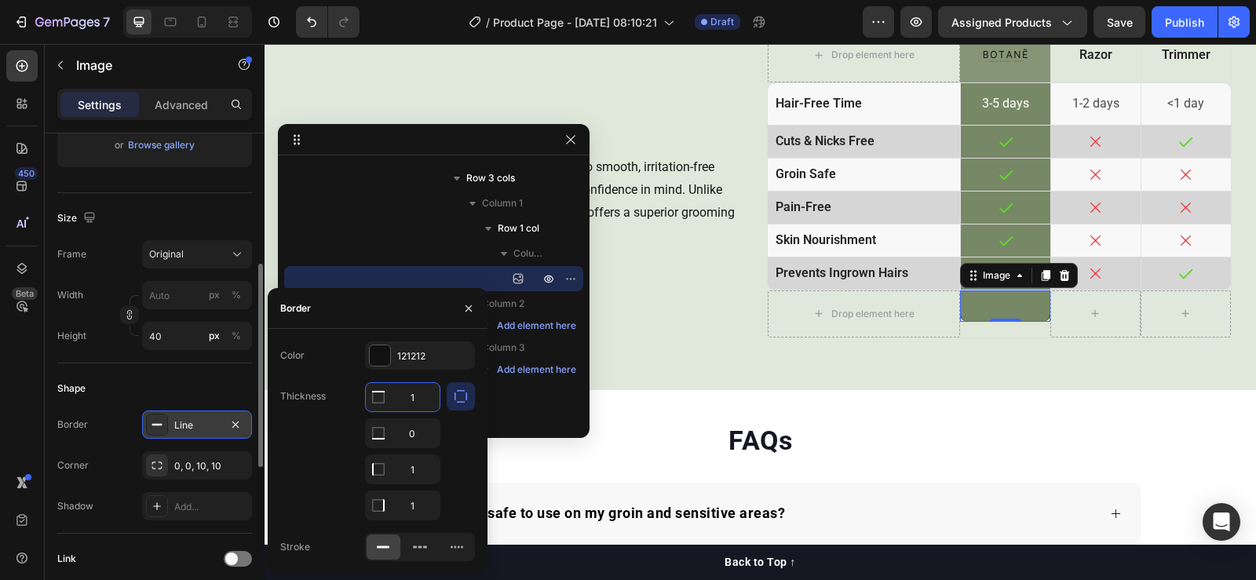
click at [411, 392] on input "1" at bounding box center [403, 397] width 74 height 28
type input "0"
click at [416, 447] on input "1" at bounding box center [403, 433] width 74 height 28
click at [416, 500] on input "1" at bounding box center [403, 505] width 74 height 28
type input "0"
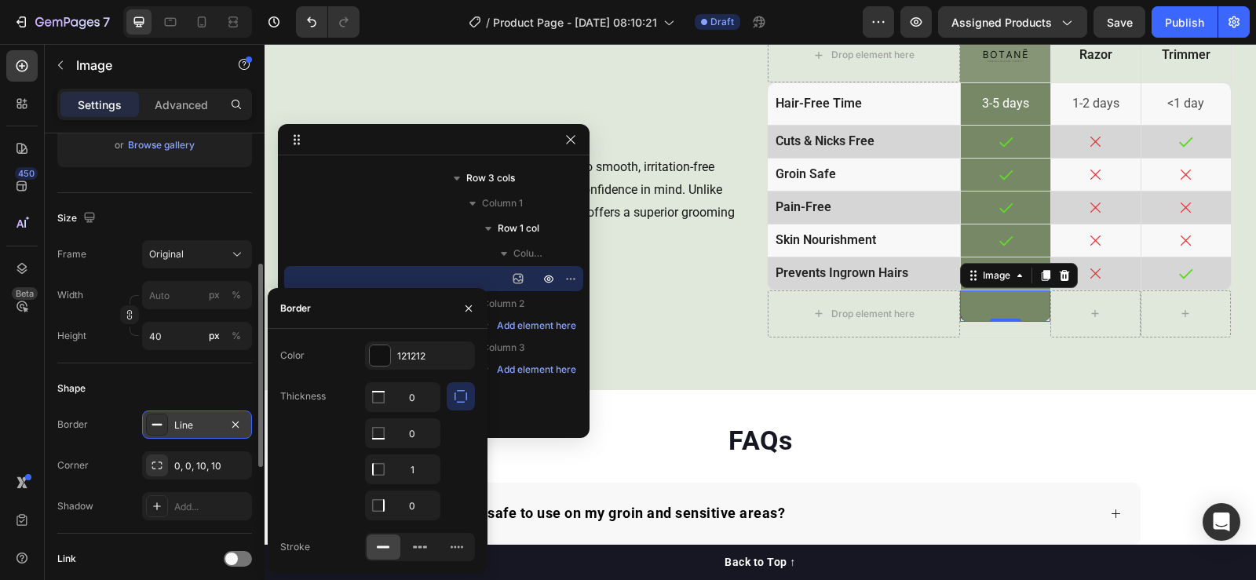
click at [473, 489] on div at bounding box center [461, 451] width 28 height 138
click at [378, 353] on div at bounding box center [380, 355] width 20 height 20
click at [378, 0] on div "7 Version history / Product Page - [DATE] 08:10:21 Draft Preview Assigned Produ…" at bounding box center [628, 0] width 1256 height 0
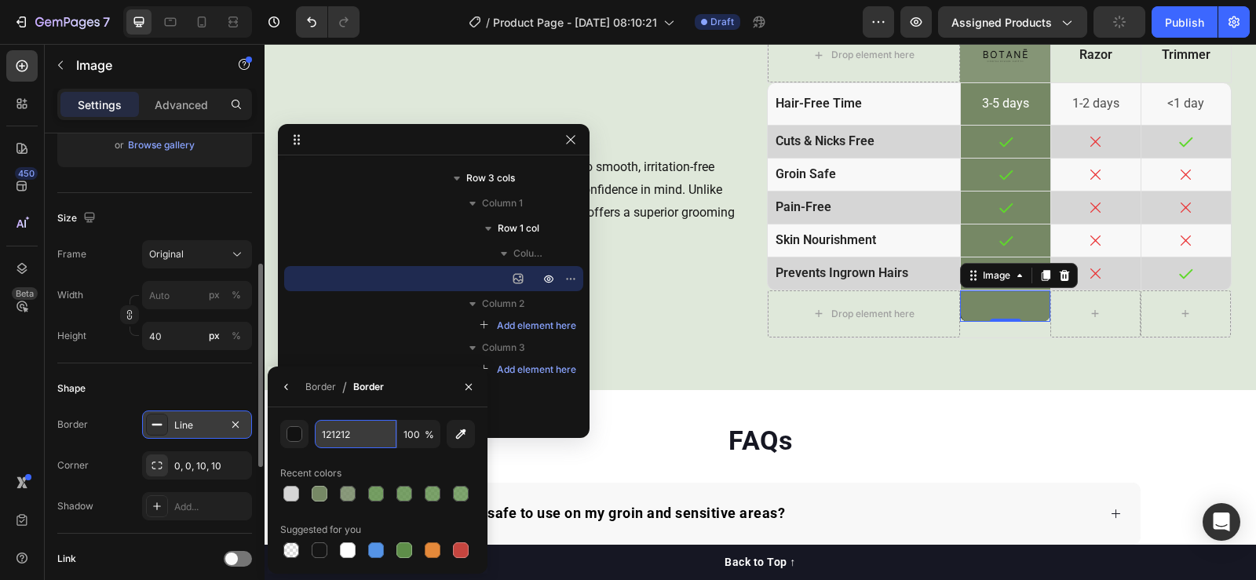
click at [336, 436] on input "121212" at bounding box center [356, 434] width 82 height 28
click at [297, 440] on div "button" at bounding box center [295, 435] width 16 height 16
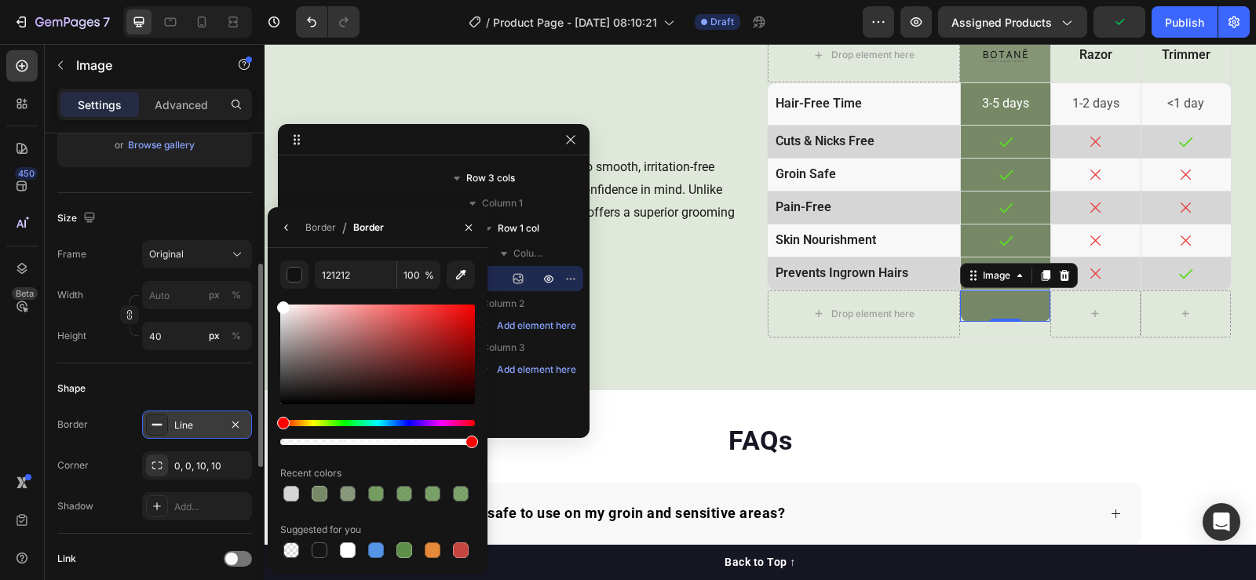
drag, startPoint x: 549, startPoint y: 359, endPoint x: 265, endPoint y: 290, distance: 292.4
type input "FFFFFF"
click at [195, 385] on div "Shape" at bounding box center [154, 388] width 195 height 25
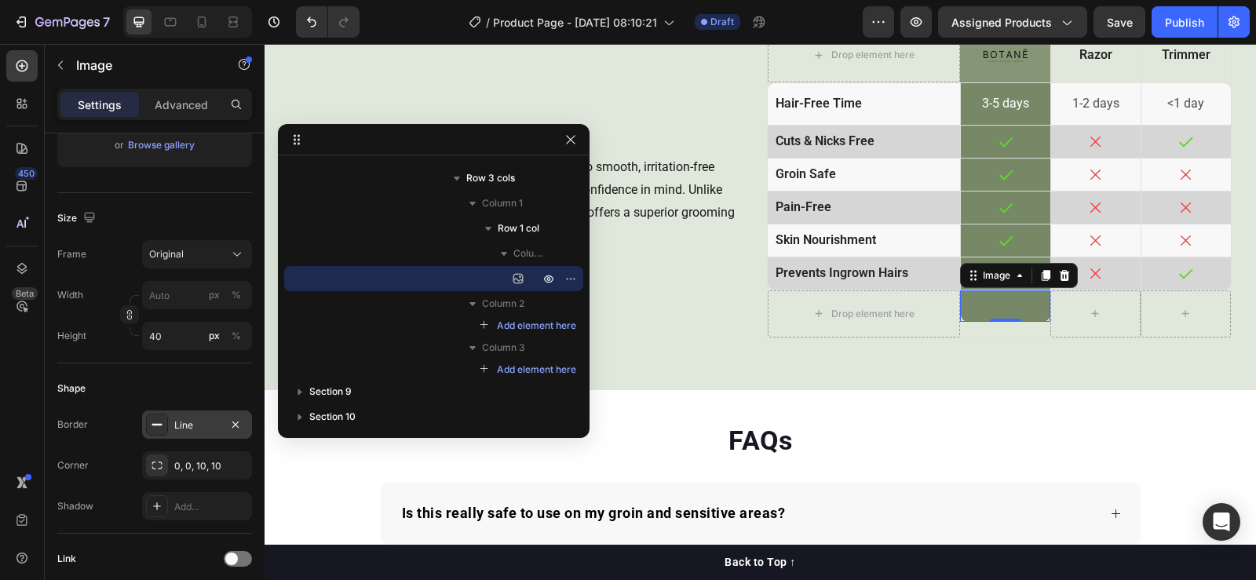
click at [195, 420] on div "Line" at bounding box center [197, 425] width 46 height 14
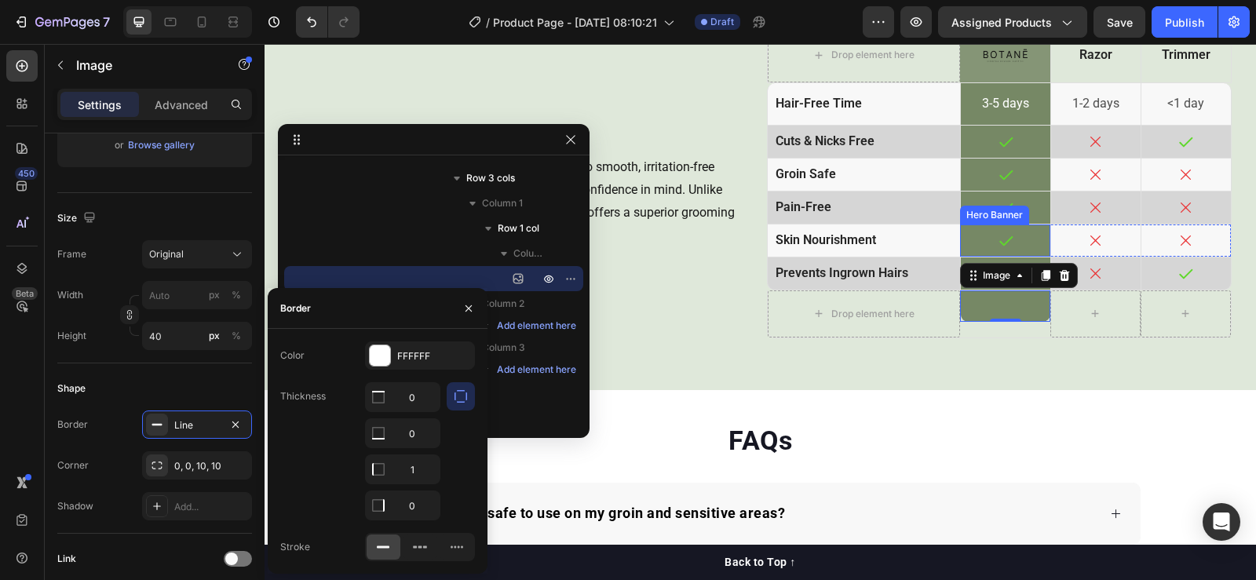
click at [958, 222] on div "Drop element here Image Row Razor Text Block Trimmer Text Block Row Row hair-fr…" at bounding box center [999, 182] width 465 height 311
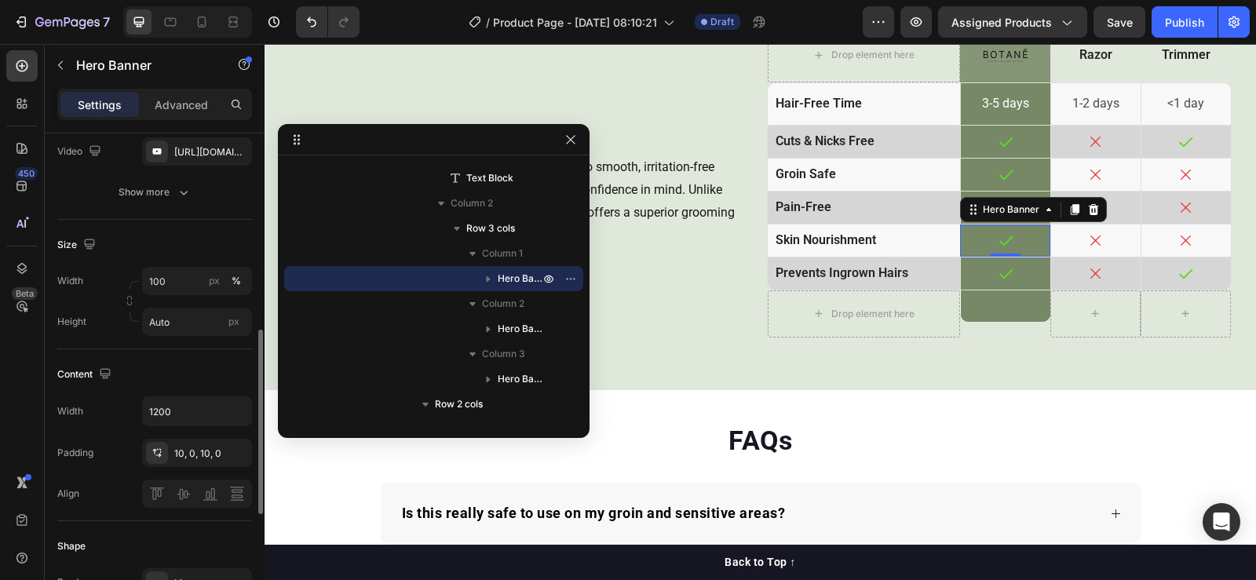
scroll to position [392, 0]
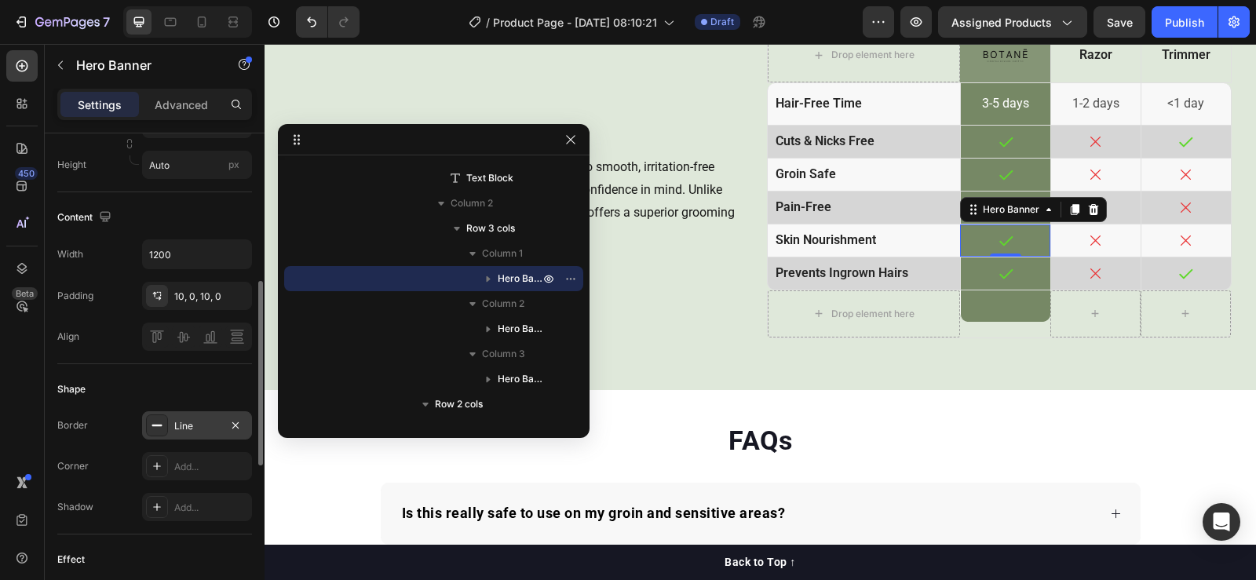
click at [193, 430] on div "Line" at bounding box center [197, 426] width 46 height 14
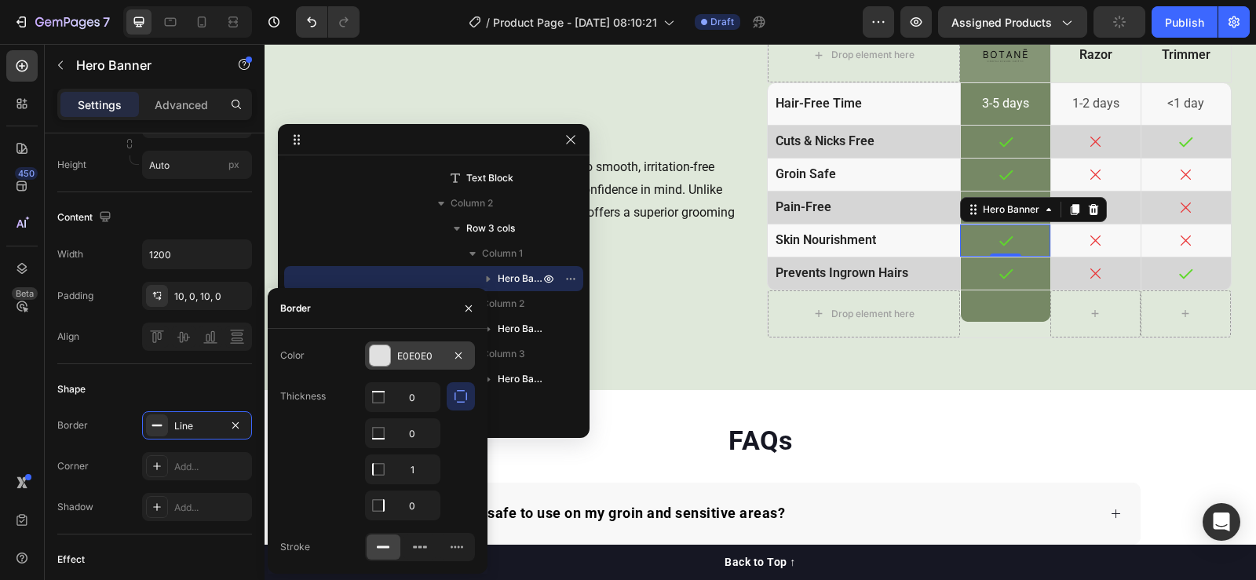
click at [406, 356] on div "E0E0E0" at bounding box center [420, 356] width 46 height 14
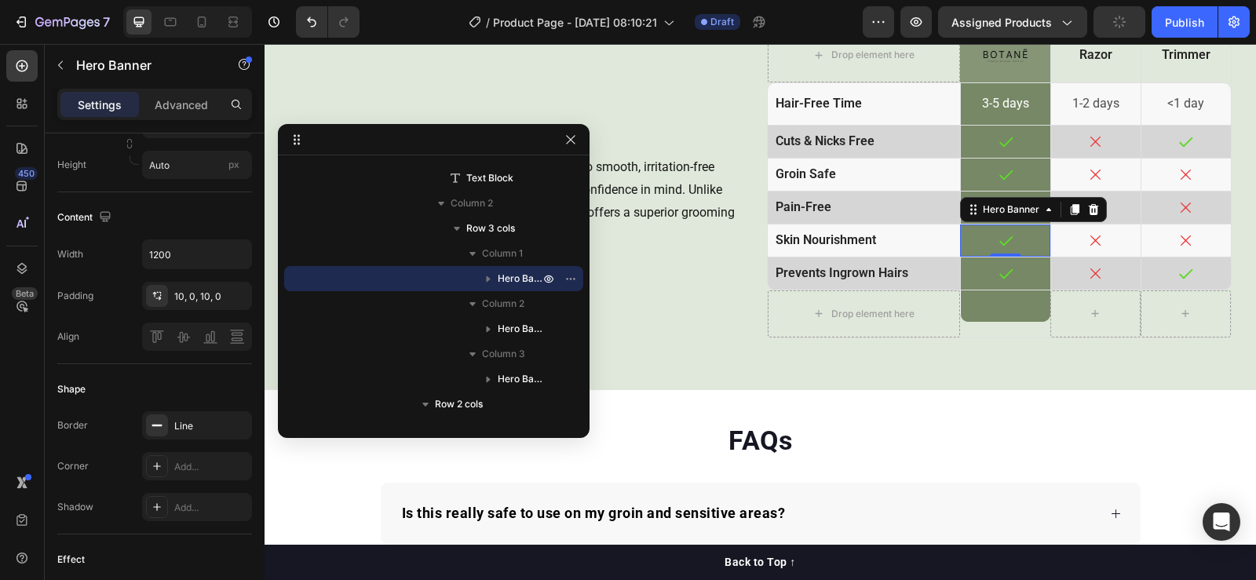
click at [406, 356] on div "Column 3" at bounding box center [433, 353] width 286 height 25
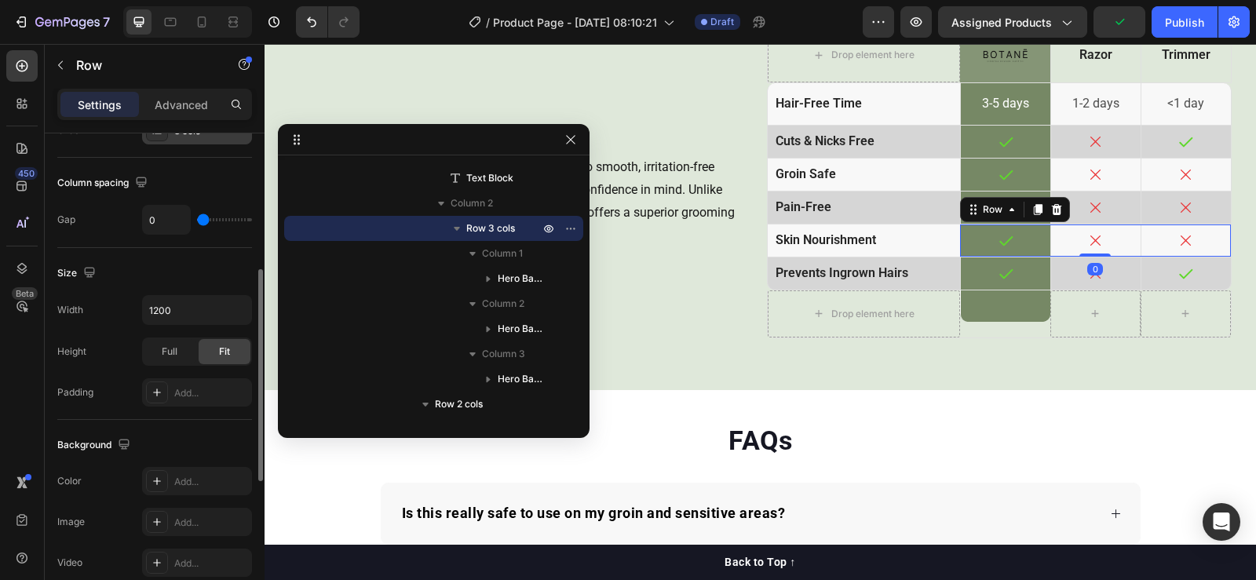
scroll to position [471, 0]
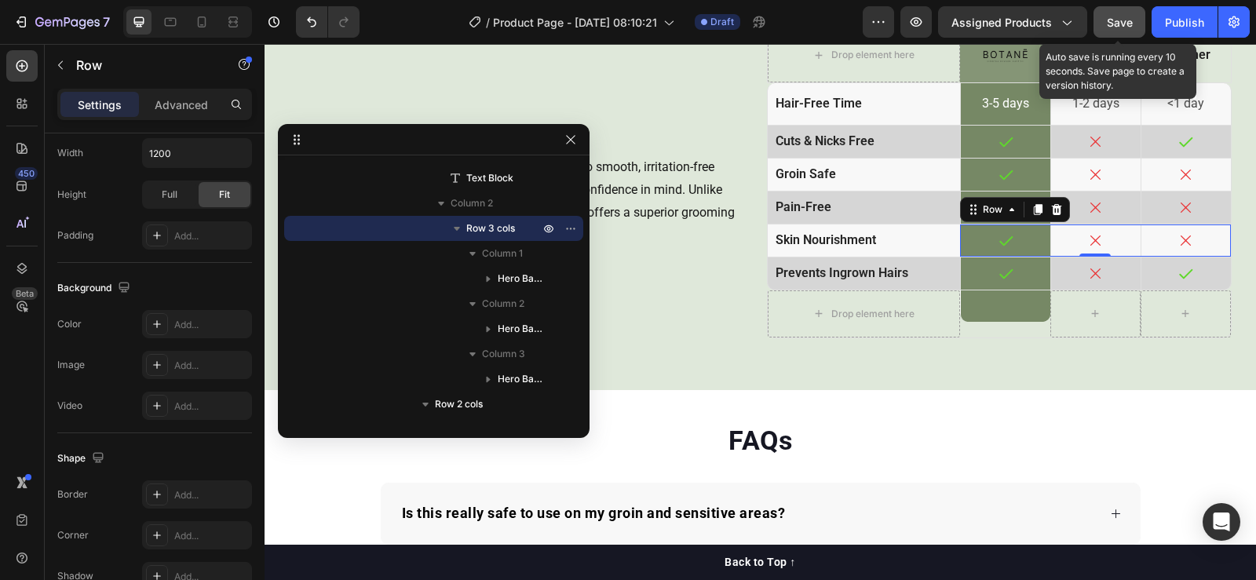
click at [1112, 19] on span "Save" at bounding box center [1120, 22] width 26 height 13
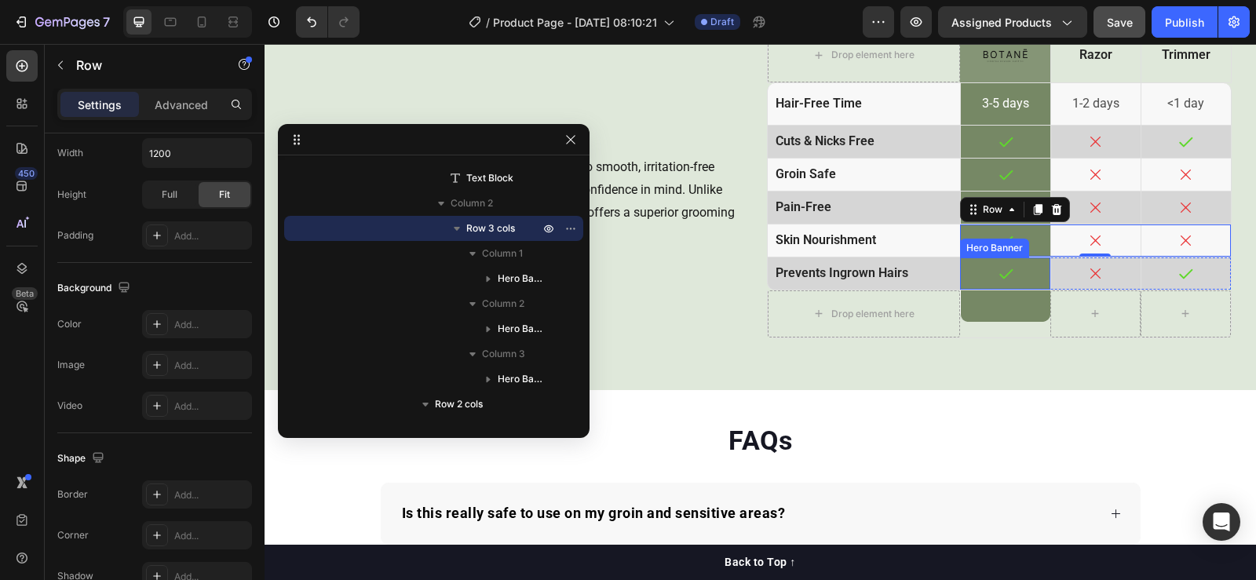
click at [979, 262] on div "Icon" at bounding box center [1005, 273] width 89 height 32
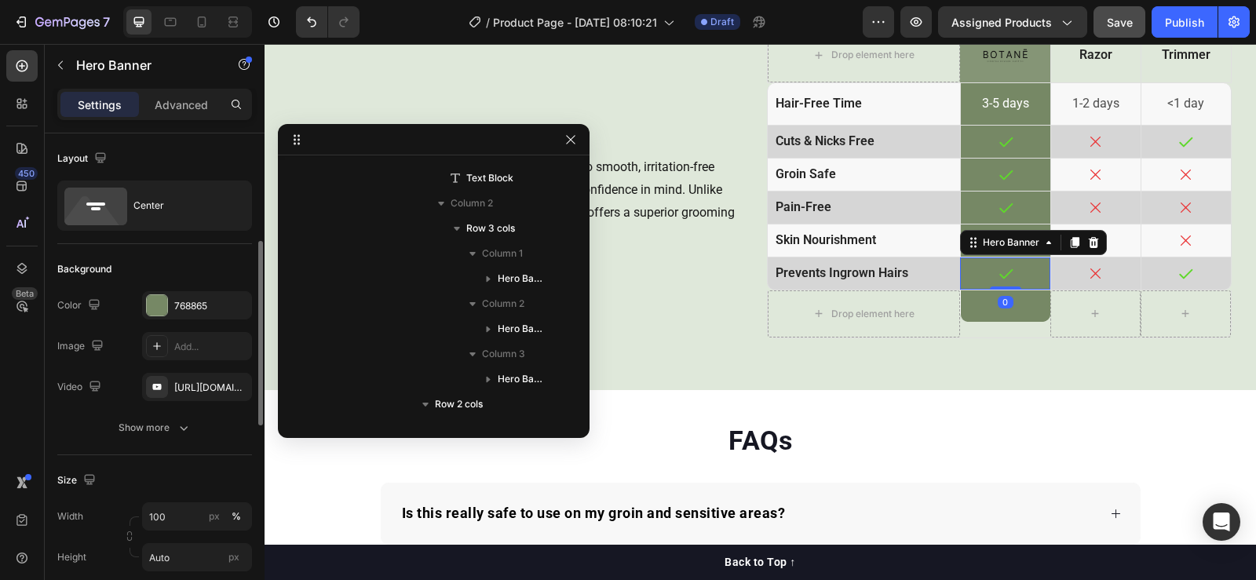
scroll to position [392, 0]
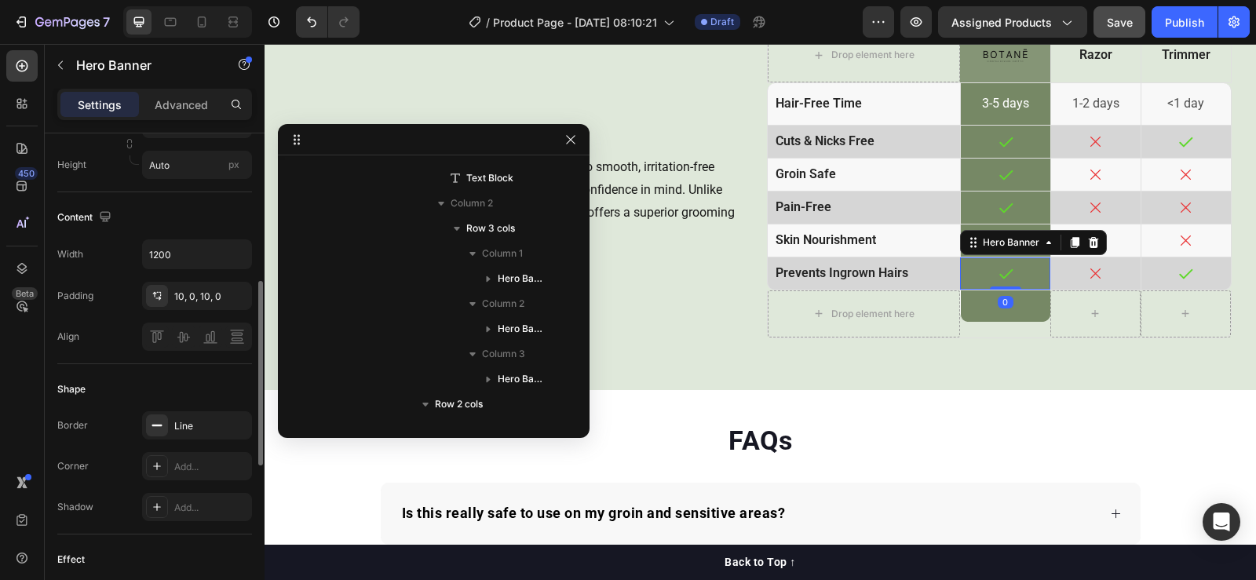
click at [184, 425] on div "Line" at bounding box center [211, 426] width 74 height 14
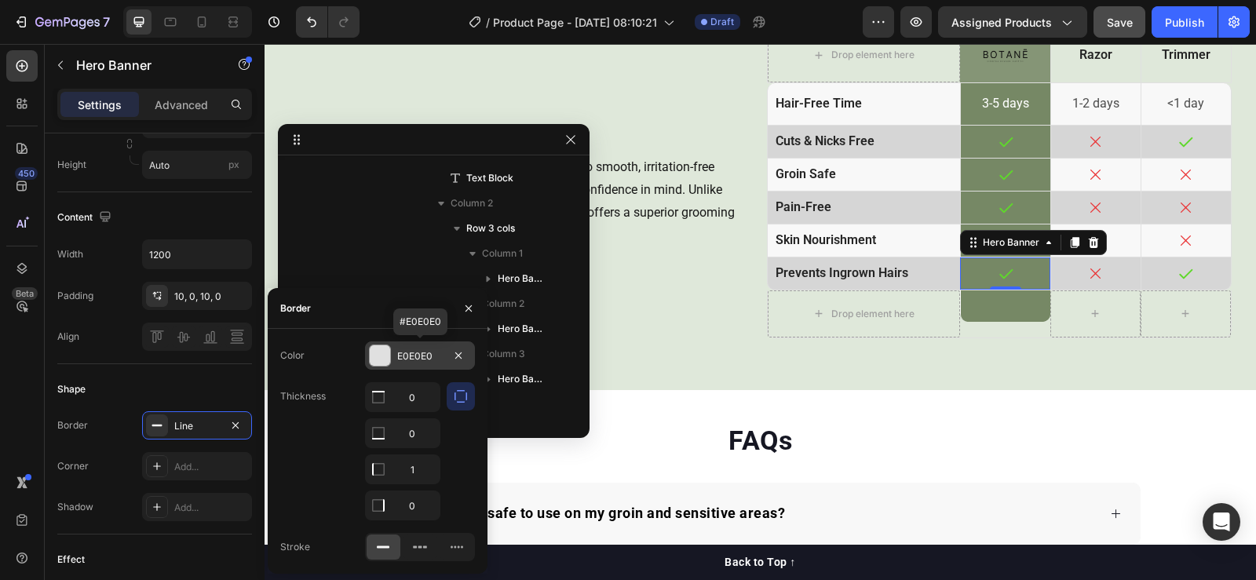
click at [417, 355] on div "E0E0E0" at bounding box center [420, 356] width 46 height 14
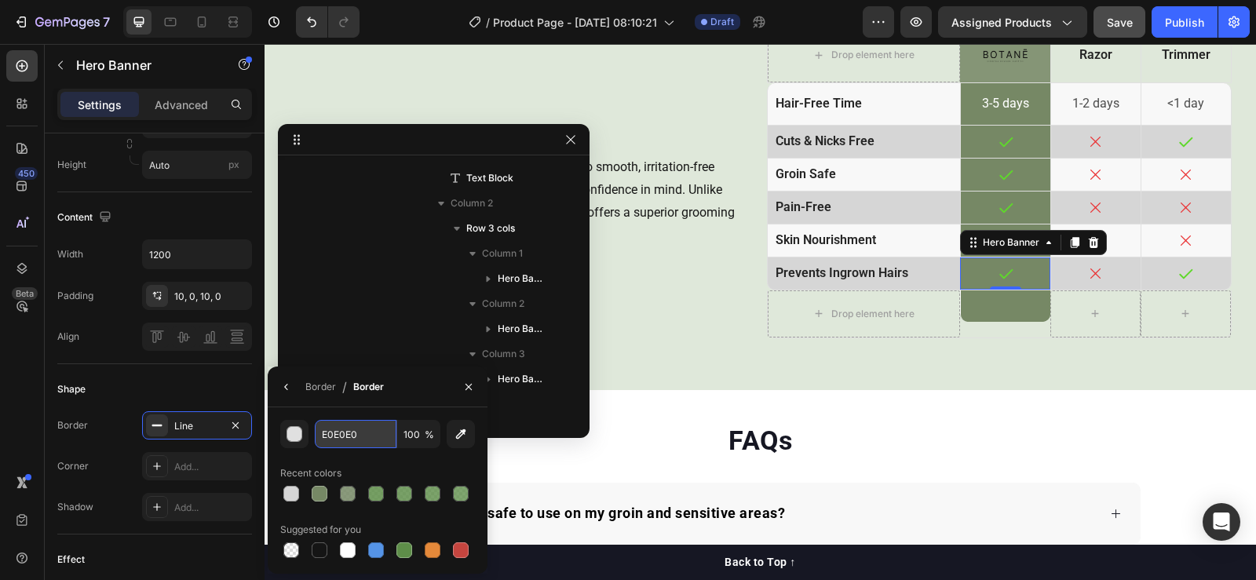
click at [348, 433] on input "E0E0E0" at bounding box center [356, 434] width 82 height 28
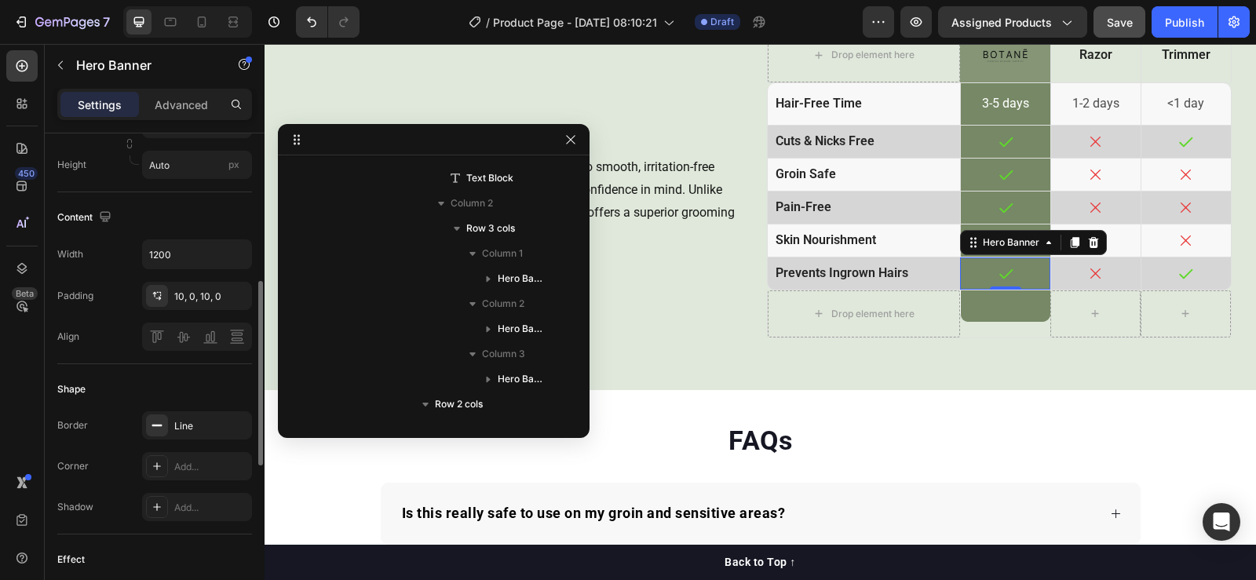
click at [103, 462] on div "Corner Add..." at bounding box center [154, 466] width 195 height 28
click at [960, 293] on img at bounding box center [1005, 305] width 90 height 31
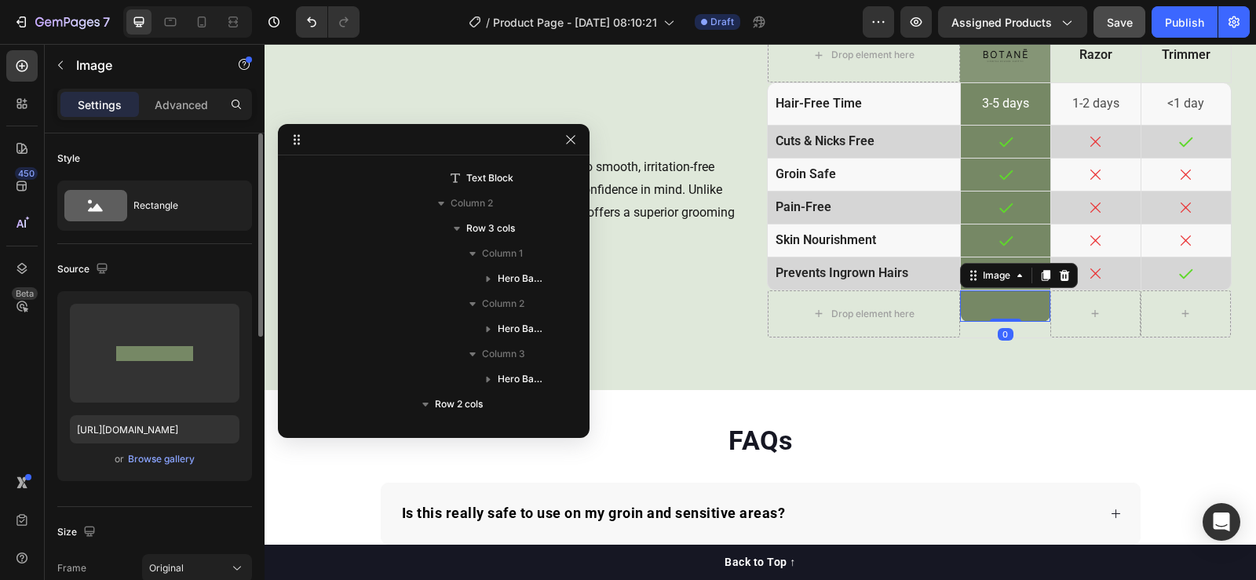
scroll to position [314, 0]
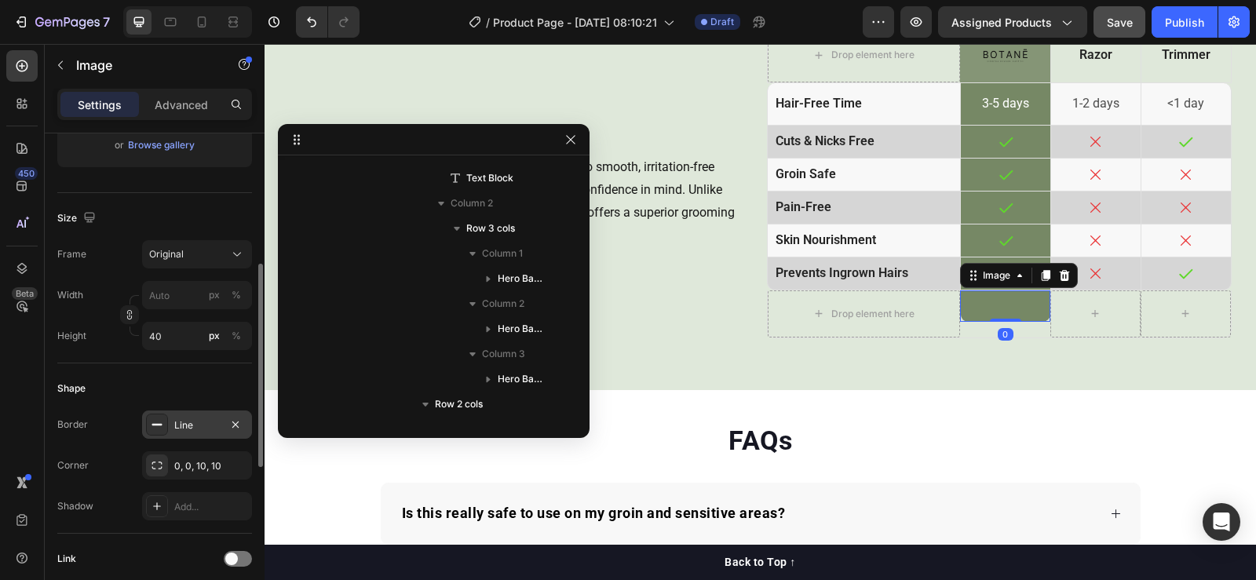
click at [194, 431] on div "Line" at bounding box center [197, 425] width 46 height 14
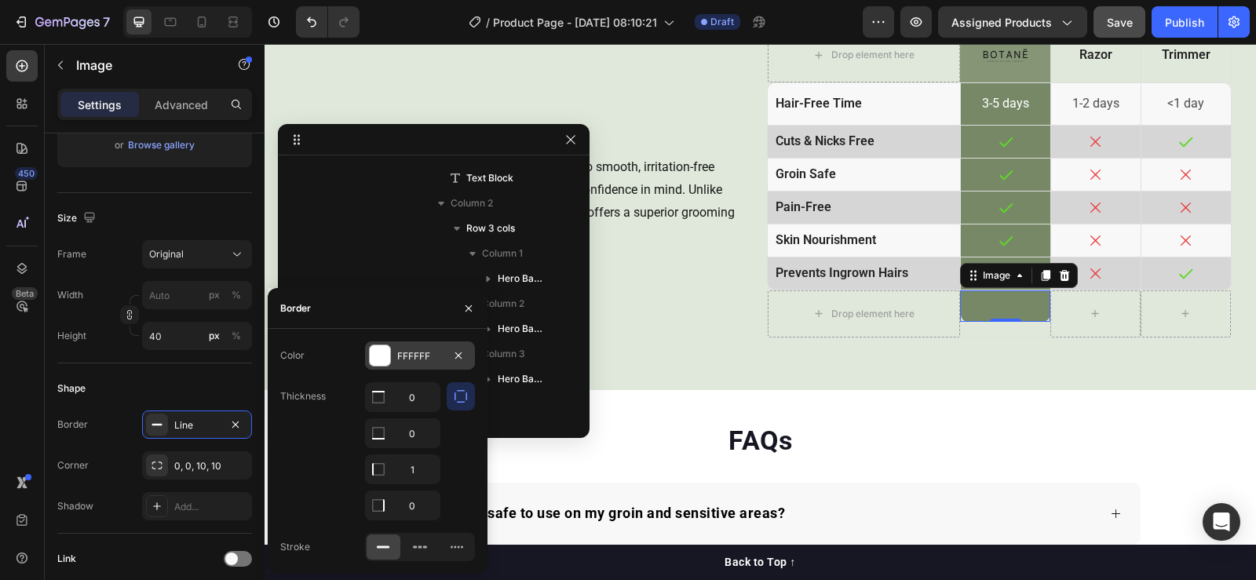
click at [405, 358] on div "FFFFFF" at bounding box center [420, 356] width 46 height 14
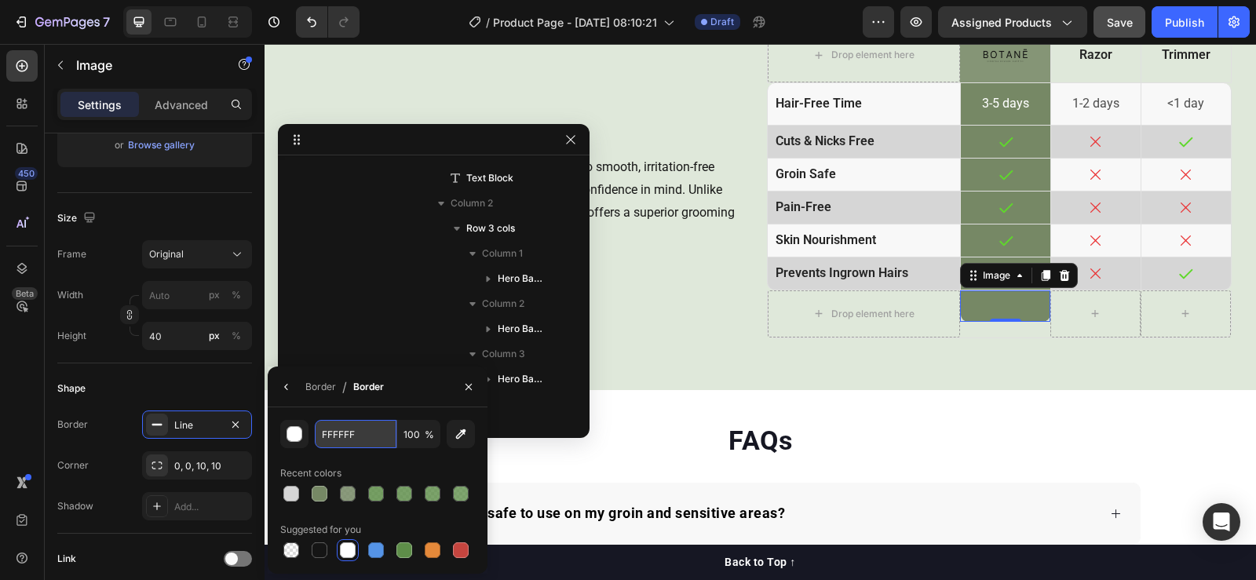
click at [362, 436] on input "FFFFFF" at bounding box center [356, 434] width 82 height 28
paste input "E0E0E0"
type input "E0E0E0"
click at [1130, 13] on button "Save" at bounding box center [1119, 21] width 52 height 31
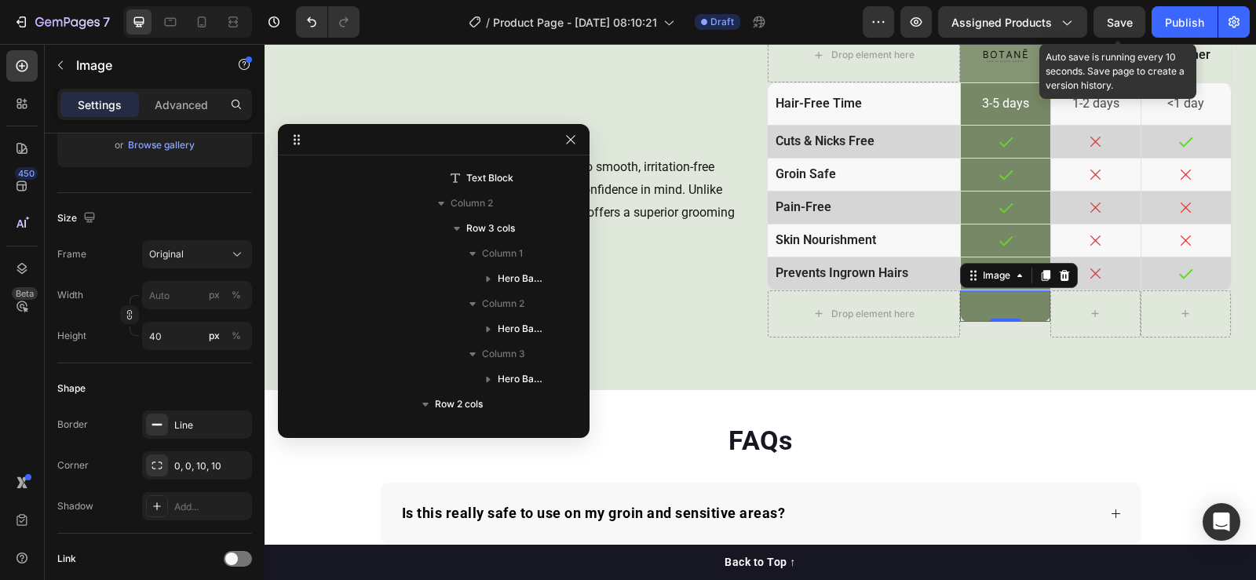
click at [1121, 24] on span "Save" at bounding box center [1120, 22] width 26 height 13
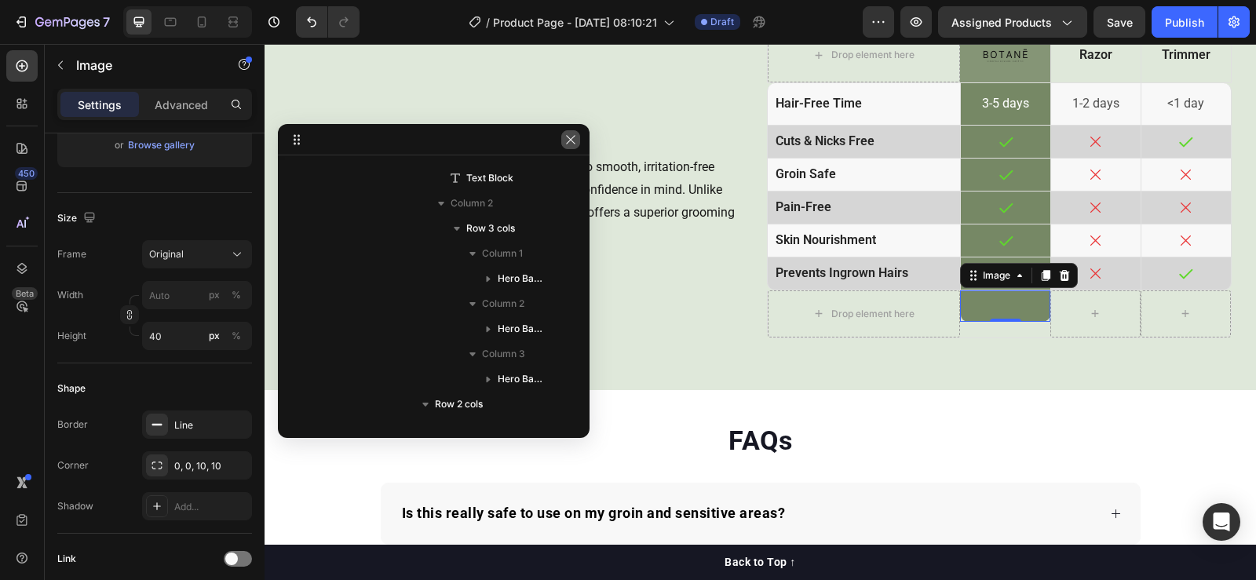
click at [571, 140] on icon "button" at bounding box center [570, 139] width 13 height 13
